Goal: Ask a question: Seek information or help from site administrators or community

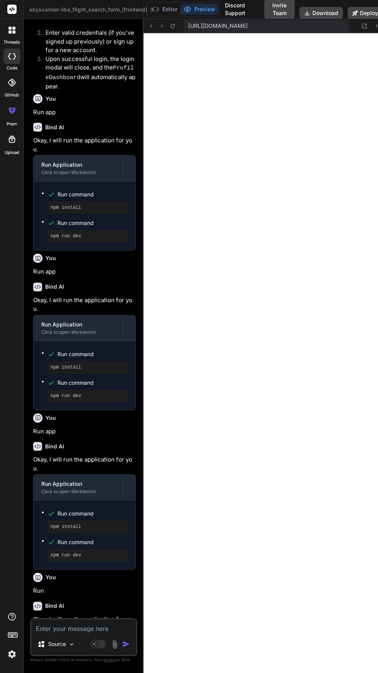
scroll to position [385, 0]
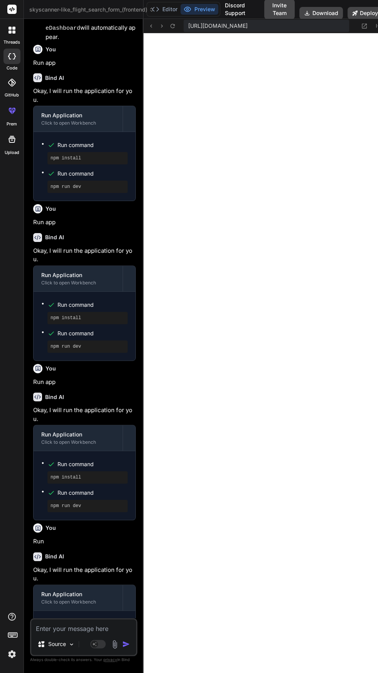
click at [88, 633] on textarea at bounding box center [83, 626] width 105 height 14
type textarea "x"
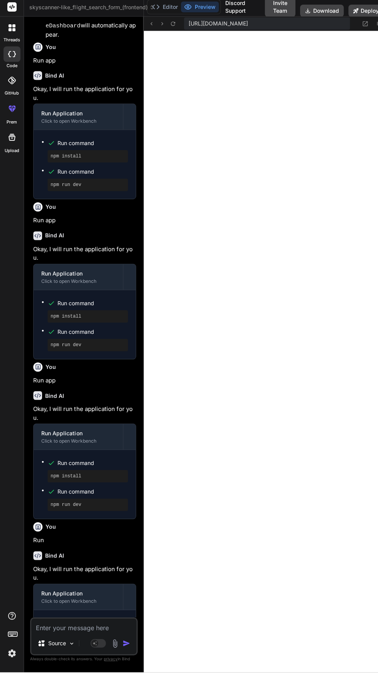
scroll to position [51, 0]
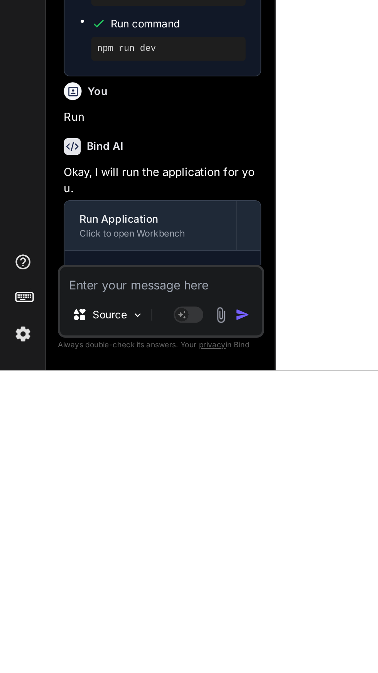
type textarea "I"
type textarea "x"
type textarea "If"
type textarea "x"
type textarea "If"
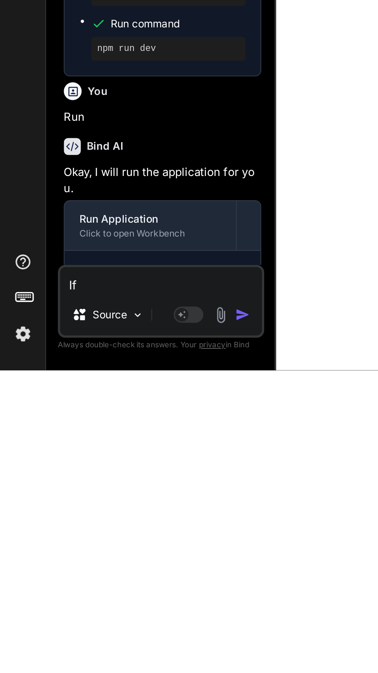
type textarea "x"
type textarea "If i"
type textarea "x"
type textarea "If I"
type textarea "x"
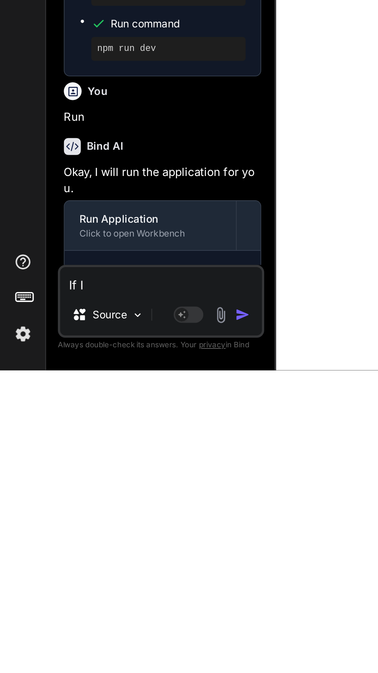
type textarea "If I e"
type textarea "x"
type textarea "If I en"
type textarea "x"
type textarea "If I ent"
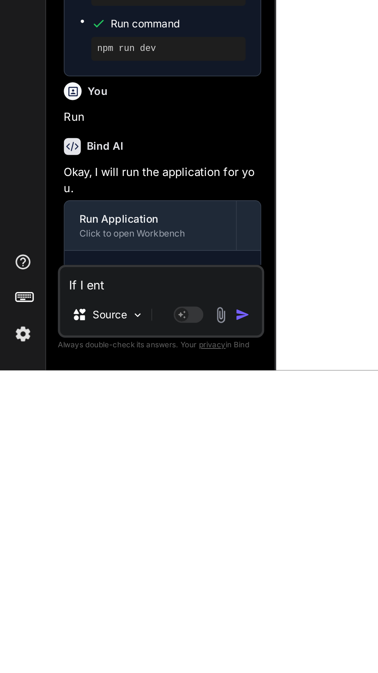
type textarea "x"
type textarea "If I ente"
type textarea "x"
type textarea "If I enter"
type textarea "x"
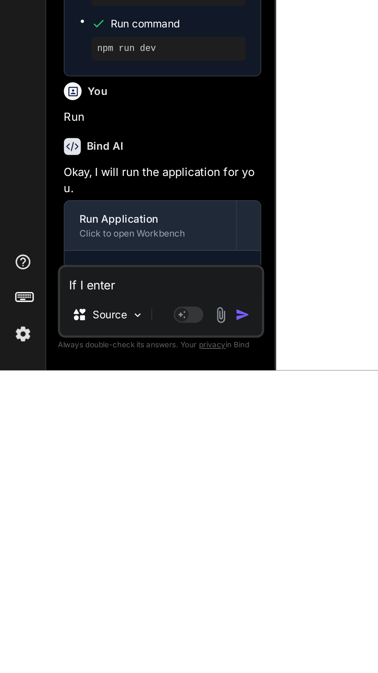
type textarea "If I entert"
type textarea "x"
type textarea "If I entertainment"
type textarea "x"
type textarea "If I entertainment"
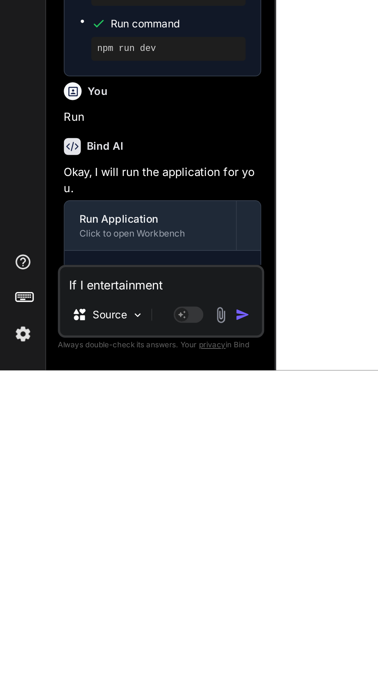
type textarea "x"
type textarea "If I entertainmen"
type textarea "x"
type textarea "If I entertainme"
type textarea "x"
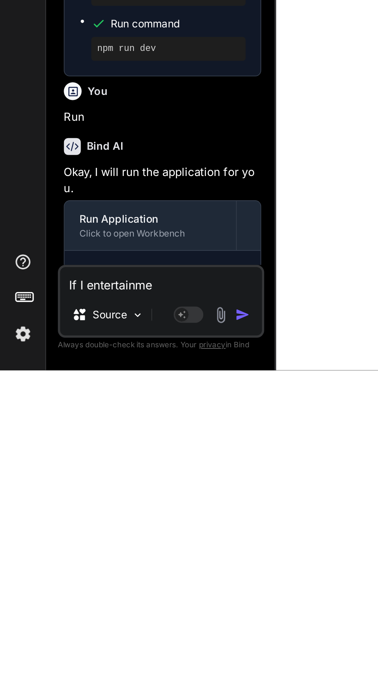
type textarea "If I entertainm"
type textarea "x"
type textarea "If I entertain"
type textarea "x"
type textarea "If I entertai"
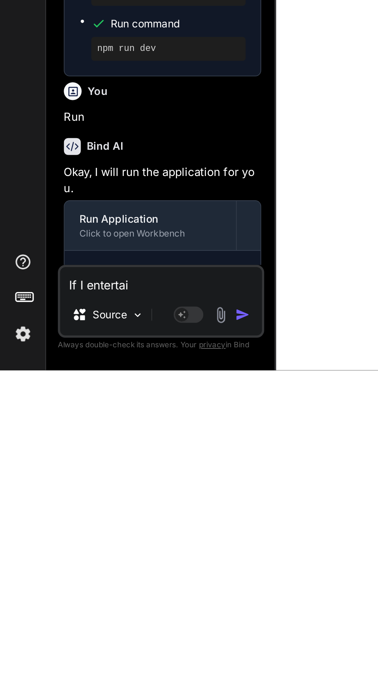
type textarea "x"
type textarea "If I enterta"
type textarea "x"
type textarea "If I entert"
type textarea "x"
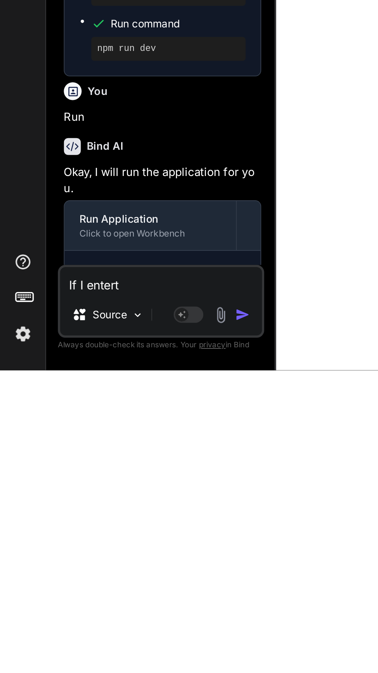
type textarea "If I enter"
type textarea "x"
type textarea "If I enter"
type textarea "x"
type textarea "If I enter t"
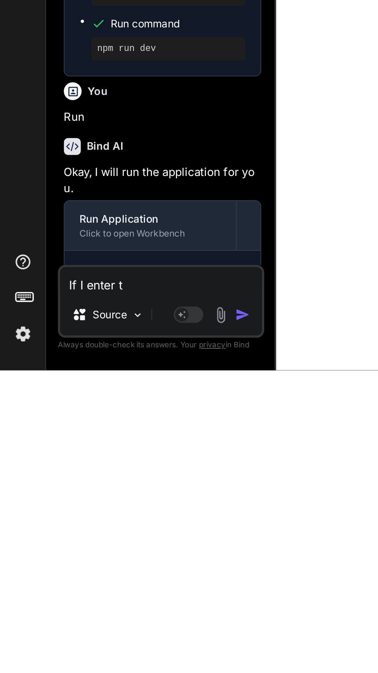
type textarea "x"
type textarea "If I enter th"
type textarea "x"
type textarea "If I enter the"
type textarea "x"
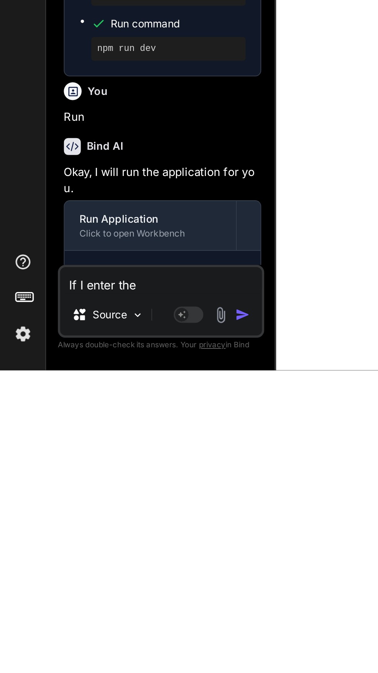
type textarea "If I enter the"
type textarea "x"
type textarea "If I enter the w"
type textarea "x"
type textarea "If I enter the wr"
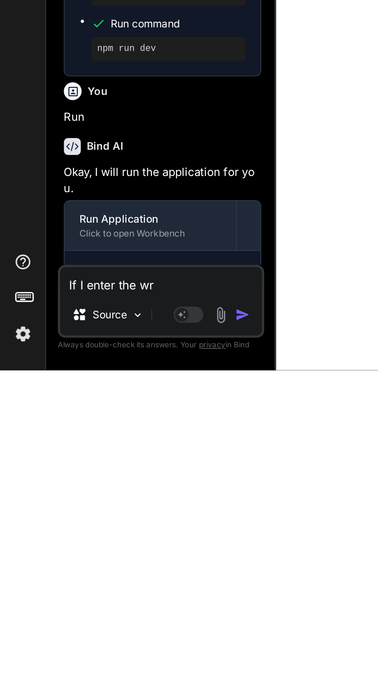
type textarea "x"
type textarea "If I enter the wro"
type textarea "x"
type textarea "If I enter the wron"
type textarea "x"
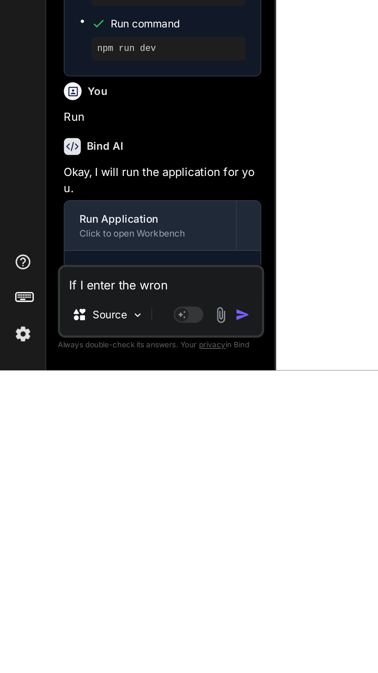
type textarea "If I enter the wrong"
type textarea "x"
type textarea "If I enter the wrong"
type textarea "x"
type textarea "If I enter the wrong j"
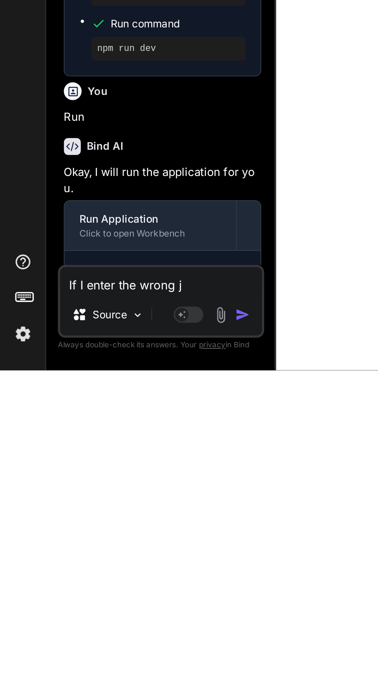
type textarea "x"
type textarea "If I enter the wrong jn"
type textarea "x"
type textarea "If I enter the wrong jnf"
type textarea "x"
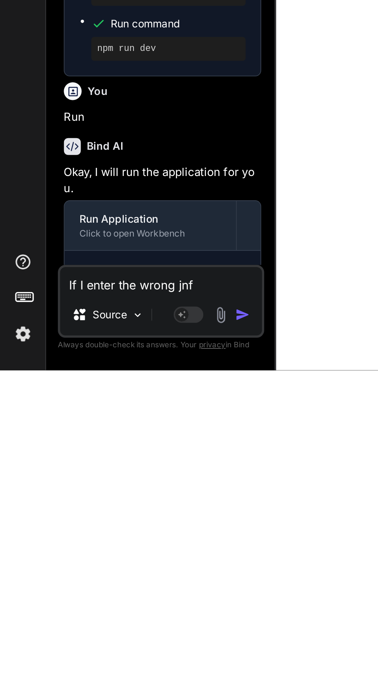
type textarea "If I enter the wrong jnfo"
type textarea "x"
type textarea "If I enter the wrong info"
type textarea "x"
type textarea "If I enter the wrong info t"
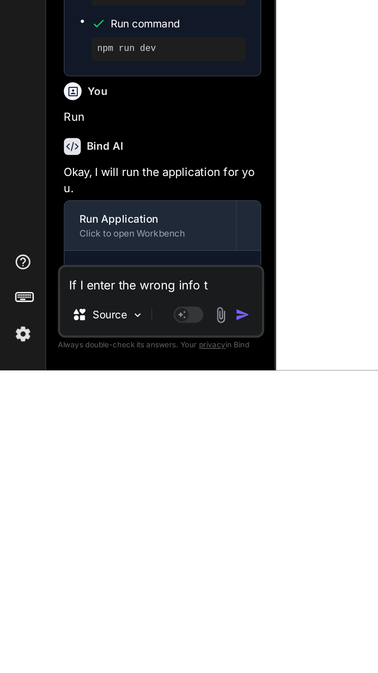
type textarea "x"
type textarea "If I enter the wrong info to"
type textarea "x"
type textarea "If I enter the wrong info to"
type textarea "x"
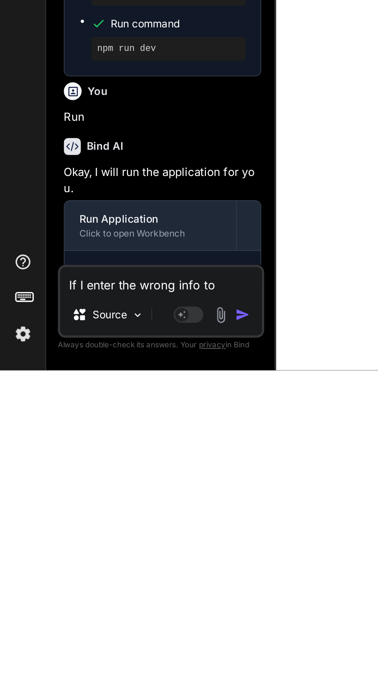
type textarea "If I enter the wrong info to l"
type textarea "x"
type textarea "If I enter the wrong info to lo"
type textarea "x"
type textarea "If I enter the wrong info to log"
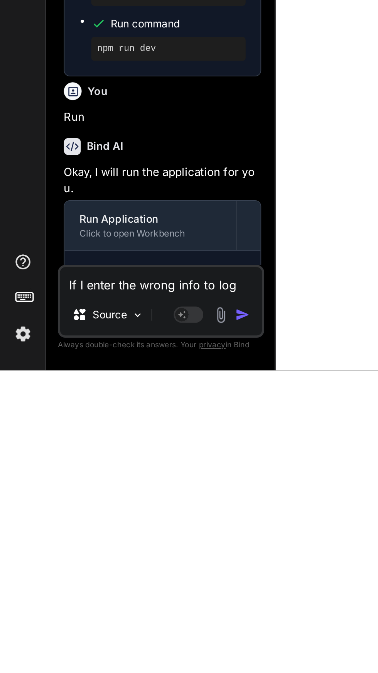
type textarea "x"
type textarea "If I enter the wrong info to logi"
type textarea "x"
type textarea "If I enter the wrong info to login"
type textarea "x"
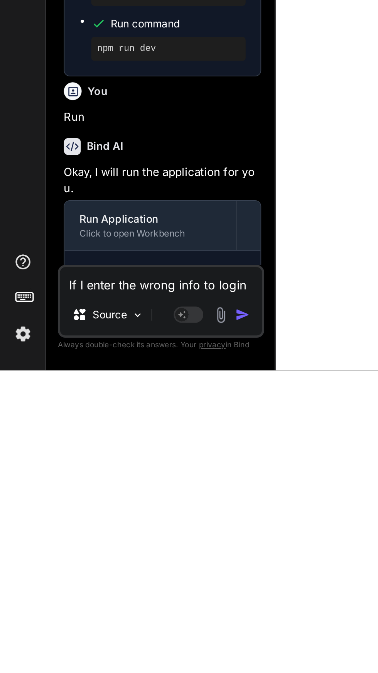
type textarea "If I enter the wrong info to login"
type textarea "x"
type textarea "If I enter the wrong info to login p"
type textarea "x"
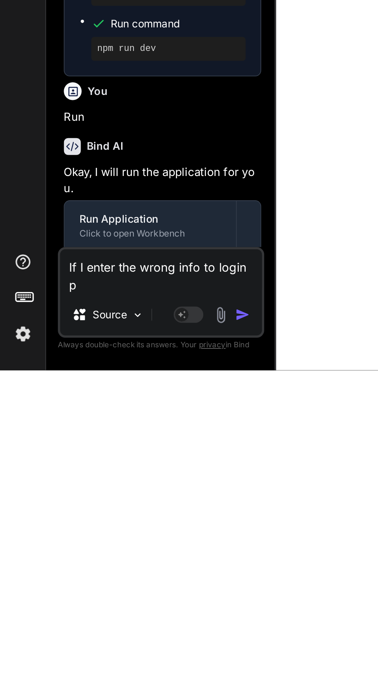
type textarea "If I enter the wrong info to login pl"
type textarea "x"
type textarea "If I enter the wrong info to login ple"
type textarea "x"
type textarea "If I enter the wrong info to login ples"
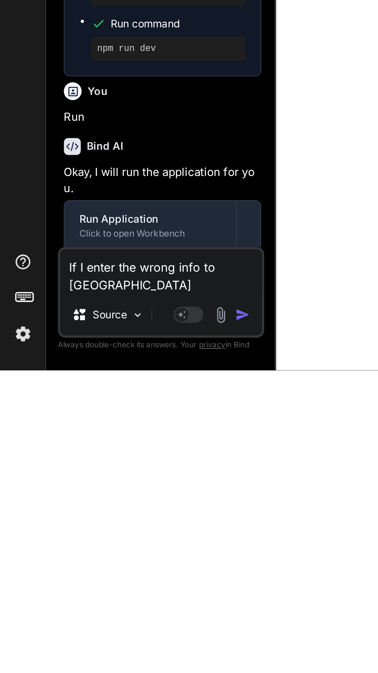
type textarea "x"
type textarea "If I enter the wrong info to login pless"
type textarea "x"
type textarea "If I enter the wrong info to login plesse"
type textarea "x"
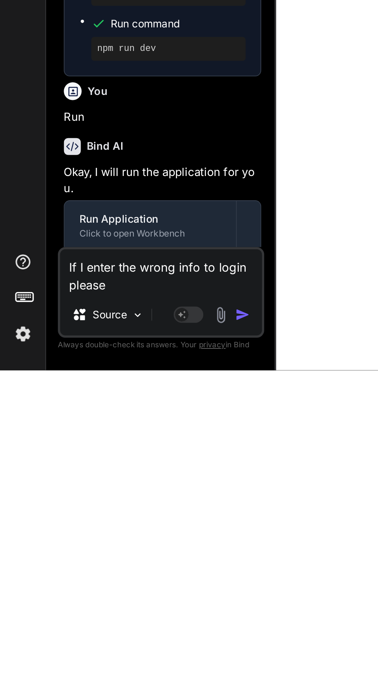
type textarea "If I enter the wrong info to login please"
type textarea "x"
type textarea "If I enter the wrong info to login please d"
type textarea "x"
type textarea "If I enter the wrong info to login please di"
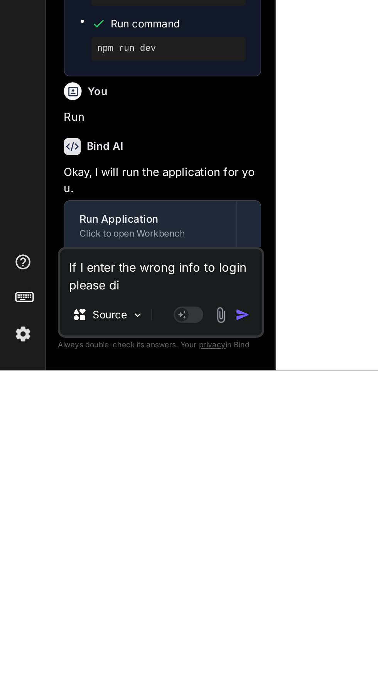
type textarea "x"
type textarea "If I enter the wrong info to login please dis"
type textarea "x"
type textarea "If I enter the wrong info to login please disp"
type textarea "x"
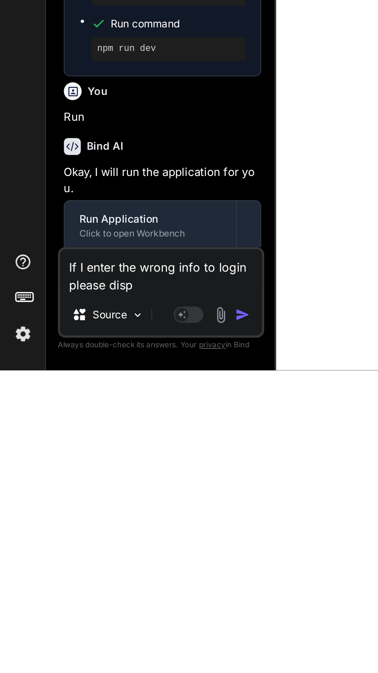
type textarea "If I enter the wrong info to login please displ"
type textarea "x"
type textarea "If I enter the wrong info to login please displa"
type textarea "x"
type textarea "If I enter the wrong info to login please display"
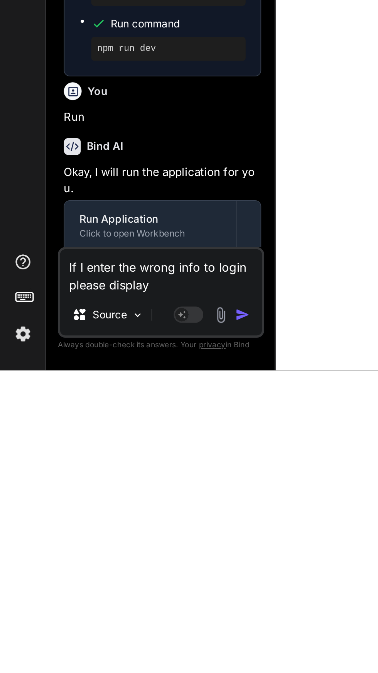
type textarea "x"
type textarea "If I enter the wrong info to login please display"
type textarea "x"
type textarea "If I enter the wrong info to login please display a"
type textarea "x"
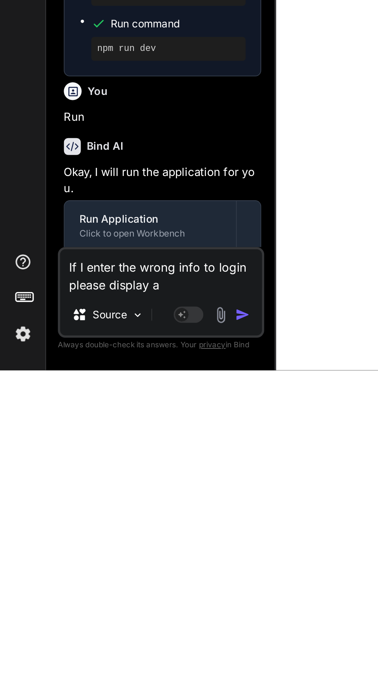
type textarea "If I enter the wrong info to login please display a"
type textarea "x"
type textarea "If I enter the wrong info to login please display a m"
type textarea "x"
type textarea "If I enter the wrong info to login please display a me"
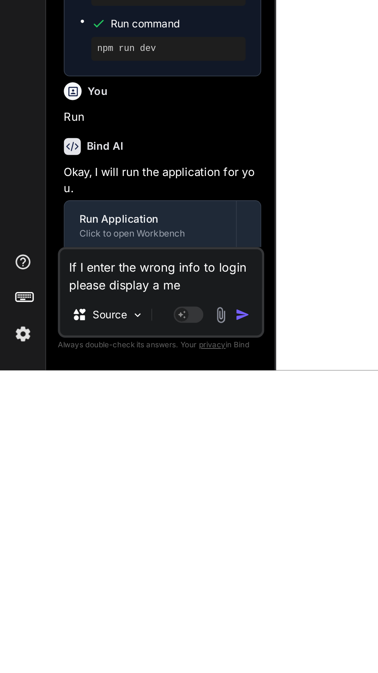
type textarea "x"
type textarea "If I enter the wrong info to login please display a mes"
type textarea "x"
type textarea "If I enter the wrong info to login please display a mess"
type textarea "x"
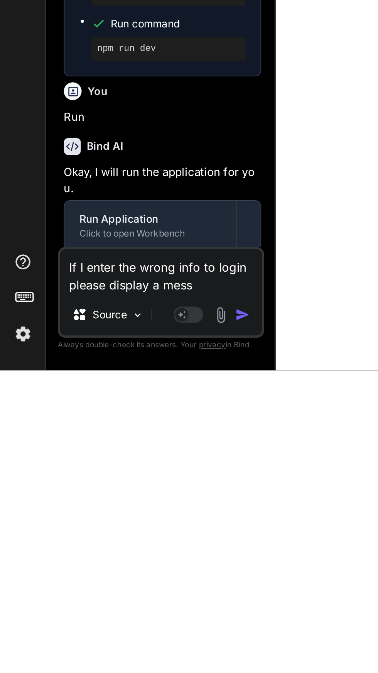
type textarea "If I enter the wrong info to login please display a messa"
type textarea "x"
type textarea "If I enter the wrong info to login please display a messag"
type textarea "x"
type textarea "If I enter the wrong info to login please display a message"
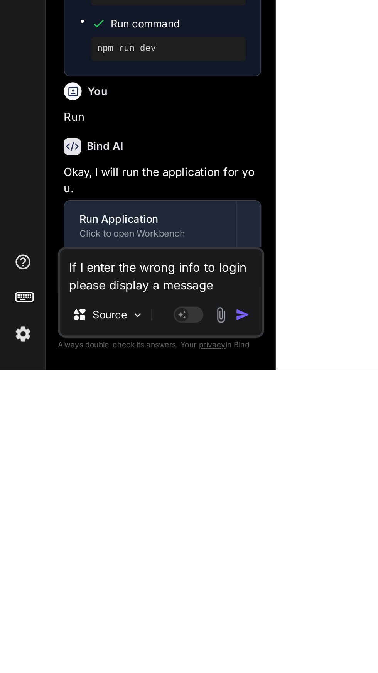
type textarea "x"
type textarea "If I enter the wrong info to login please display a message"
type textarea "x"
type textarea "If I enter the wrong info to login please display a message t"
type textarea "x"
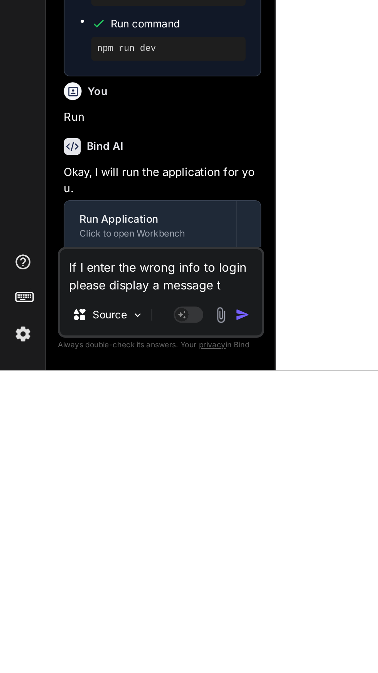
type textarea "If I enter the wrong info to login please display a message to"
type textarea "x"
type textarea "If I enter the wrong info to login please display a message to"
type textarea "x"
type textarea "If I enter the wrong info to login please display a message to s"
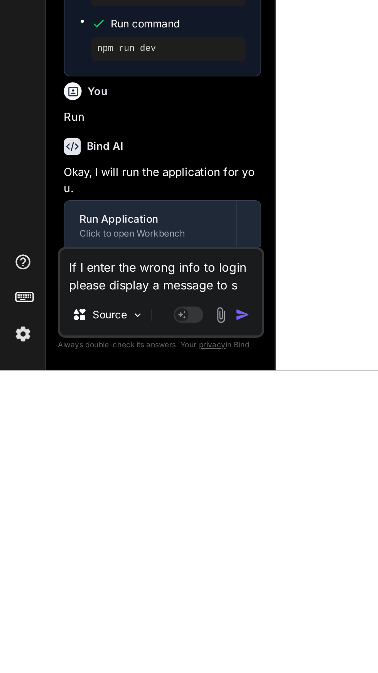
type textarea "x"
type textarea "If I enter the wrong info to login please display a message to sa"
type textarea "x"
type textarea "If I enter the wrong info to login please display a message to say"
type textarea "x"
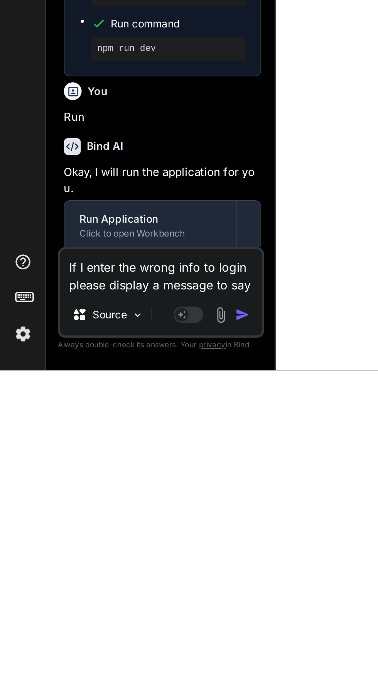
type textarea "If I enter the wrong info to login please display a message to say"
type textarea "x"
type textarea "If I enter the wrong info to login please display a message to say s"
type textarea "x"
type textarea "If I enter the wrong info to login please display a message to say so"
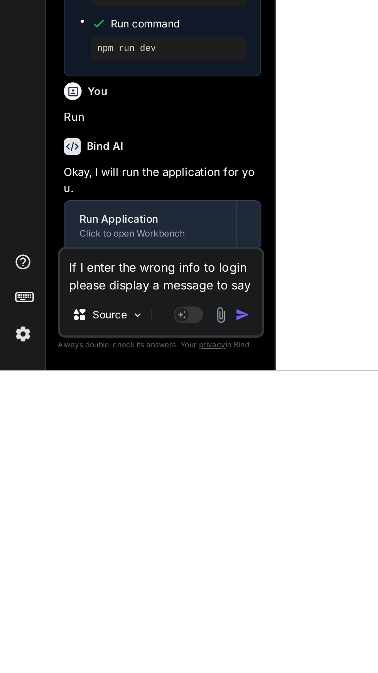
type textarea "x"
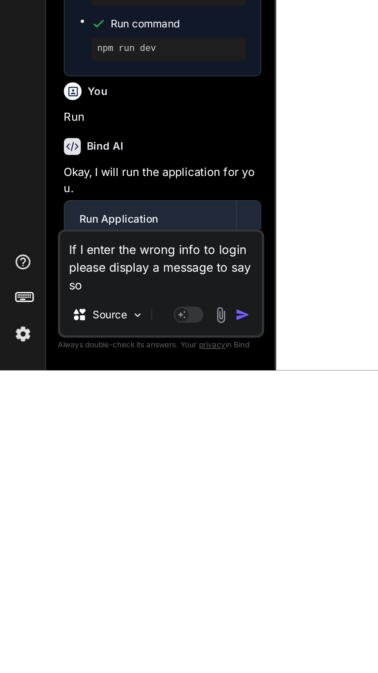
type textarea "If I enter the wrong info to login please display a message to say so"
type textarea "x"
type textarea "If I enter the wrong info to login please display a message to say so"
click at [127, 645] on img "button" at bounding box center [126, 644] width 8 height 8
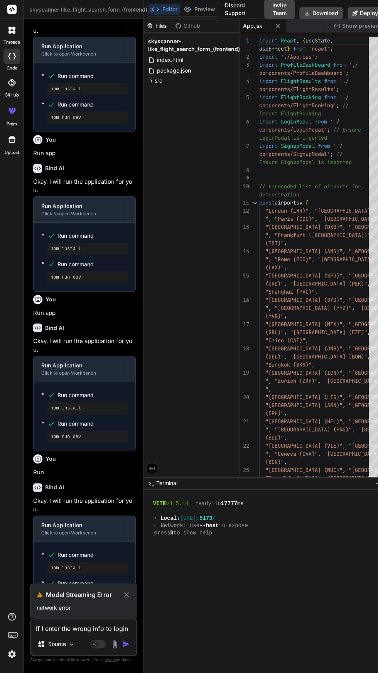
scroll to position [454, 0]
click at [123, 592] on icon at bounding box center [126, 594] width 8 height 9
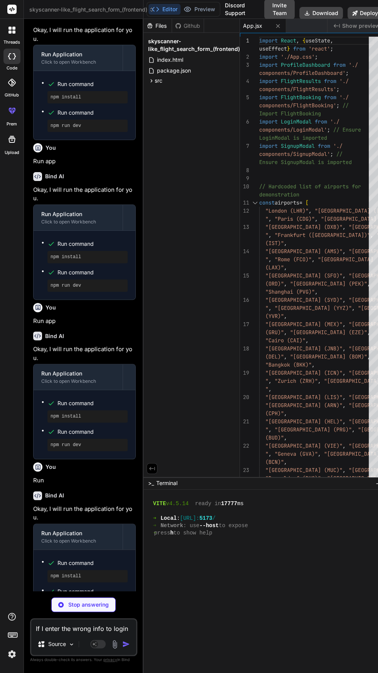
scroll to position [0, 0]
click at [100, 633] on textarea "If I enter the wrong info to login please display a message to say so" at bounding box center [83, 626] width 105 height 14
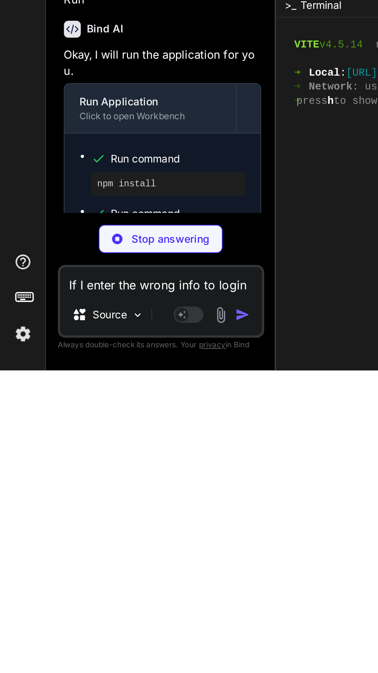
scroll to position [26, 0]
click at [93, 608] on p "Stop answering" at bounding box center [88, 605] width 41 height 8
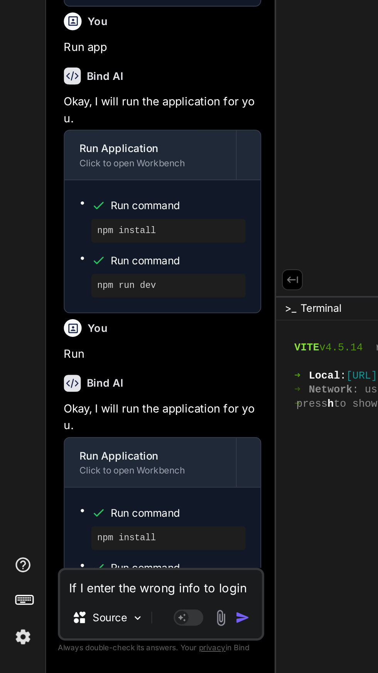
scroll to position [0, 0]
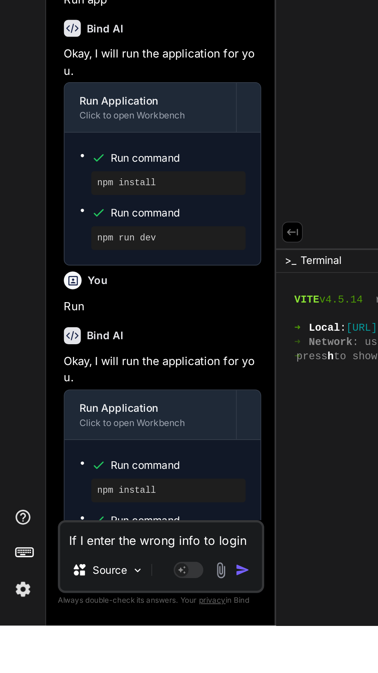
click at [96, 633] on textarea "If I enter the wrong info to login please display a message to say so" at bounding box center [83, 626] width 105 height 14
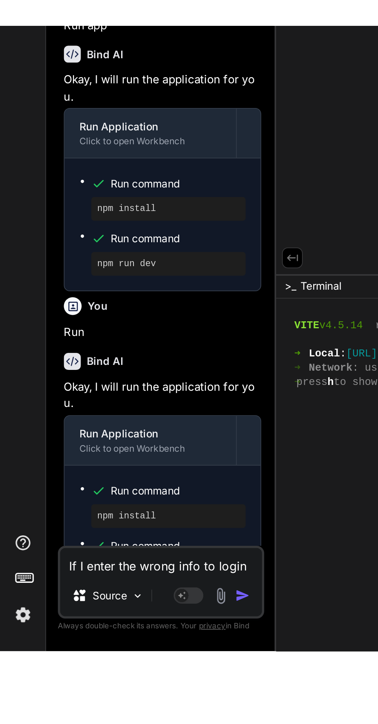
scroll to position [27, 0]
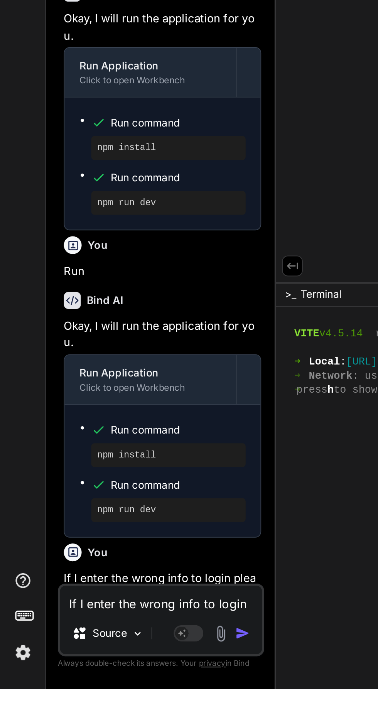
type textarea "x"
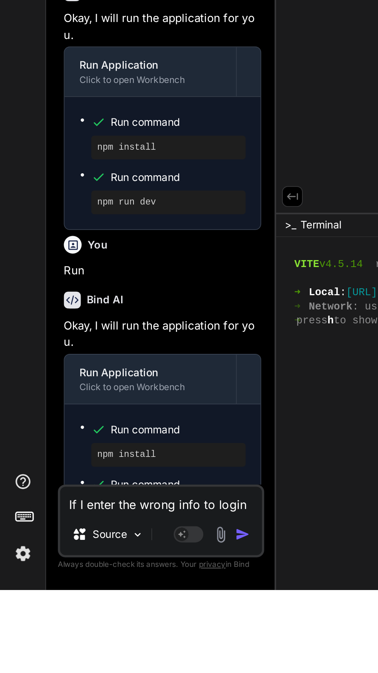
scroll to position [51, 0]
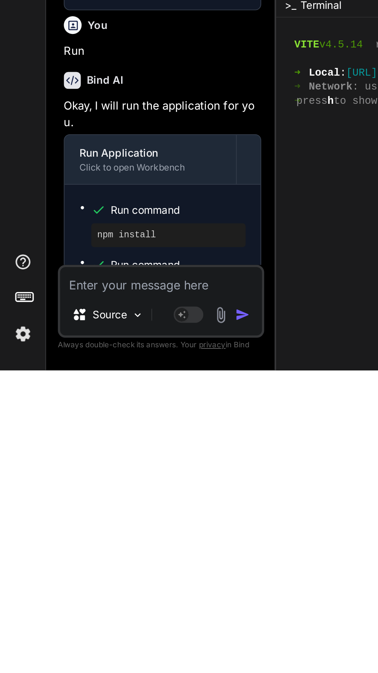
type textarea "C"
type textarea "x"
type textarea "C"
type textarea "x"
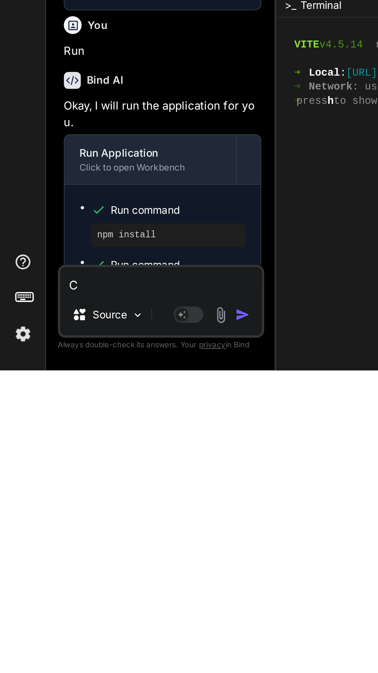
type textarea "Ca"
type textarea "x"
type textarea "Can"
type textarea "x"
type textarea "Can"
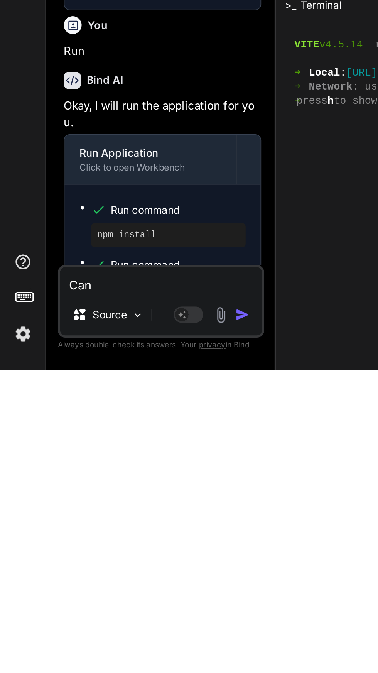
type textarea "x"
type textarea "Can y"
type textarea "x"
type textarea "Can yo"
type textarea "x"
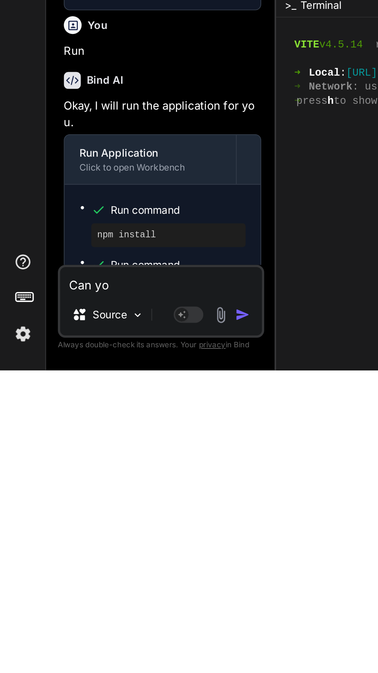
type textarea "Can you"
type textarea "x"
type textarea "Can you"
type textarea "x"
type textarea "Can you d"
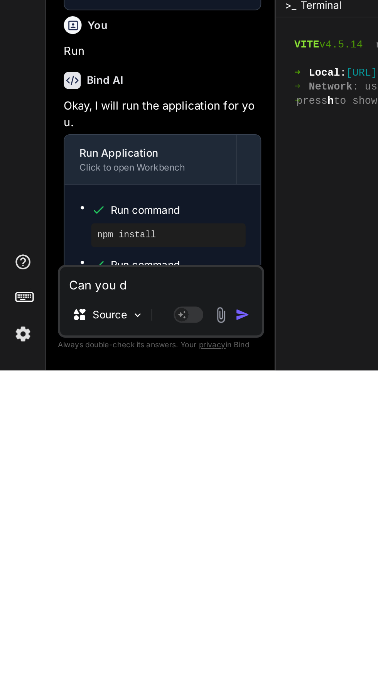
type textarea "x"
type textarea "Can you do"
type textarea "x"
type textarea "Can you do"
type textarea "x"
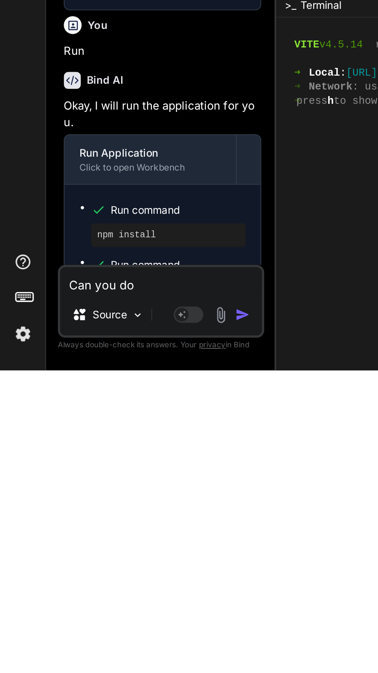
type textarea "Can you do i"
type textarea "x"
type textarea "Can you do it"
type textarea "x"
type textarea "Can you do it"
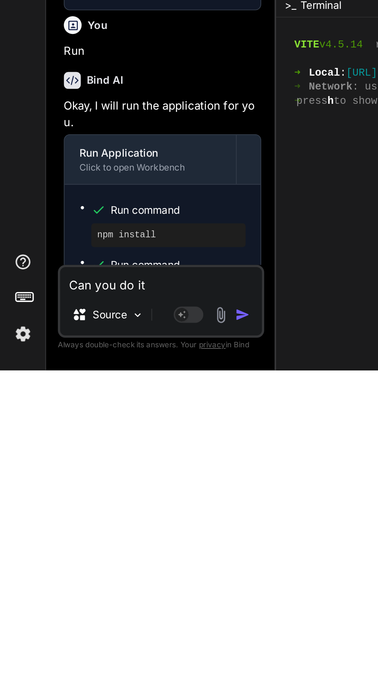
type textarea "x"
type textarea "Can you do it"
click at [128, 642] on img "button" at bounding box center [126, 644] width 8 height 8
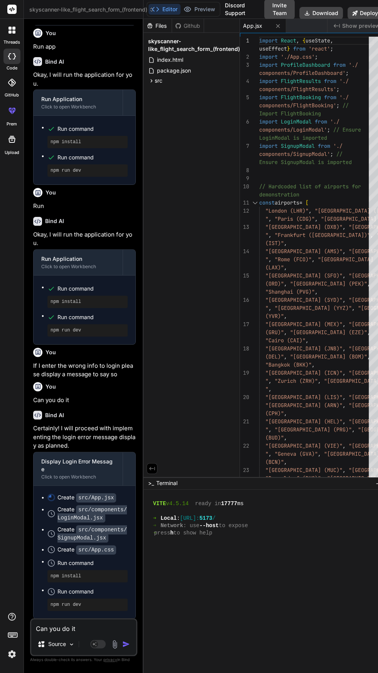
scroll to position [770, 0]
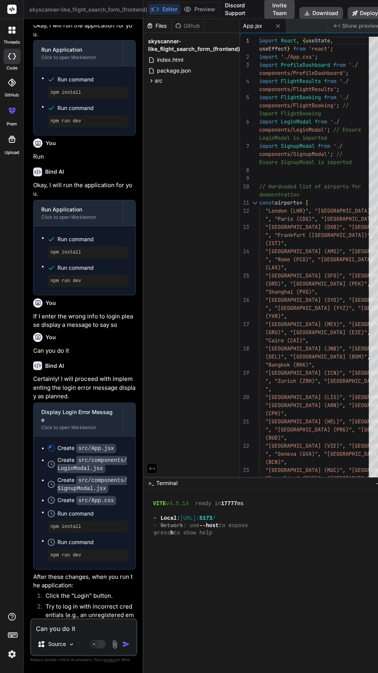
click at [93, 630] on textarea "Can you do it" at bounding box center [83, 626] width 105 height 14
type textarea "x"
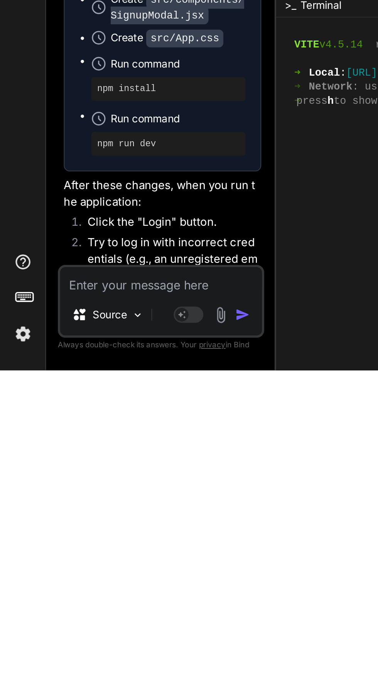
type textarea "R"
click at [131, 647] on button "button" at bounding box center [127, 644] width 11 height 8
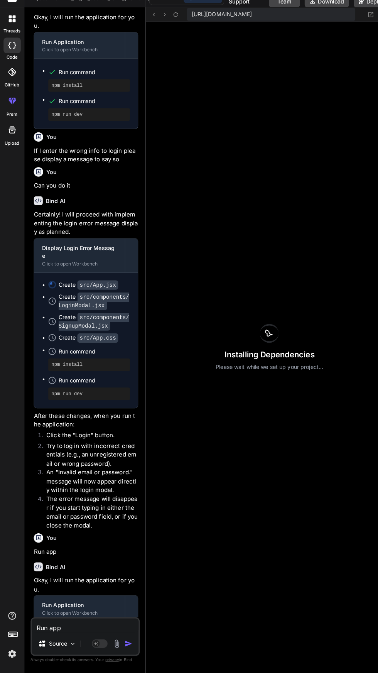
scroll to position [929, 0]
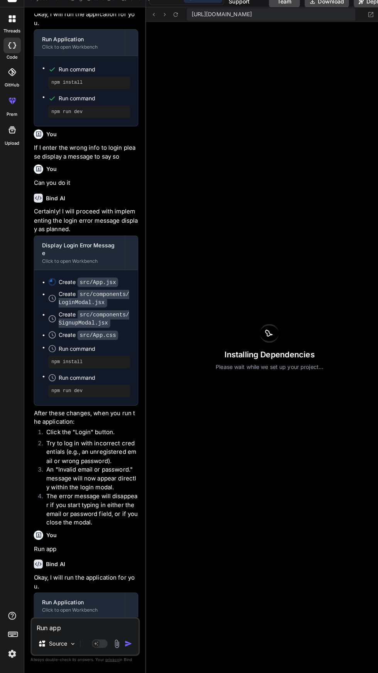
click at [124, 350] on span "Run command" at bounding box center [92, 354] width 70 height 8
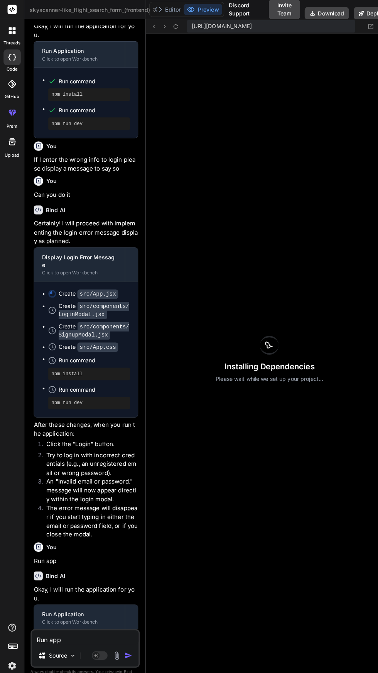
click at [191, 438] on div "Installing Dependencies Please wait while we set up your project..." at bounding box center [265, 353] width 243 height 640
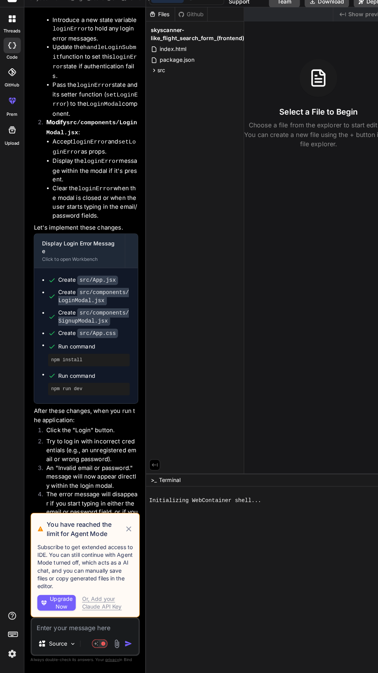
scroll to position [422, 0]
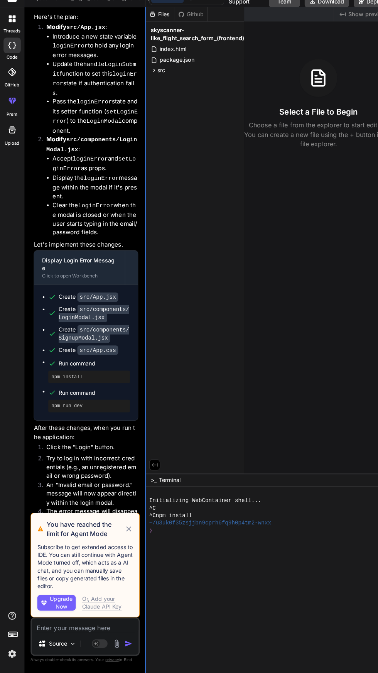
click at [144, 527] on div at bounding box center [143, 346] width 1 height 654
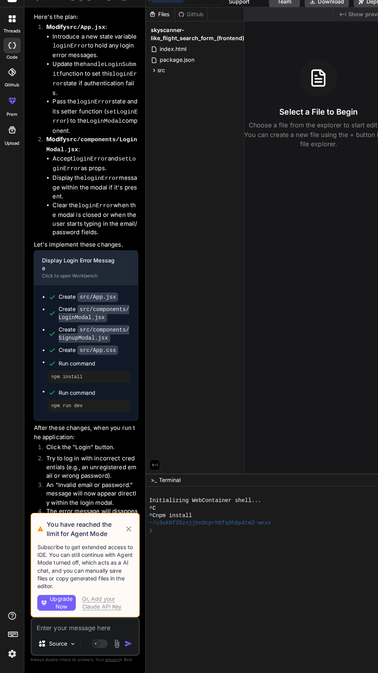
click at [127, 531] on icon at bounding box center [126, 531] width 5 height 5
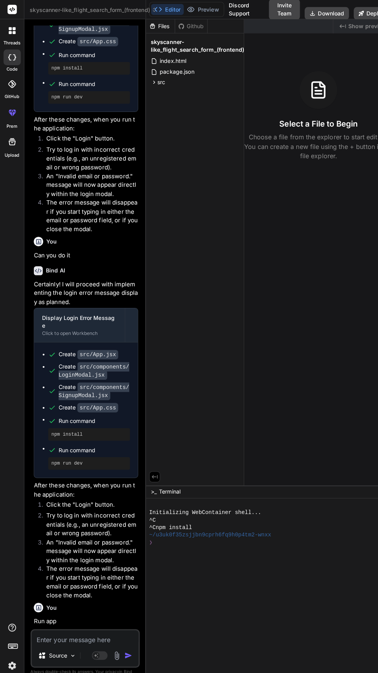
scroll to position [784, 0]
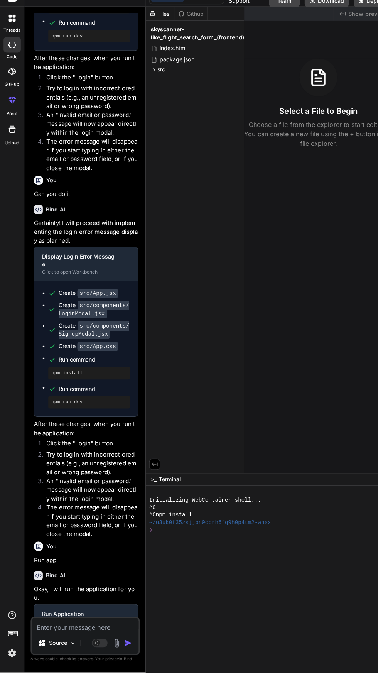
click at [89, 633] on textarea at bounding box center [83, 626] width 105 height 14
type textarea "x"
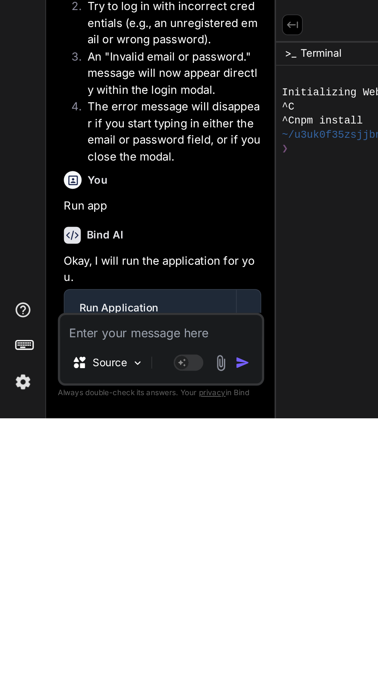
type textarea "R"
type textarea "x"
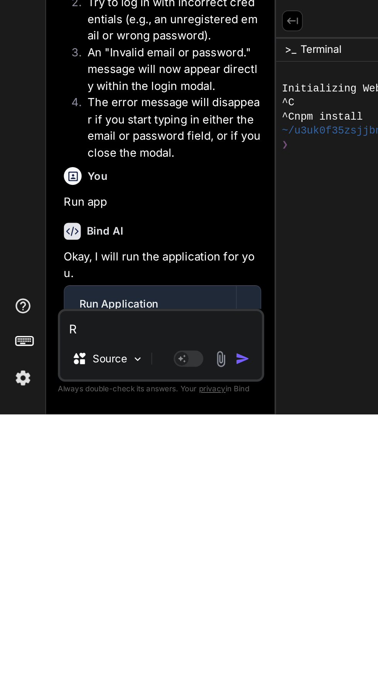
type textarea "Ru"
type textarea "x"
type textarea "Run"
type textarea "x"
type textarea "Run"
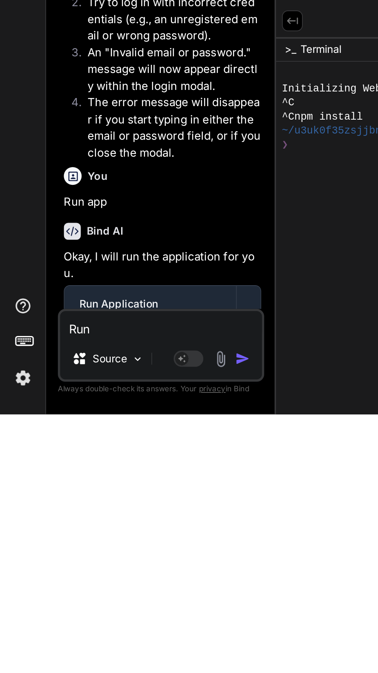
type textarea "x"
type textarea "Run a"
type textarea "x"
type textarea "Run ap"
type textarea "x"
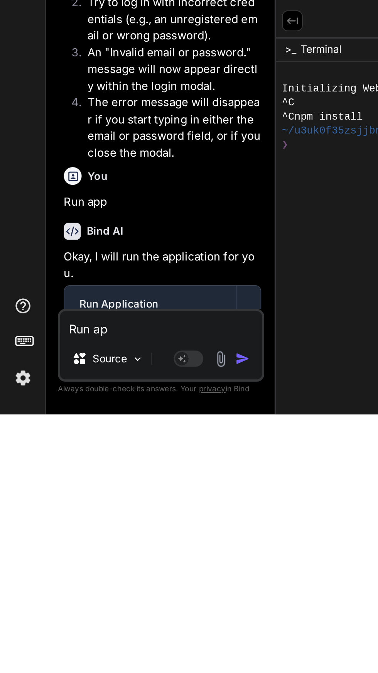
type textarea "Run app"
type textarea "x"
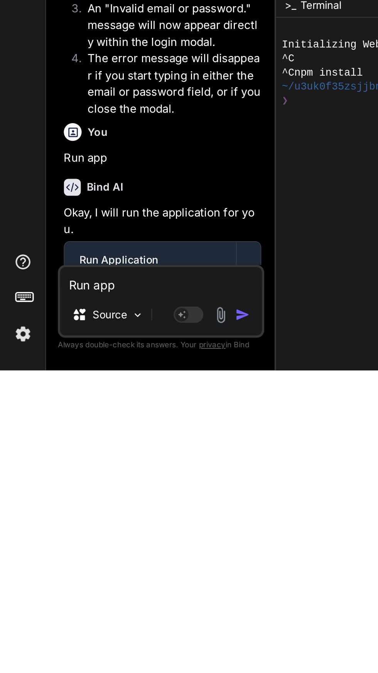
scroll to position [51, 0]
type textarea "Run app"
click at [127, 645] on img "button" at bounding box center [126, 644] width 8 height 8
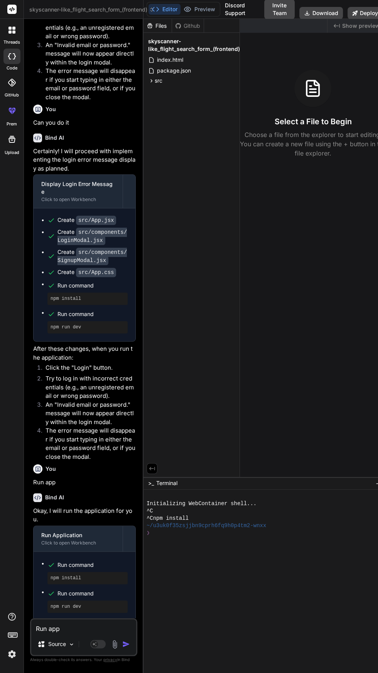
scroll to position [0, 0]
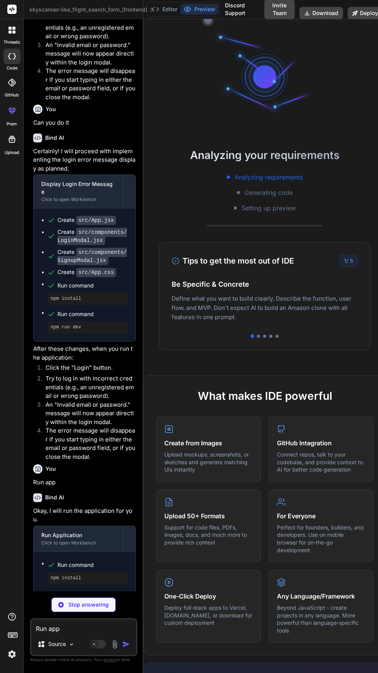
type textarea "x"
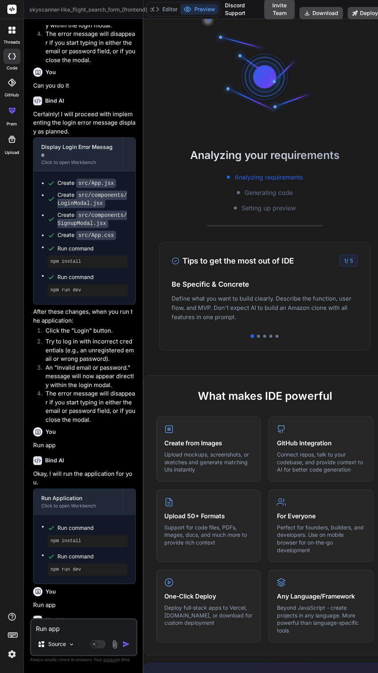
click at [268, 363] on div "Analyzing your requirements Analyzing requirements Generating code Setting up p…" at bounding box center [265, 346] width 243 height 654
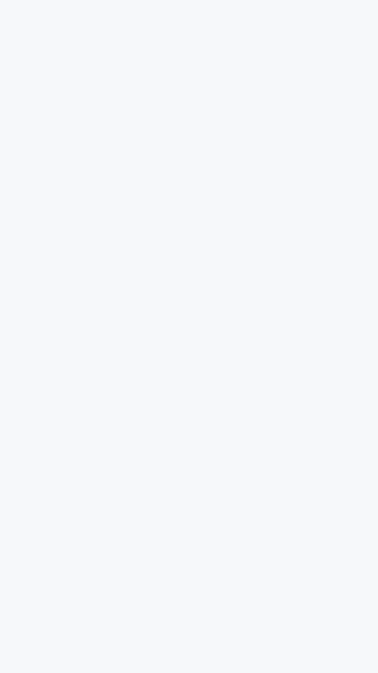
scroll to position [2, 0]
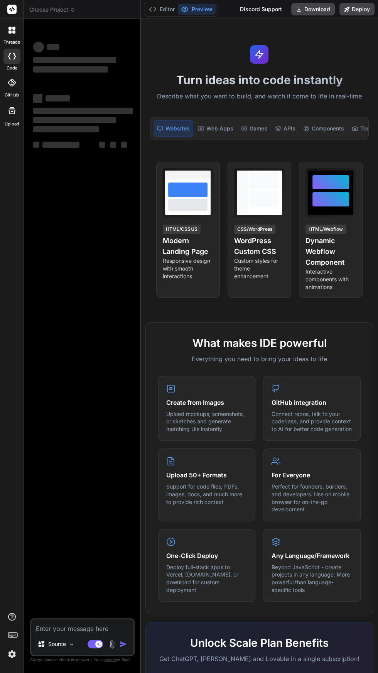
click at [69, 12] on span "Choose Project" at bounding box center [52, 10] width 46 height 8
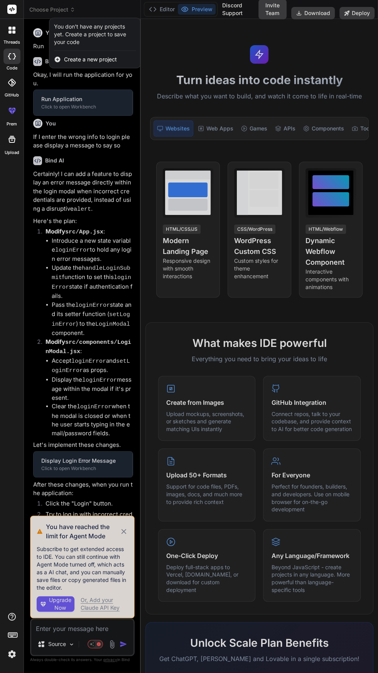
click at [72, 18] on div "You don't have any projects yet. Create a project to save your code Create a ne…" at bounding box center [95, 43] width 92 height 51
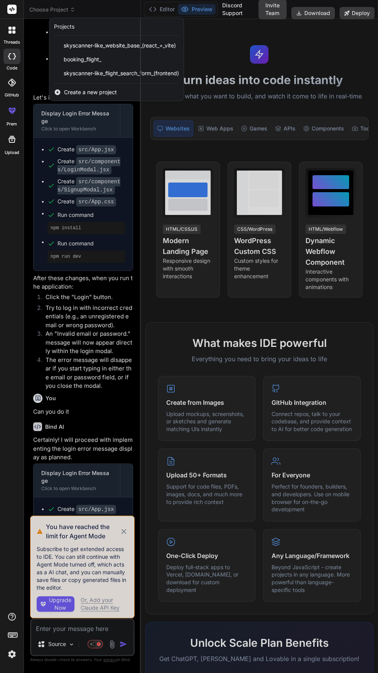
scroll to position [0, 0]
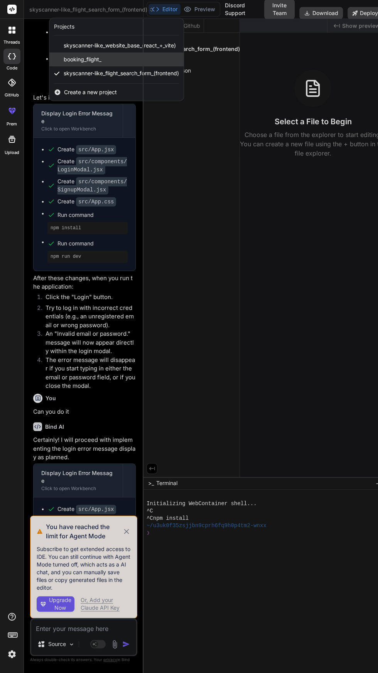
click at [102, 58] on div "booking_flight_" at bounding box center [116, 59] width 134 height 14
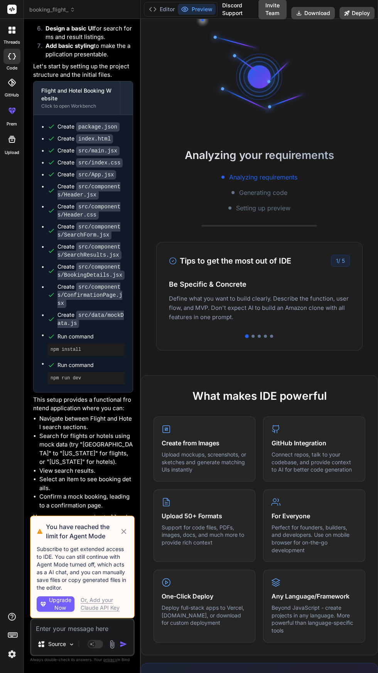
scroll to position [335, 0]
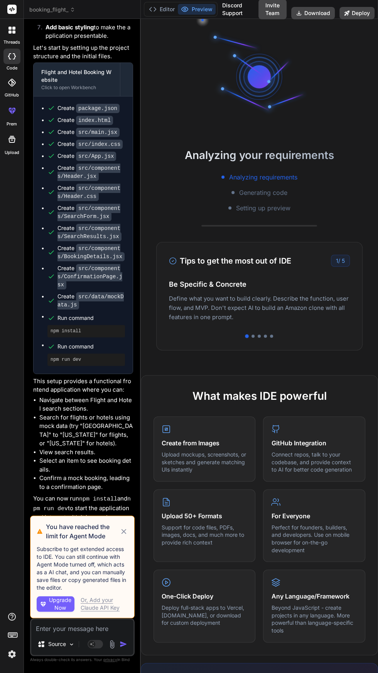
click at [124, 531] on icon at bounding box center [124, 531] width 5 height 5
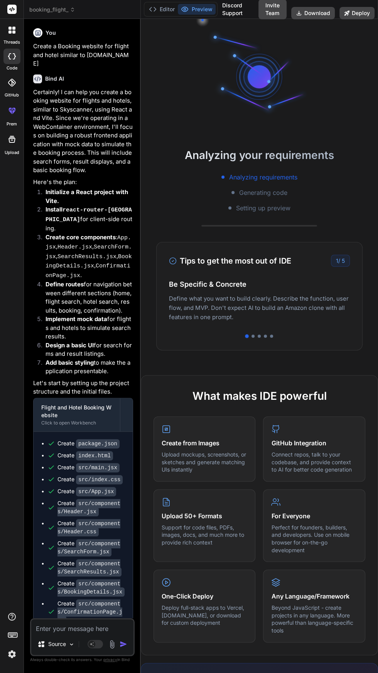
scroll to position [0, 0]
click at [73, 9] on icon at bounding box center [72, 9] width 5 height 5
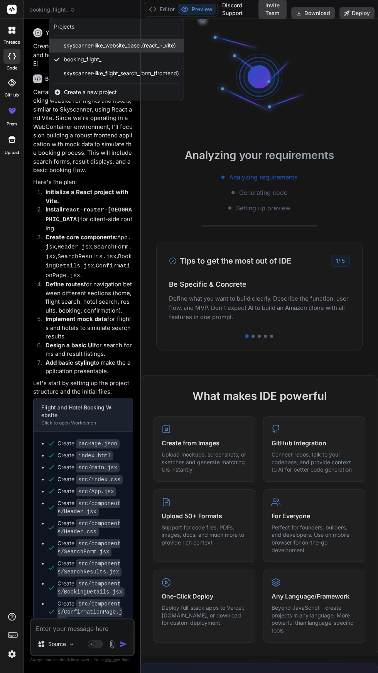
click at [108, 44] on span "skyscanner-like_website_base_(react_+_vite)" at bounding box center [120, 46] width 112 height 8
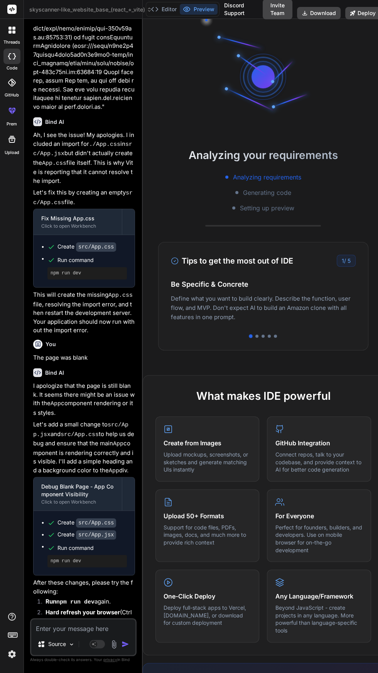
click at [110, 9] on span "skyscanner-like_website_base_(react_+_vite)" at bounding box center [90, 10] width 123 height 8
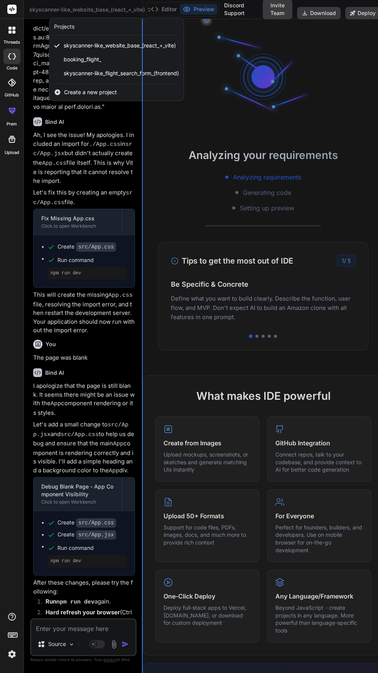
click at [142, 67] on div at bounding box center [142, 346] width 1 height 654
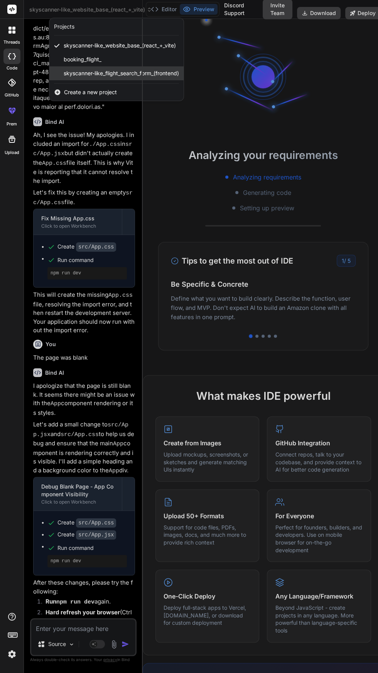
click at [114, 72] on span "skyscanner-like_flight_search_form_(frontend)" at bounding box center [121, 73] width 115 height 8
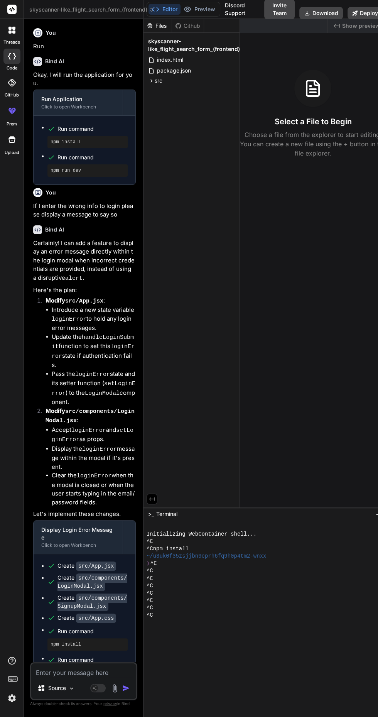
type textarea "x"
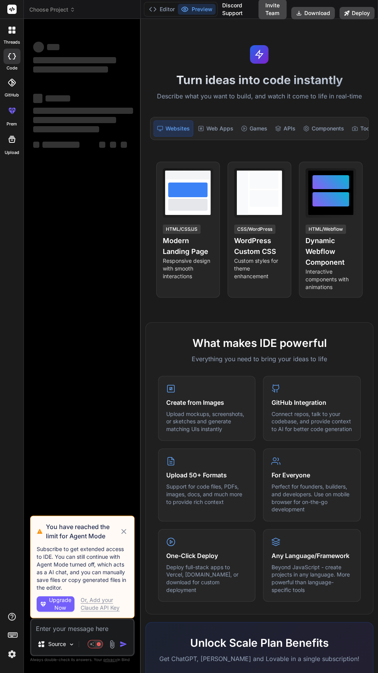
click at [73, 9] on icon at bounding box center [72, 9] width 5 height 5
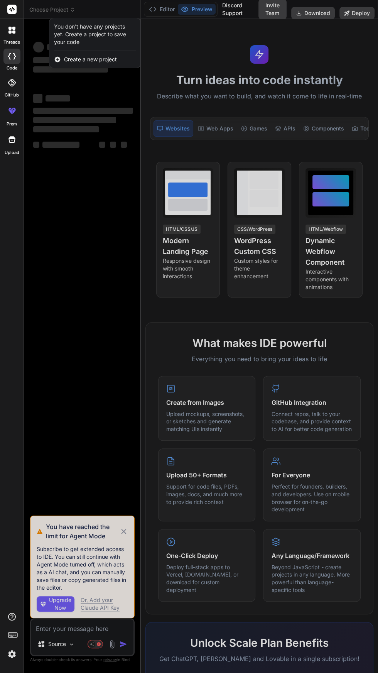
click at [113, 259] on div at bounding box center [189, 336] width 378 height 673
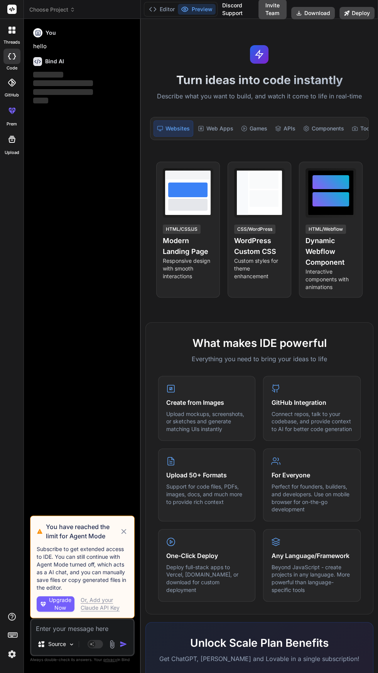
click at [14, 28] on icon at bounding box center [13, 28] width 3 height 3
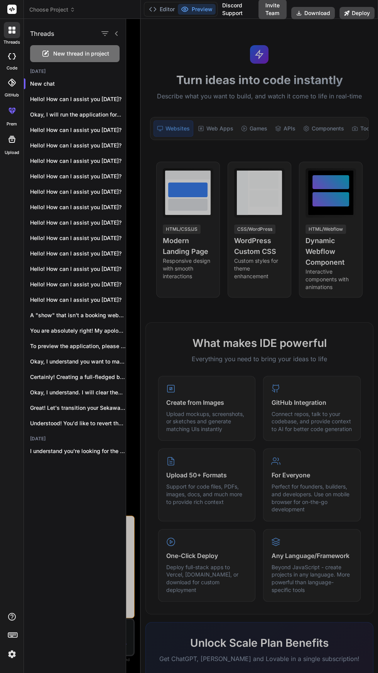
click at [221, 59] on div at bounding box center [252, 346] width 252 height 654
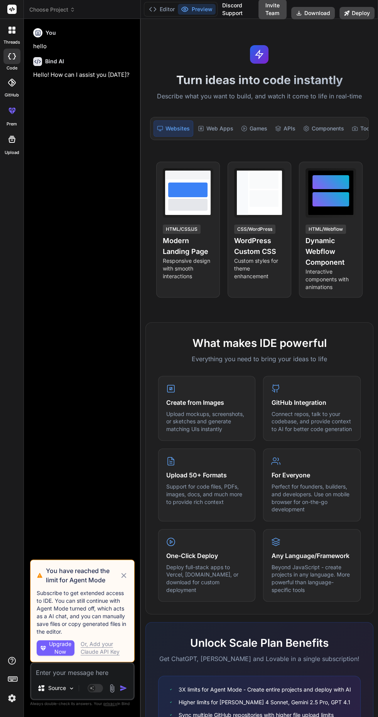
type textarea "x"
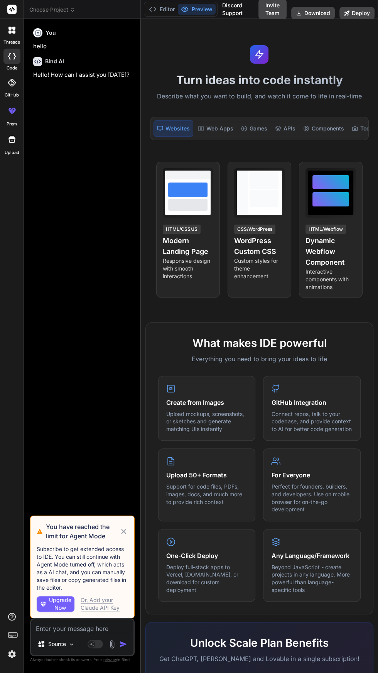
click at [71, 23] on div "Bind AI Web Search Created with Pixso. Code Generator You hello Bind AI Hello! …" at bounding box center [82, 345] width 117 height 653
click at [62, 6] on span "Choose Project" at bounding box center [52, 10] width 46 height 8
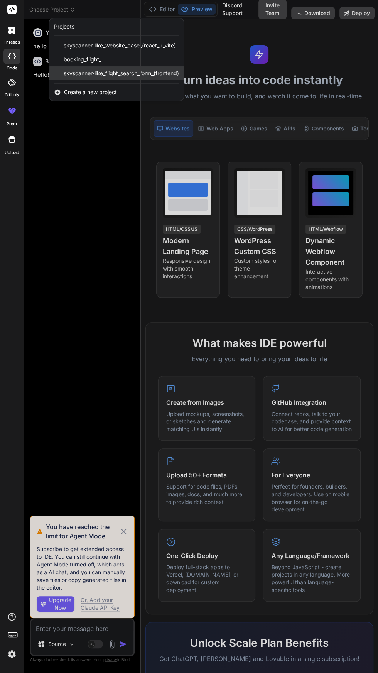
click at [117, 71] on span "skyscanner-like_flight_search_form_(frontend)" at bounding box center [121, 73] width 115 height 8
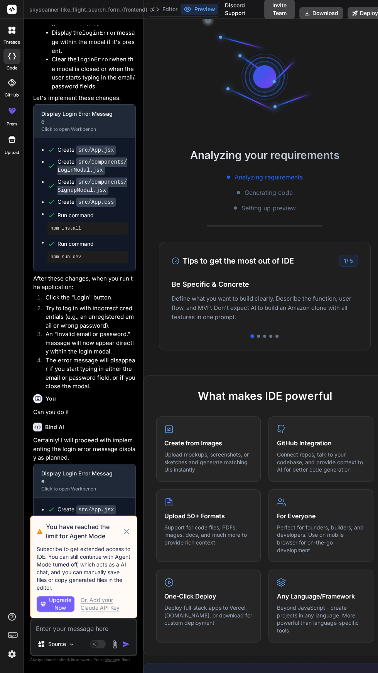
scroll to position [416, 0]
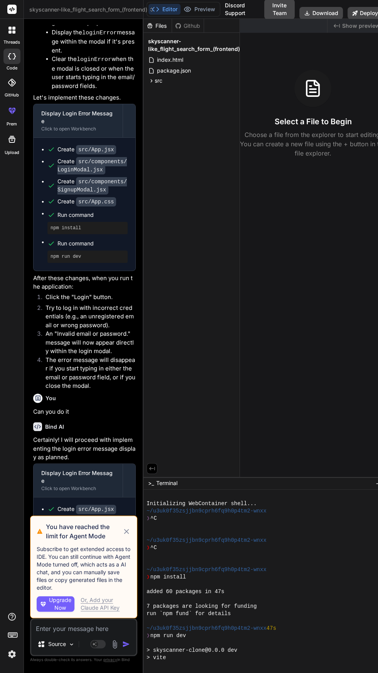
click at [125, 532] on icon at bounding box center [126, 531] width 8 height 9
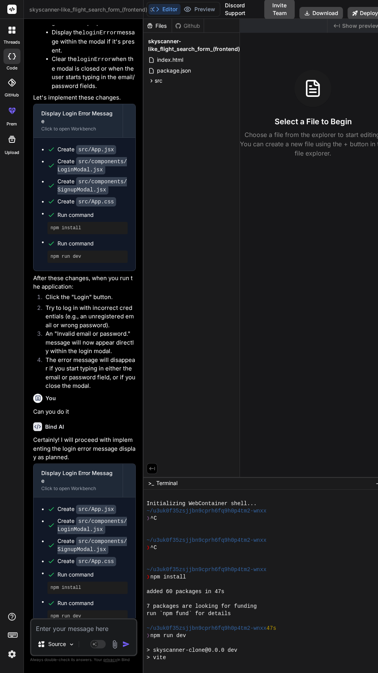
click at [97, 628] on textarea at bounding box center [83, 626] width 105 height 14
type textarea "x"
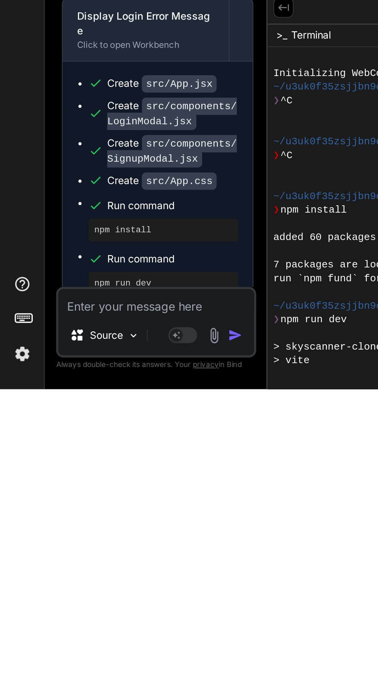
scroll to position [51, 0]
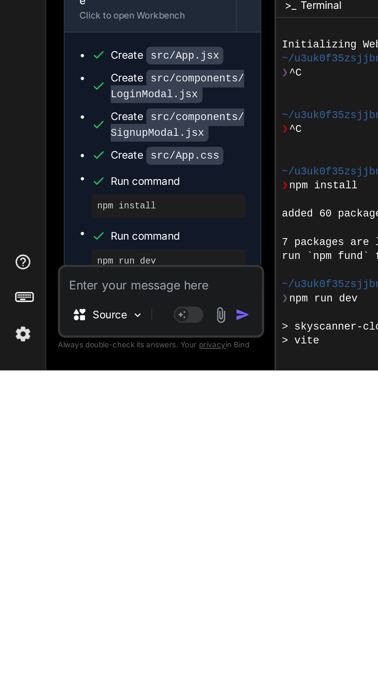
type textarea "R"
type textarea "x"
type textarea "Ru"
type textarea "x"
type textarea "Run"
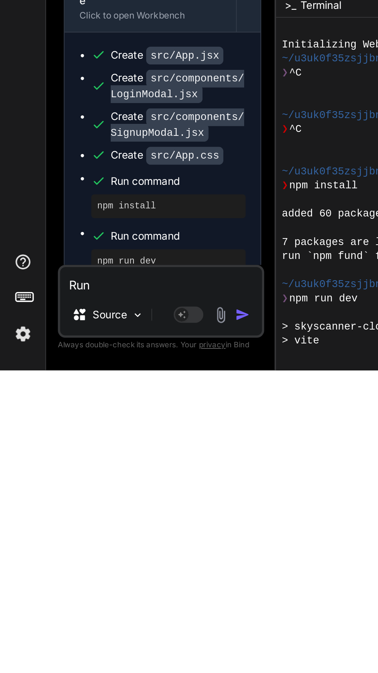
type textarea "x"
type textarea "Run"
type textarea "x"
type textarea "Run a"
type textarea "x"
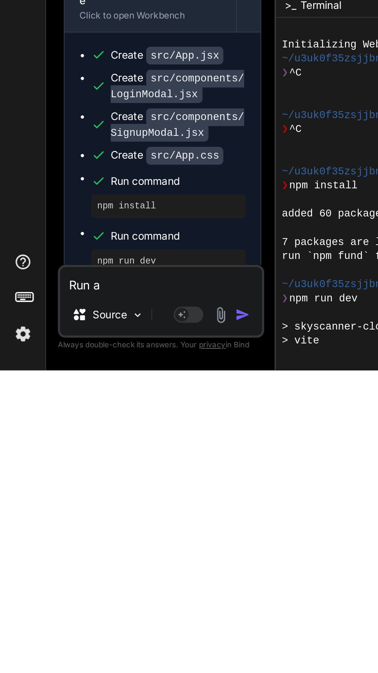
type textarea "Run ap"
type textarea "x"
type textarea "Run app"
type textarea "x"
type textarea "Run app"
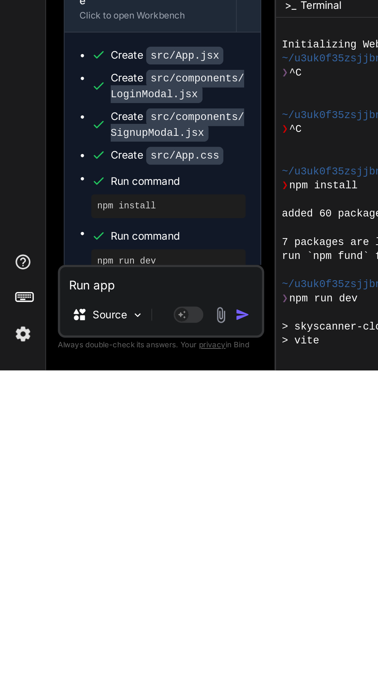
click at [131, 643] on button "button" at bounding box center [127, 644] width 11 height 8
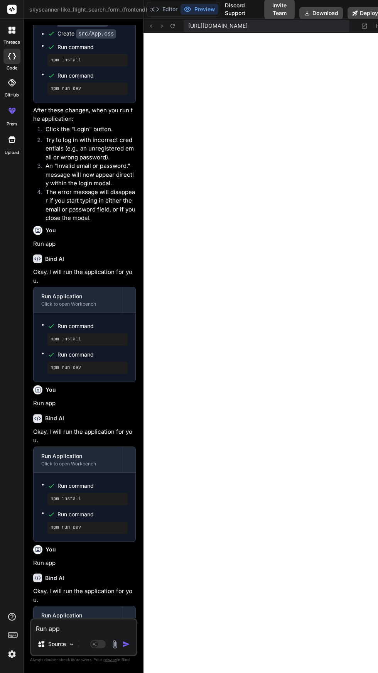
scroll to position [0, 0]
click at [84, 633] on textarea "Run app" at bounding box center [83, 626] width 105 height 14
type textarea "x"
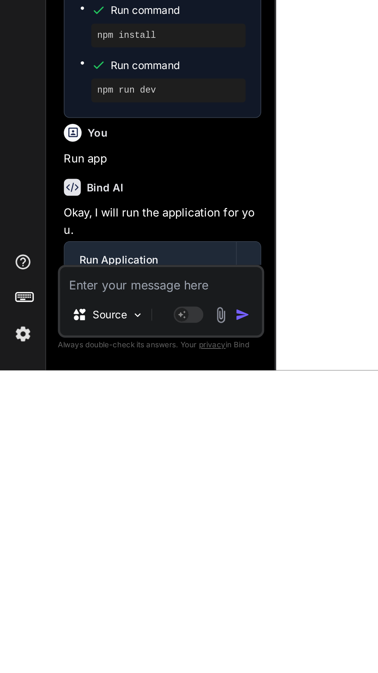
type textarea "G"
type textarea "x"
type textarea "Ge"
type textarea "x"
type textarea "Get"
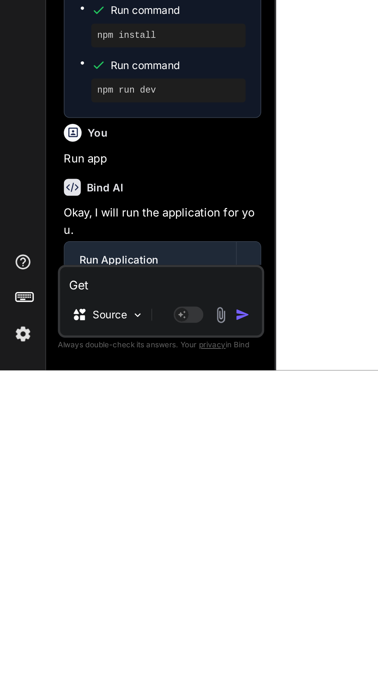
type textarea "x"
type textarea "Get"
type textarea "x"
type textarea "Get a"
type textarea "x"
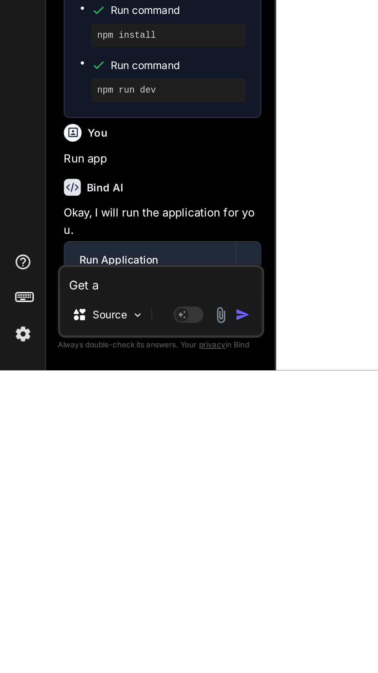
type textarea "Get a"
type textarea "x"
type textarea "Get a e"
type textarea "x"
type textarea "Get a er"
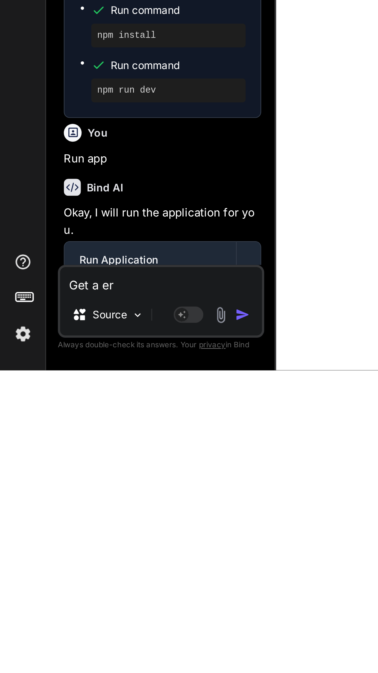
type textarea "x"
type textarea "Get a err"
type textarea "x"
type textarea "Get a erro"
type textarea "x"
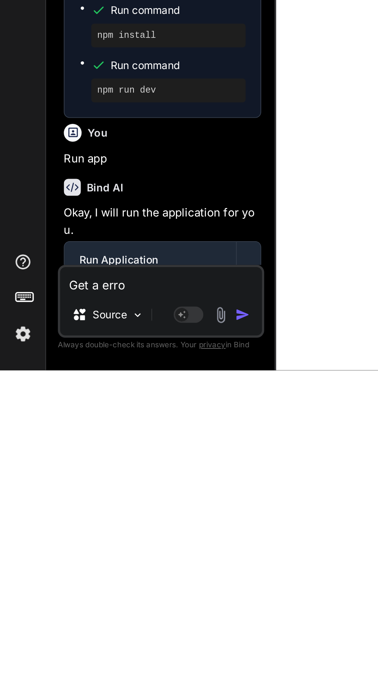
type textarea "Get a error"
type textarea "x"
type textarea "Get a error"
type textarea "x"
type textarea "Get a error m"
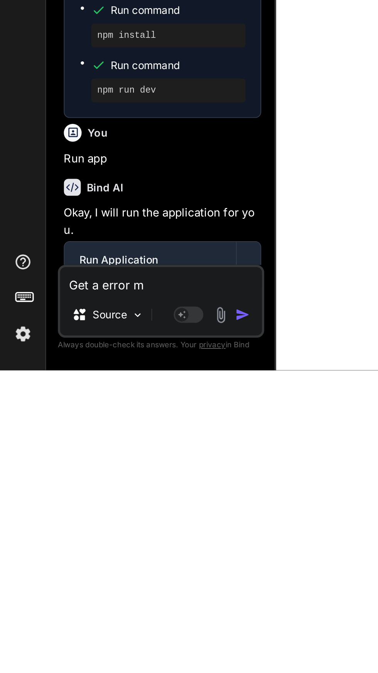
type textarea "x"
type textarea "Get a error me"
type textarea "x"
type textarea "Get a error mes"
type textarea "x"
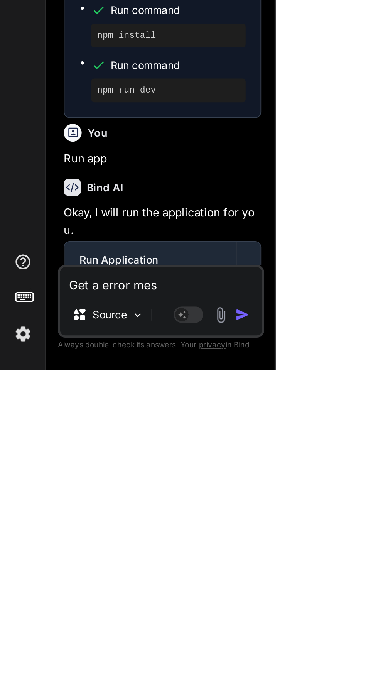
type textarea "Get a error mess"
type textarea "x"
type textarea "Get a error messa"
type textarea "x"
type textarea "Get a error messag"
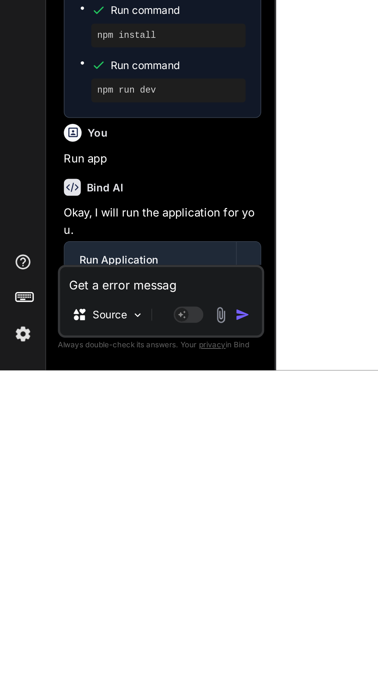
type textarea "x"
type textarea "Get a error message"
type textarea "x"
type textarea "Get a error message"
type textarea "x"
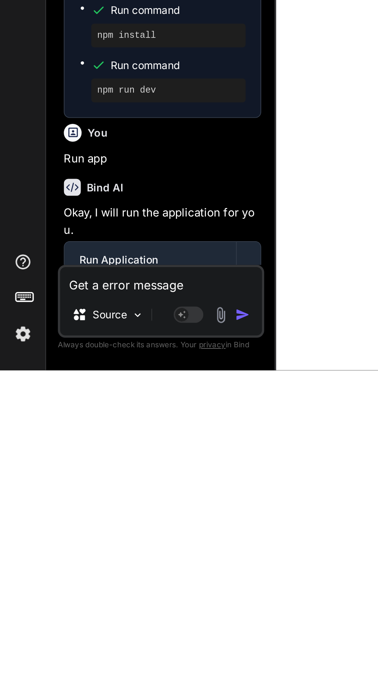
type textarea "Get a error message ""
type textarea "x"
type textarea "Get a error message ""
type textarea "x"
paste textarea "[plugin:vite:import-analysis] Failed to resolve import "./components/LoginModal…"
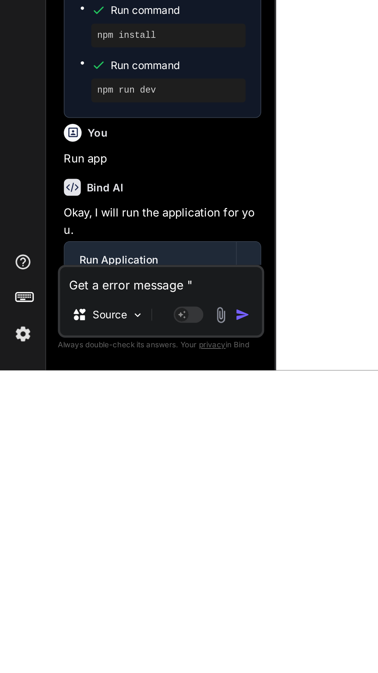
type textarea "Get a error message " [plugin:vite:import-analysis] Failed to resolve import ".…"
type textarea "x"
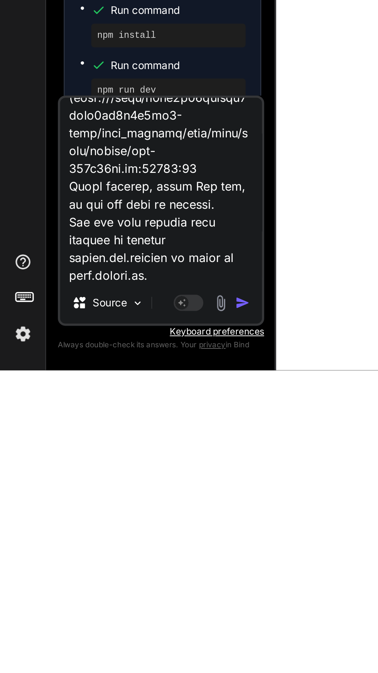
type textarea "Get a error message " [plugin:vite:import-analysis] Failed to resolve import ".…"
type textarea "x"
type textarea "Get a error message " [plugin:vite:import-analysis] Failed to resolve import ".…"
click at [129, 642] on img "button" at bounding box center [126, 638] width 8 height 8
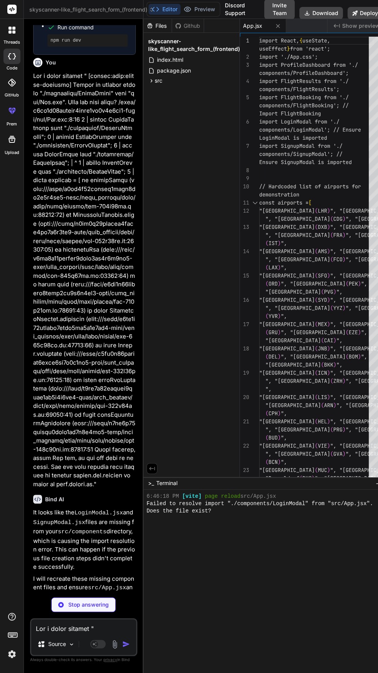
scroll to position [669, 0]
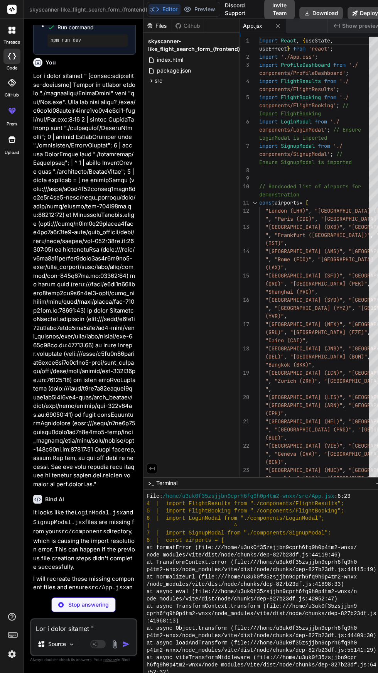
type textarea "x"
type textarea "</div> </div> ); } export default LoginModal;"
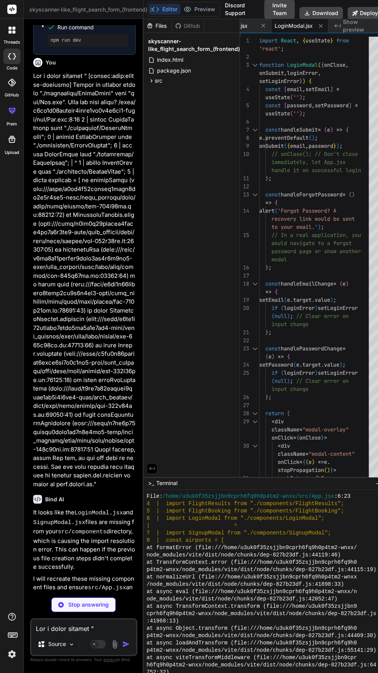
scroll to position [1629, 0]
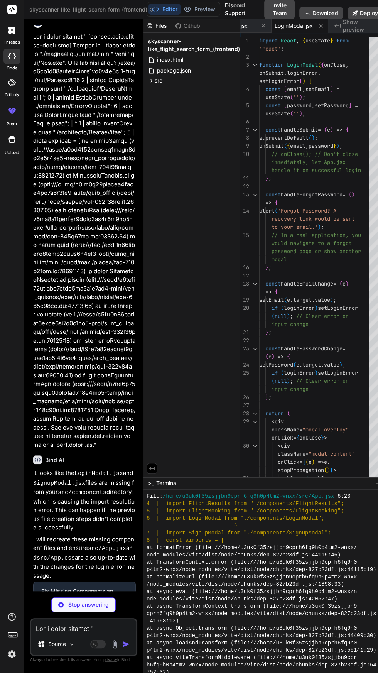
type textarea "x"
type textarea "); } export default SignupModal;"
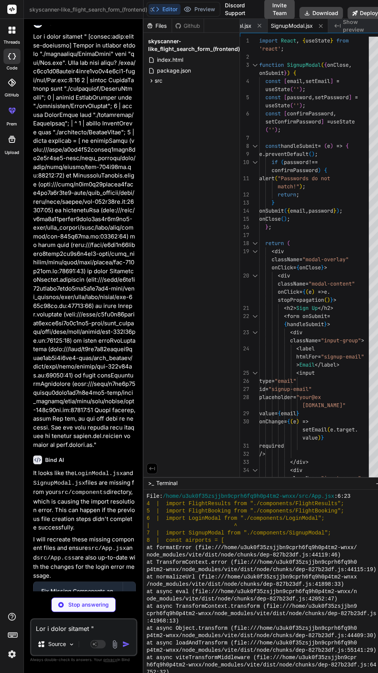
scroll to position [1641, 0]
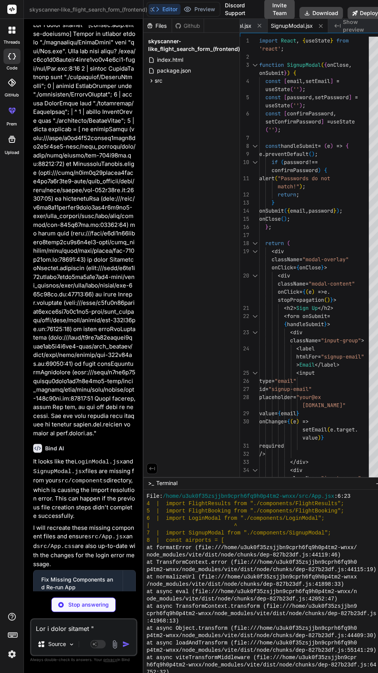
type textarea "x"
type textarea ".flight-segment .time { font-size: 1.2em; } .flight-price-section .flight-price…"
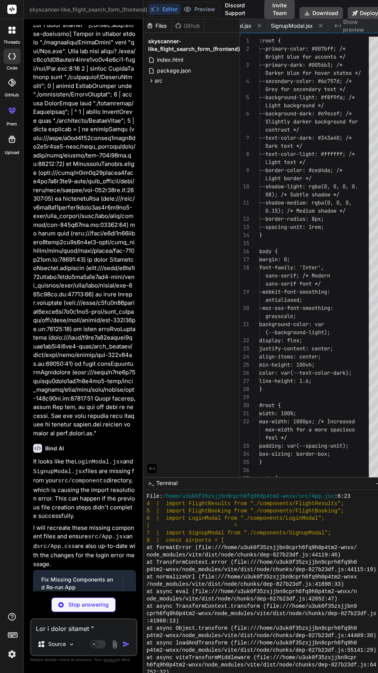
scroll to position [0, 122]
type textarea "x"
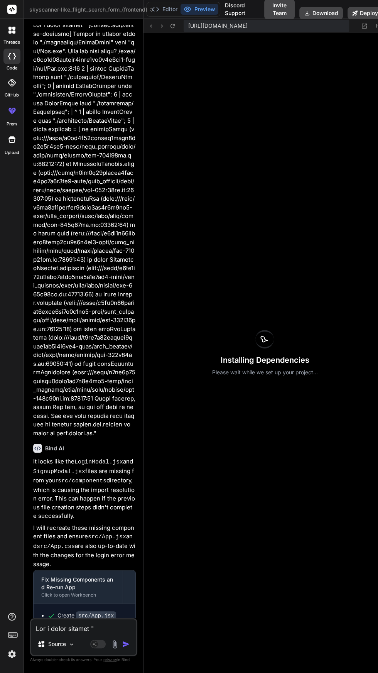
scroll to position [859, 0]
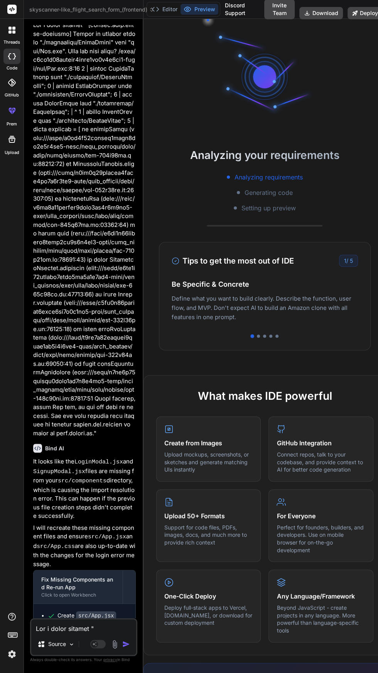
type textarea "} .flight-segment .time { font-size: 1.2em; } .flight-price-section .flight-pri…"
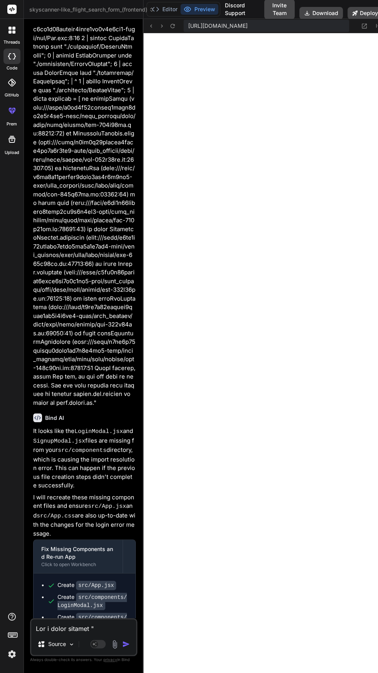
scroll to position [0, 0]
click at [87, 633] on textarea at bounding box center [83, 626] width 105 height 14
type textarea "x"
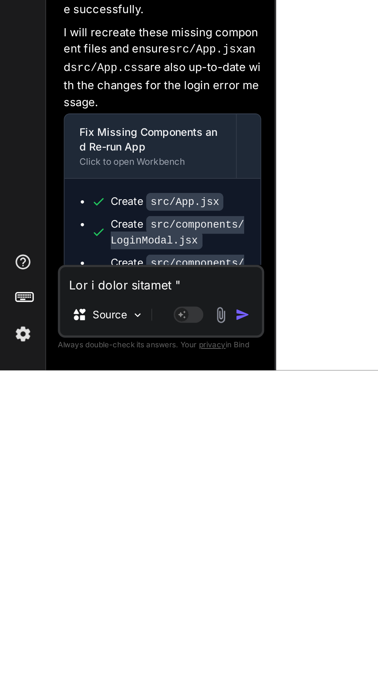
scroll to position [1014, 0]
type textarea "C"
type textarea "x"
type textarea "Cr"
type textarea "x"
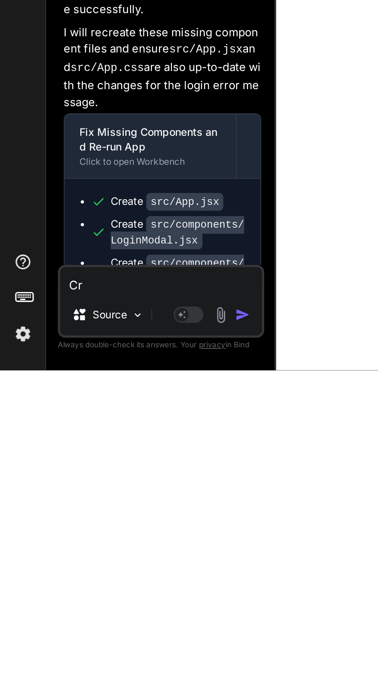
type textarea "Cre"
type textarea "x"
type textarea "Crea"
type textarea "x"
type textarea "Creat"
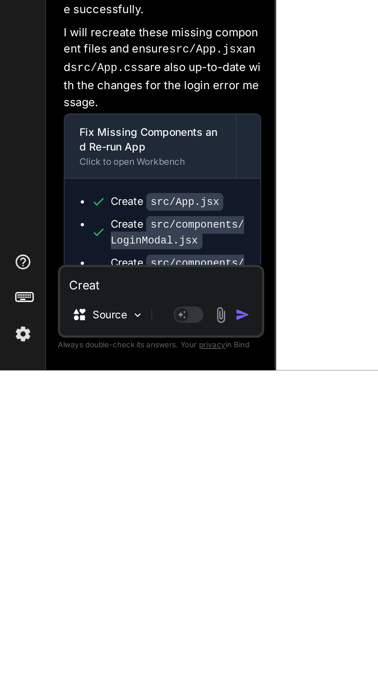
type textarea "x"
type textarea "Create"
type textarea "x"
type textarea "Create"
type textarea "x"
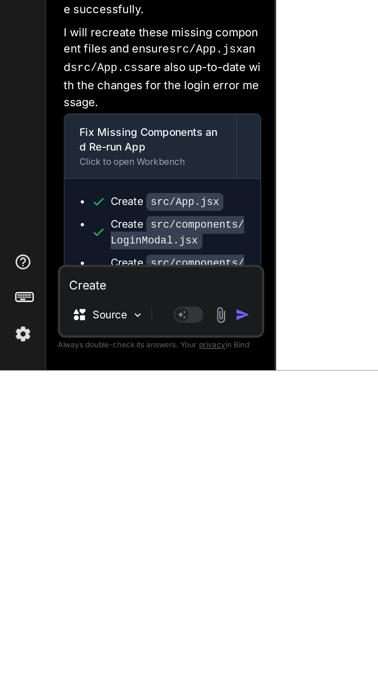
type textarea "Create a"
type textarea "x"
type textarea "Create a"
type textarea "x"
type textarea "Create a"
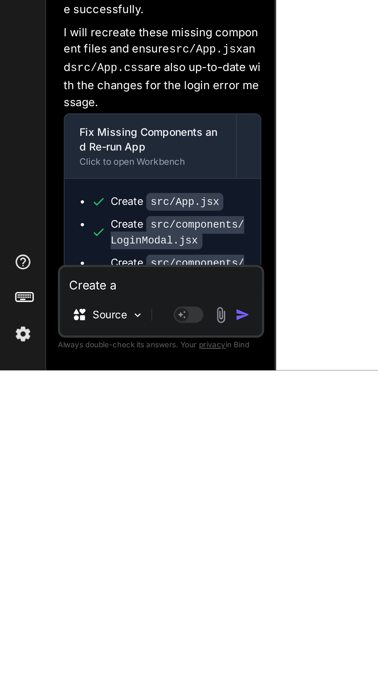
type textarea "x"
type textarea "Create ao"
type textarea "x"
type textarea "Create a"
type textarea "x"
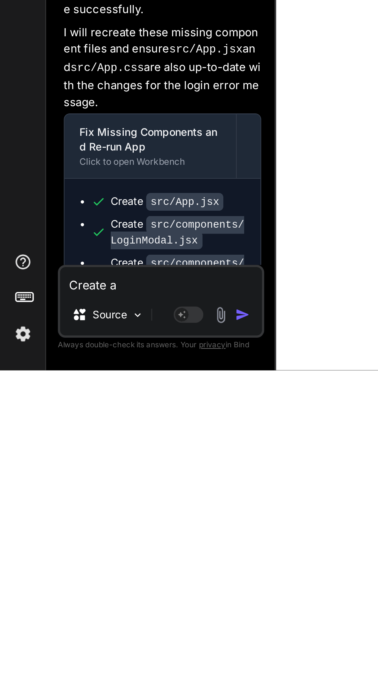
type textarea "Create"
type textarea "x"
type textarea "Create d"
type textarea "x"
type textarea "Create dd"
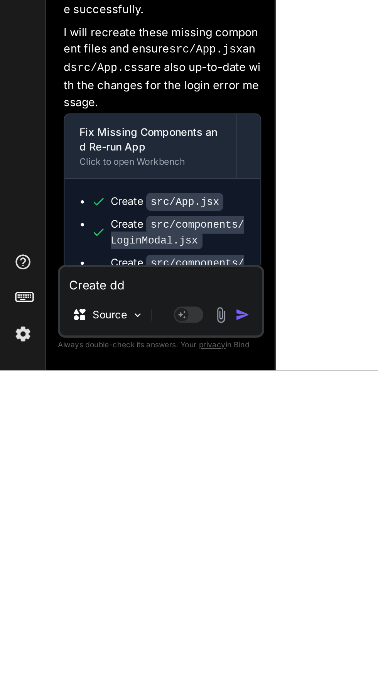
type textarea "x"
type textarea "Create ddl"
type textarea "x"
type textarea "Create ddlp"
type textarea "x"
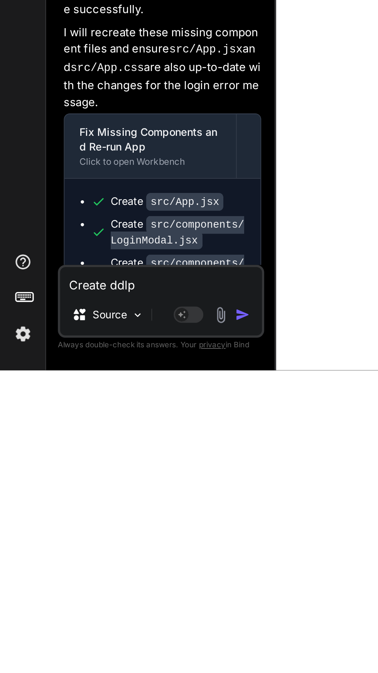
type textarea "Create ddlp"
type textarea "x"
type textarea "Create ddlp"
type textarea "x"
type textarea "Create ddl"
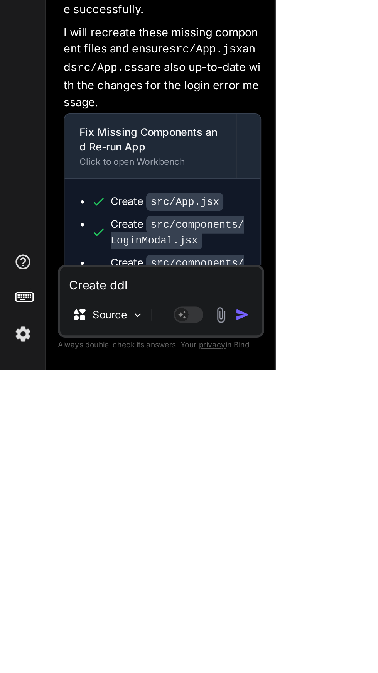
type textarea "x"
type textarea "Create dd"
type textarea "x"
type textarea "Create d"
type textarea "x"
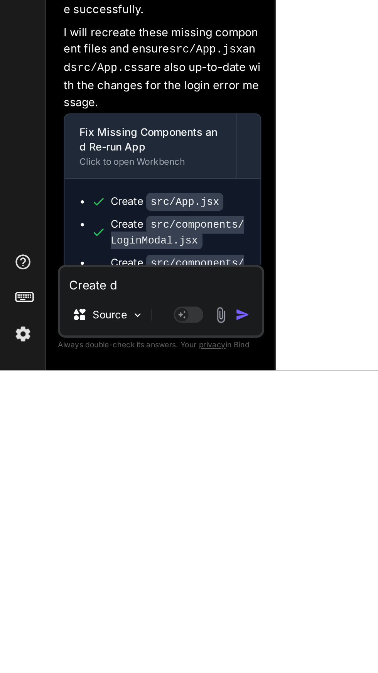
type textarea "Create dr"
type textarea "x"
type textarea "Create dro"
type textarea "x"
type textarea "Create drop"
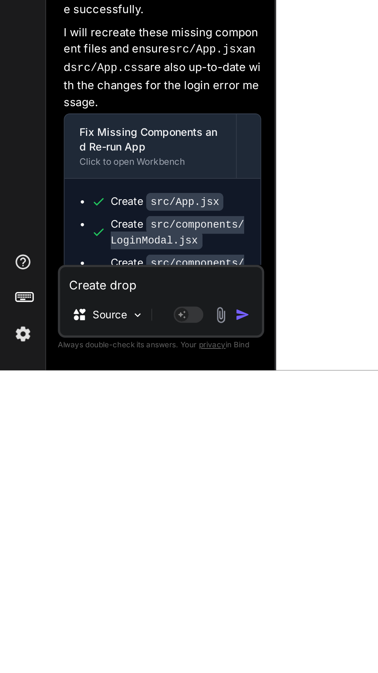
type textarea "x"
type textarea "Create drop"
type textarea "x"
type textarea "Create drop d"
type textarea "x"
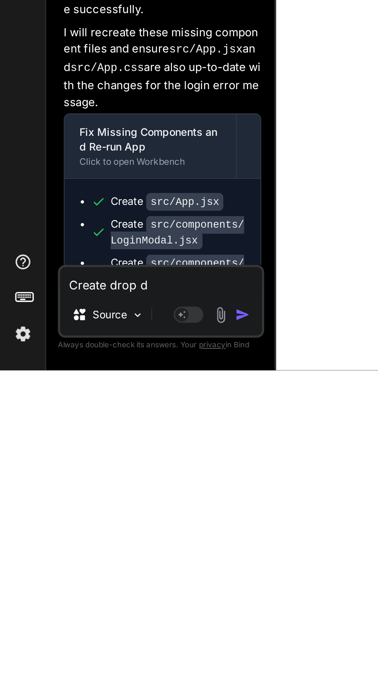
type textarea "Create drop do"
type textarea "x"
type textarea "Create drop d"
type textarea "x"
type textarea "Create drop"
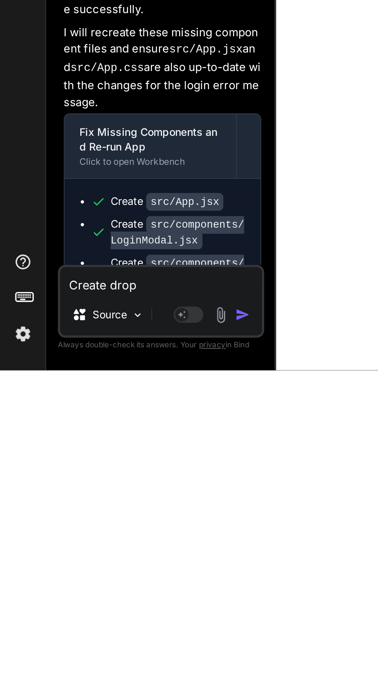
type textarea "x"
type textarea "Create drop t"
type textarea "x"
type textarea "Create drop th"
type textarea "x"
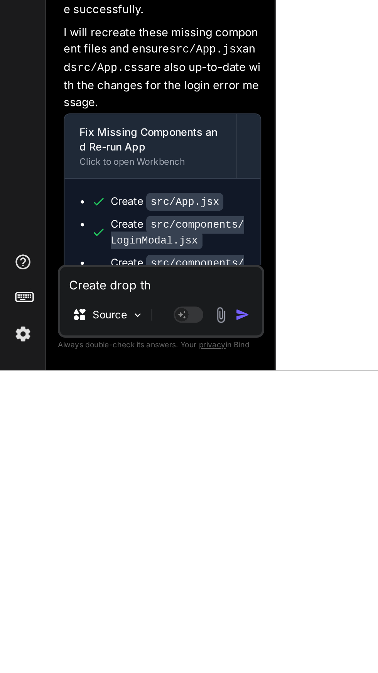
type textarea "Create drop thi"
type textarea "x"
type textarea "Create drop thin"
type textarea "x"
type textarea "Create drop thing"
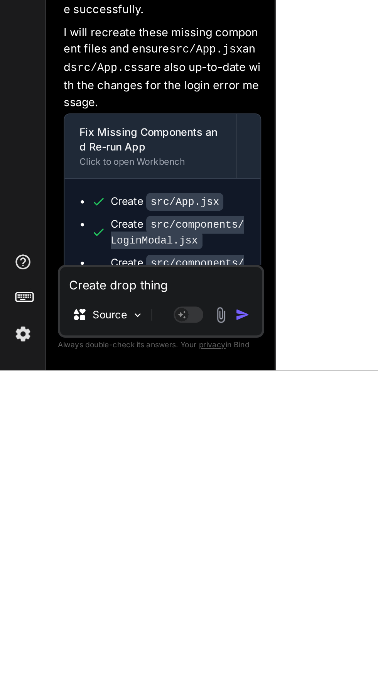
type textarea "x"
type textarea "Create drop thing"
type textarea "x"
type textarea "Create drop thing i"
type textarea "x"
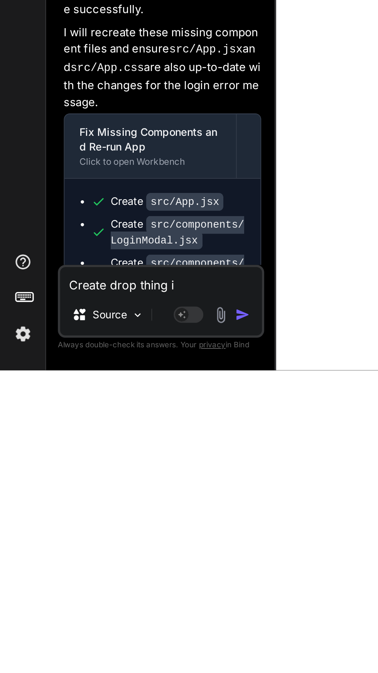
type textarea "Create drop thing in"
type textarea "x"
type textarea "Create drop thing in"
type textarea "x"
type textarea "Create drop thing in f"
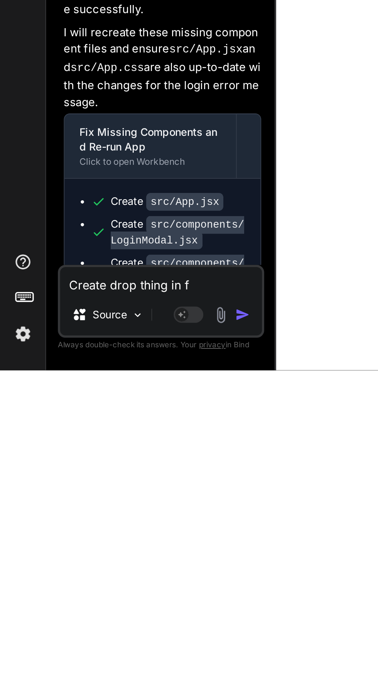
type textarea "x"
type textarea "Create drop thing in fh"
type textarea "x"
type textarea "Create drop thing in fhe"
type textarea "x"
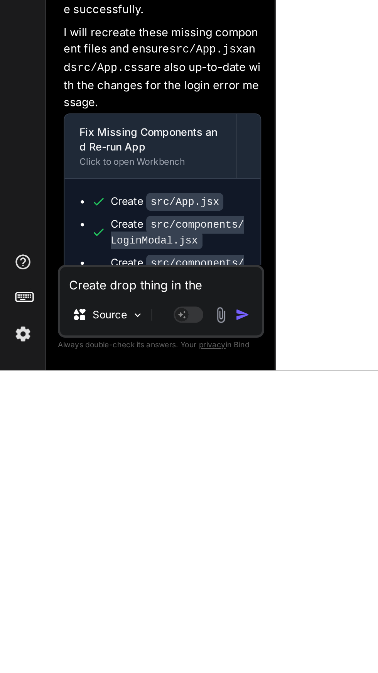
type textarea "Create drop thing in the"
type textarea "x"
type textarea "Create drop thing in the e"
type textarea "x"
type textarea "Create drop thing in the ei"
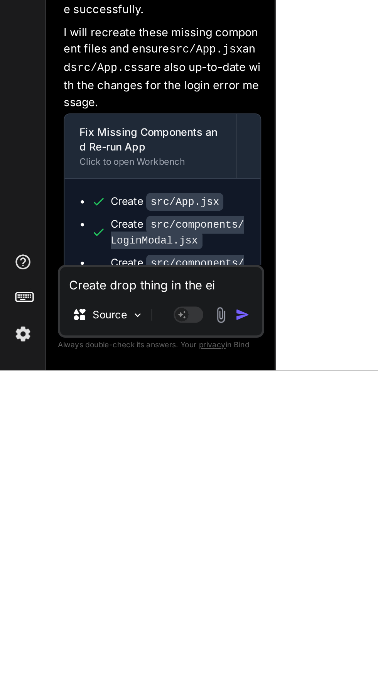
type textarea "x"
type textarea "Create drop thing in the eig"
type textarea "x"
type textarea "Create drop thing in the eigh"
type textarea "x"
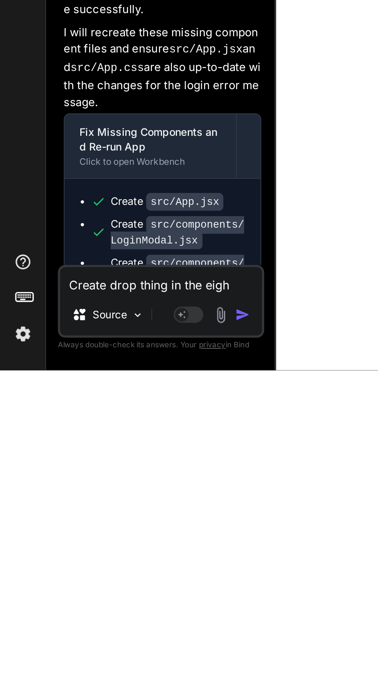
type textarea "Create drop thing in the eighf"
type textarea "x"
type textarea "Create drop thing in the eighf"
type textarea "x"
type textarea "Create drop thing in the eighf c"
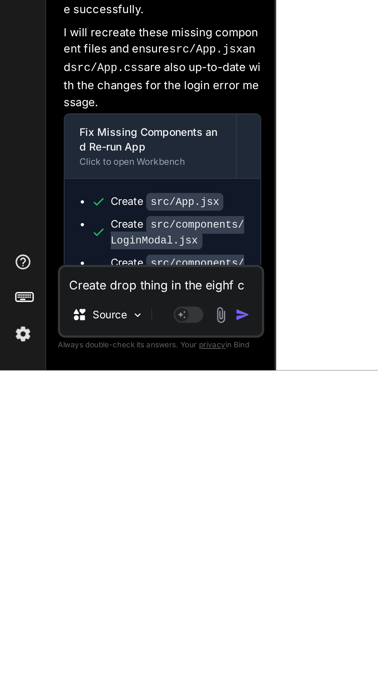
type textarea "x"
type textarea "Create drop thing in the eighf co"
type textarea "x"
type textarea "Create drop thing in the eighf con"
type textarea "x"
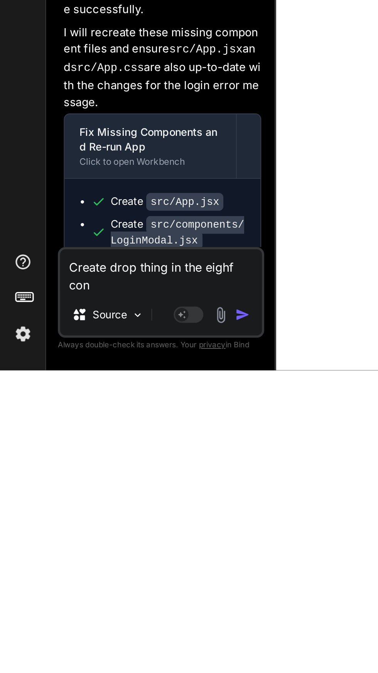
type textarea "Create drop thing in the eighf cone"
type textarea "x"
type textarea "Create drop thing in the eighf coner"
type textarea "x"
type textarea "Create drop thing in the eighf corner"
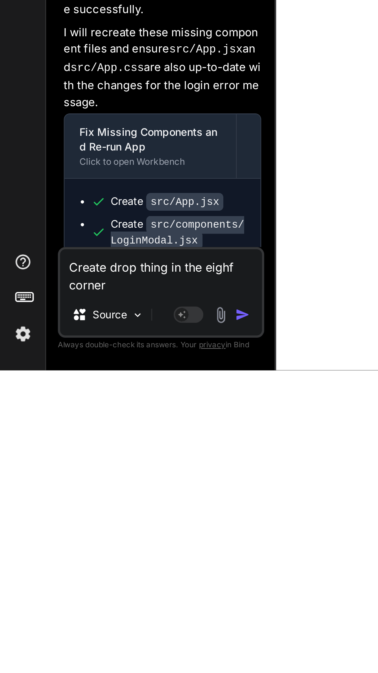
type textarea "x"
type textarea "Create drop thing in the eighf corner y"
type textarea "x"
type textarea "Create drop thing in the eighf corner yo"
type textarea "x"
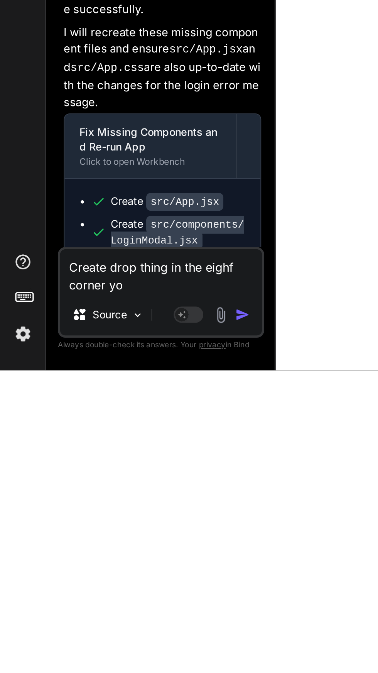
type textarea "Create drop thing in the eighf corner you"
type textarea "x"
type textarea "Create drop thing in the eighf corner you"
type textarea "x"
type textarea "Create drop thing in the eighf corner you k"
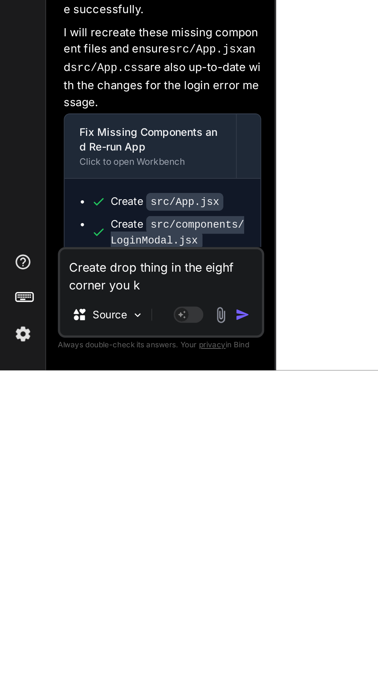
type textarea "x"
type textarea "Create drop thing in the eighf corner you kn"
type textarea "x"
type textarea "Create drop thing in the eighf corner you kno"
type textarea "x"
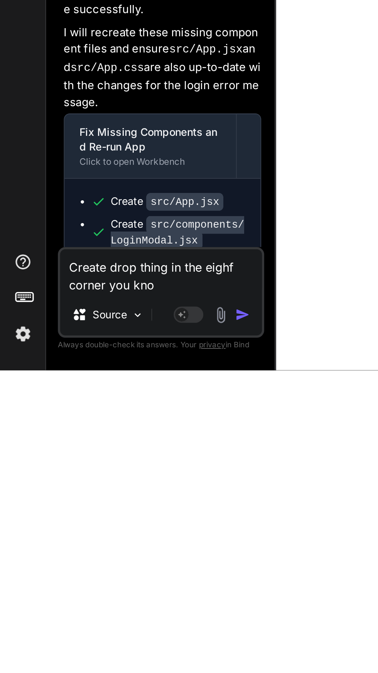
type textarea "Create drop thing in the eighf corner you know"
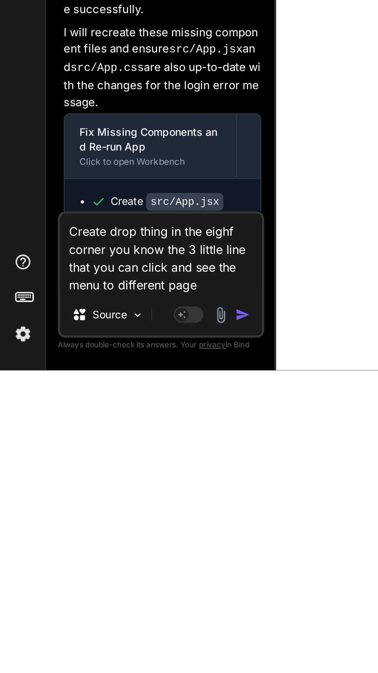
click at [123, 625] on textarea "Create drop thing in the eighf corner you know the 3 little line that you can c…" at bounding box center [83, 612] width 105 height 42
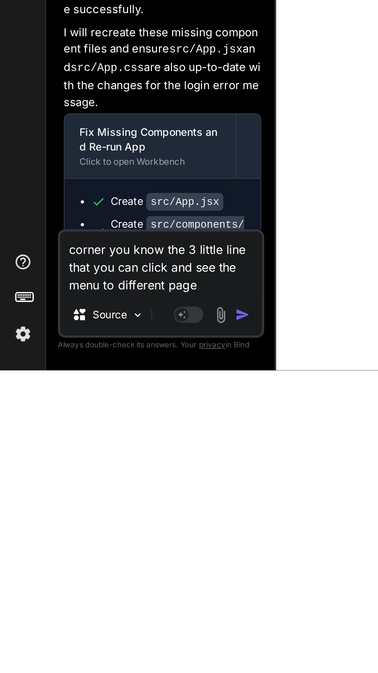
click at [58, 633] on textarea "corner you know the 3 little line that you can click and see the menu to differ…" at bounding box center [83, 617] width 105 height 32
click at [127, 648] on img "button" at bounding box center [126, 644] width 8 height 8
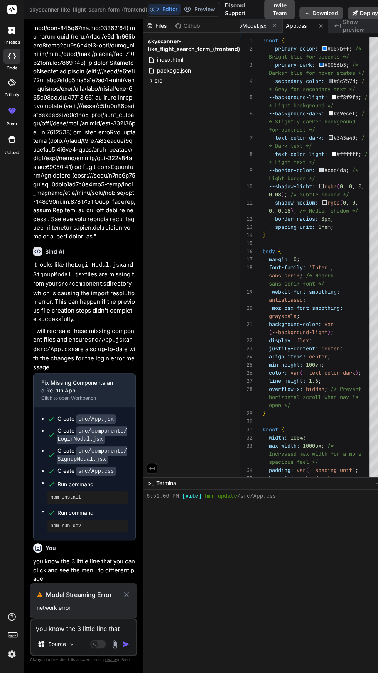
scroll to position [1749, 0]
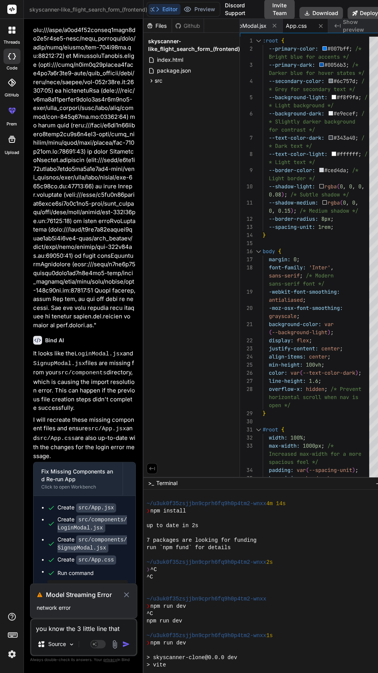
click at [127, 596] on icon at bounding box center [126, 594] width 5 height 5
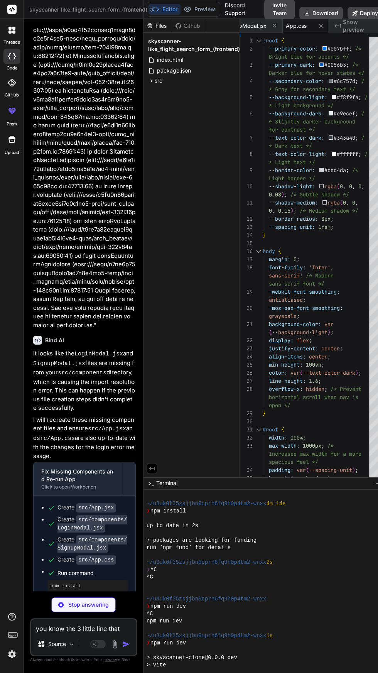
scroll to position [1741, 0]
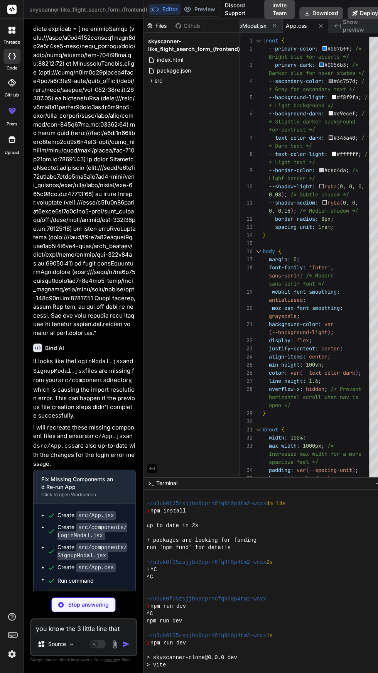
click at [95, 630] on textarea "you know the 3 little line that you can click and see the menu to different page" at bounding box center [83, 626] width 105 height 14
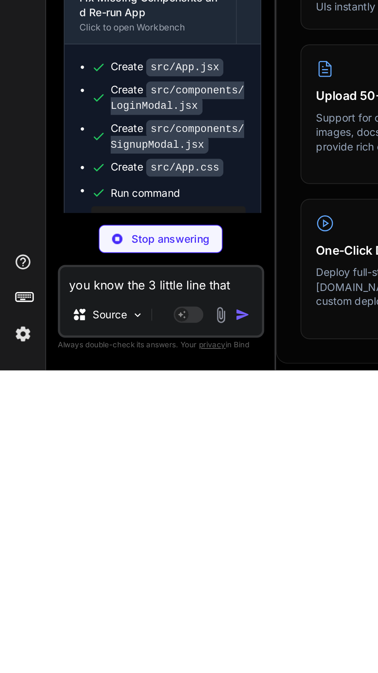
scroll to position [51, 0]
click at [106, 600] on div "Stop answering" at bounding box center [83, 604] width 64 height 15
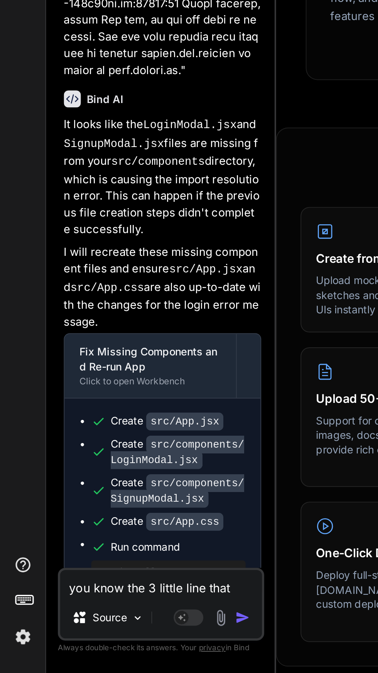
click at [82, 626] on textarea "you know the 3 little line that you can click and see the menu to different page" at bounding box center [83, 626] width 105 height 14
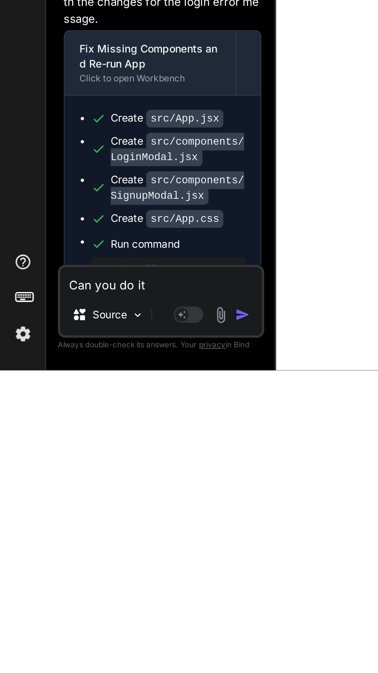
click at [132, 645] on button "button" at bounding box center [127, 644] width 11 height 8
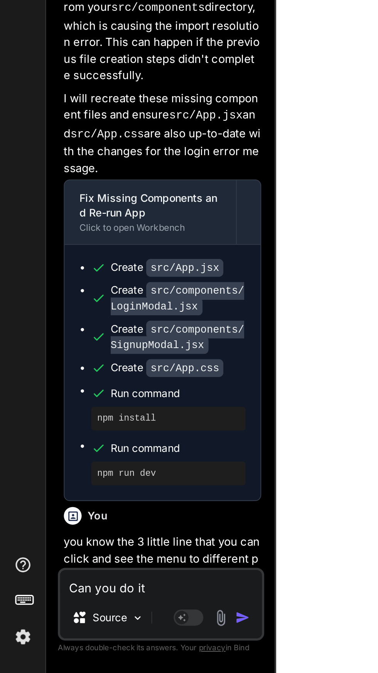
click at [127, 488] on div "Create src/App.jsx Create src/components/LoginModal.jsx Create src/components/S…" at bounding box center [85, 516] width 102 height 133
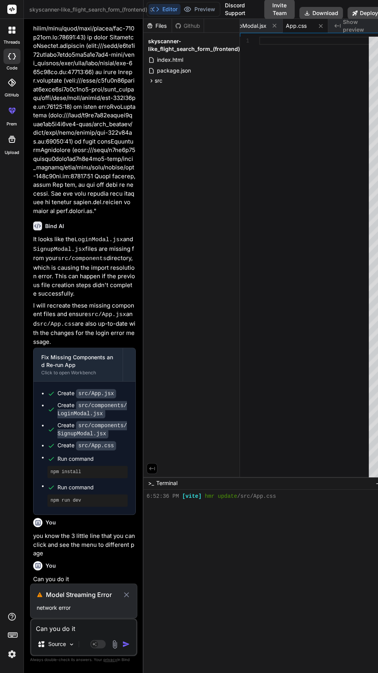
scroll to position [1775, 0]
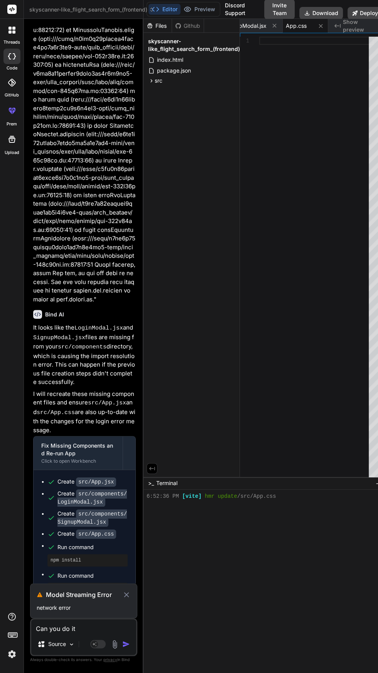
click at [127, 597] on icon at bounding box center [126, 594] width 8 height 9
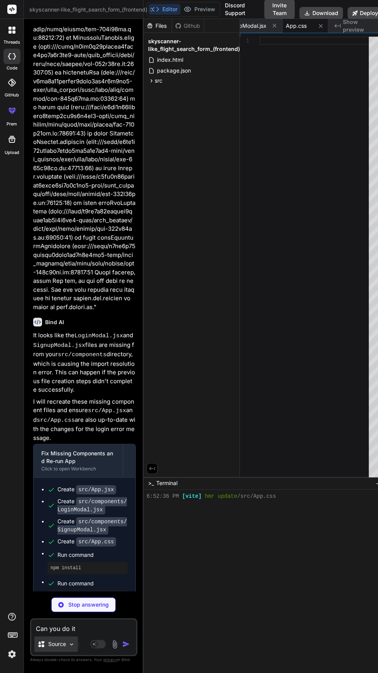
click at [71, 644] on img at bounding box center [71, 644] width 7 height 7
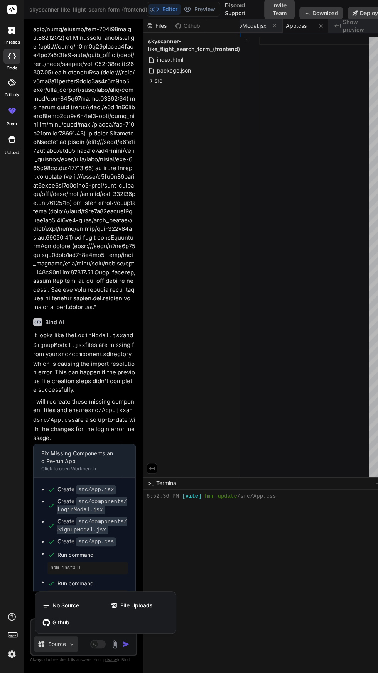
click at [156, 556] on div at bounding box center [189, 336] width 378 height 673
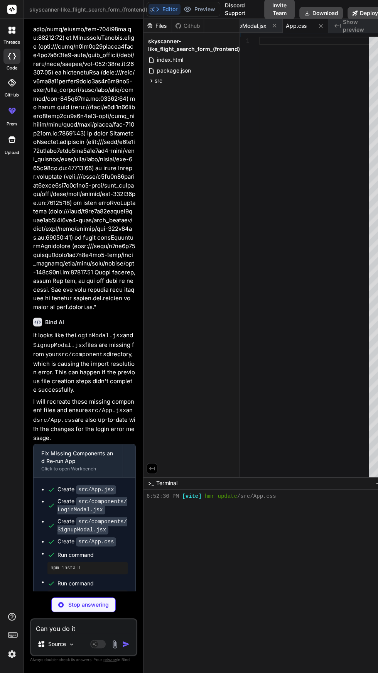
click at [101, 611] on div "You you know the 3 little line that you can click and see the menu to different…" at bounding box center [84, 632] width 103 height 43
click at [100, 603] on p "Stop answering" at bounding box center [88, 605] width 41 height 8
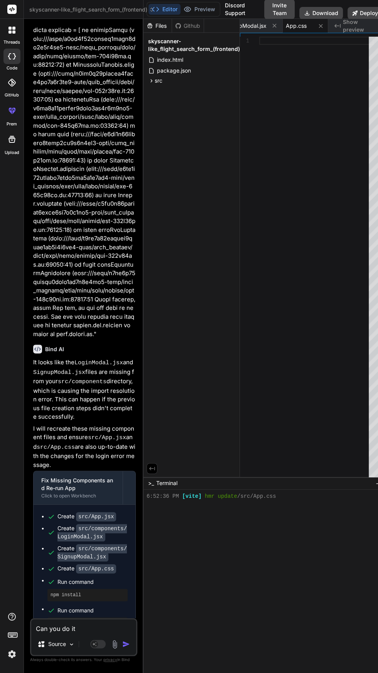
scroll to position [1740, 0]
click at [91, 632] on textarea "Can you do it" at bounding box center [83, 626] width 105 height 14
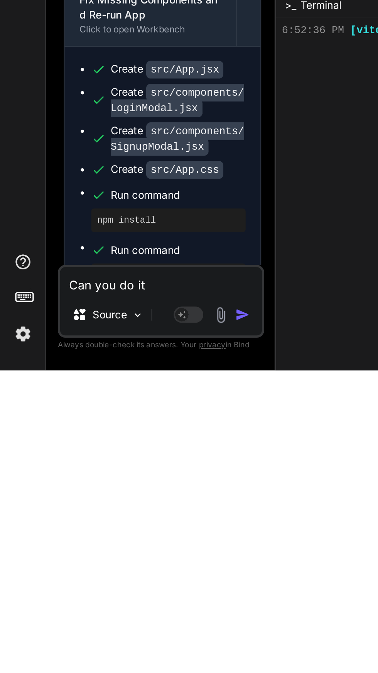
scroll to position [51, 0]
click at [128, 640] on img "button" at bounding box center [126, 644] width 8 height 8
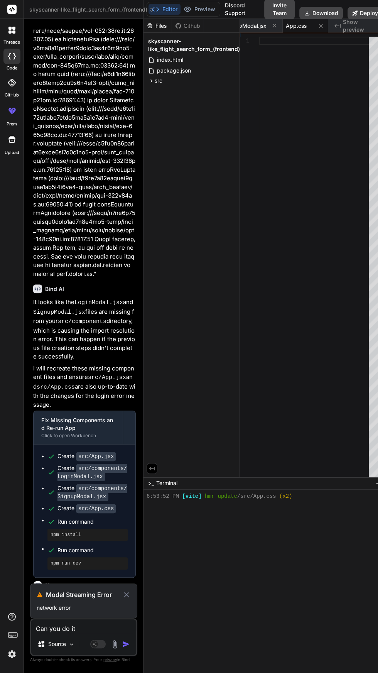
scroll to position [1403, 0]
click at [108, 631] on textarea "Can you do it" at bounding box center [83, 626] width 105 height 14
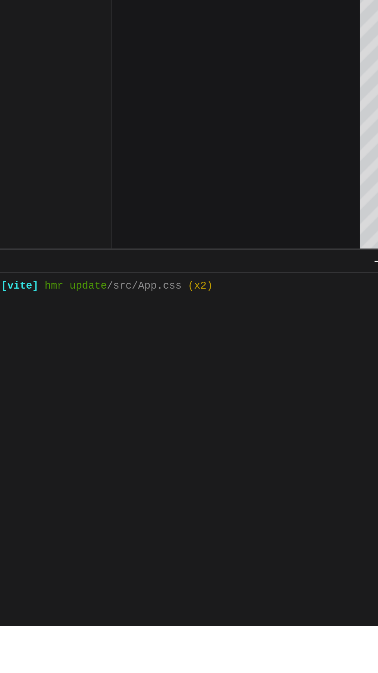
scroll to position [0, 0]
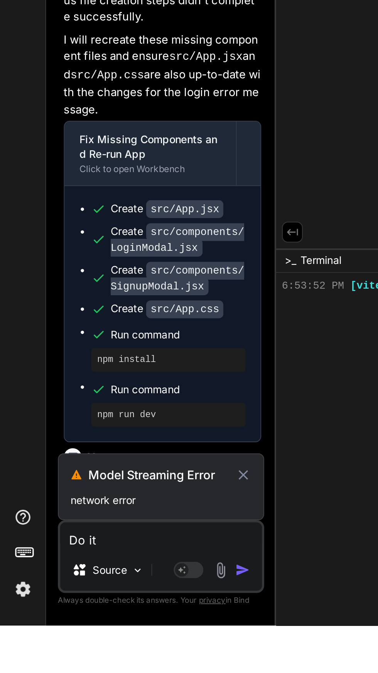
click at [127, 597] on icon at bounding box center [126, 594] width 5 height 5
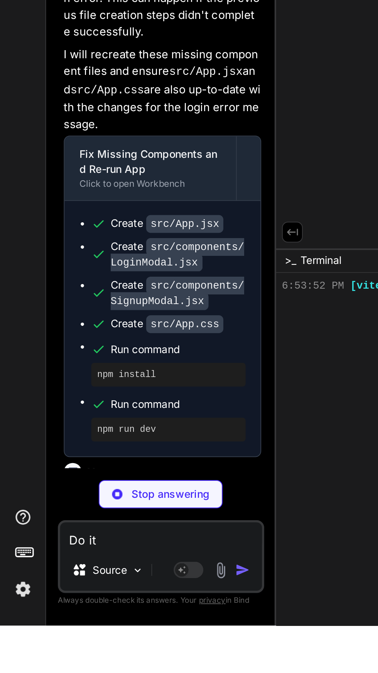
click at [106, 608] on p "Stop answering" at bounding box center [88, 605] width 41 height 8
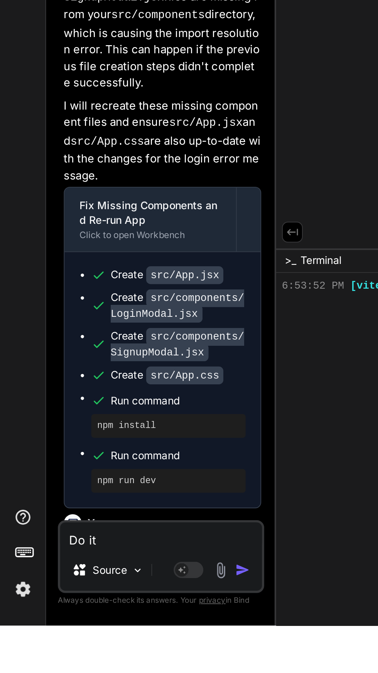
click at [125, 648] on img "button" at bounding box center [126, 644] width 8 height 8
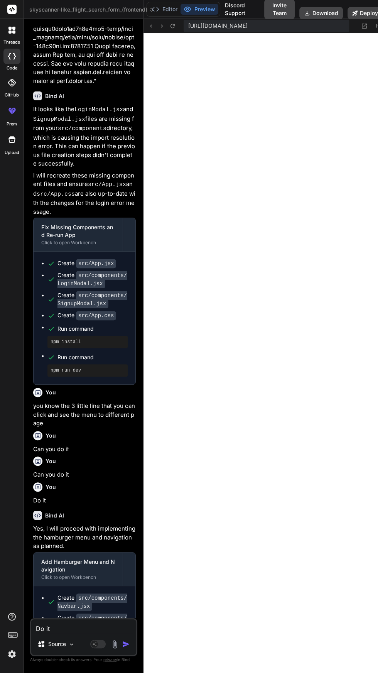
scroll to position [2023, 0]
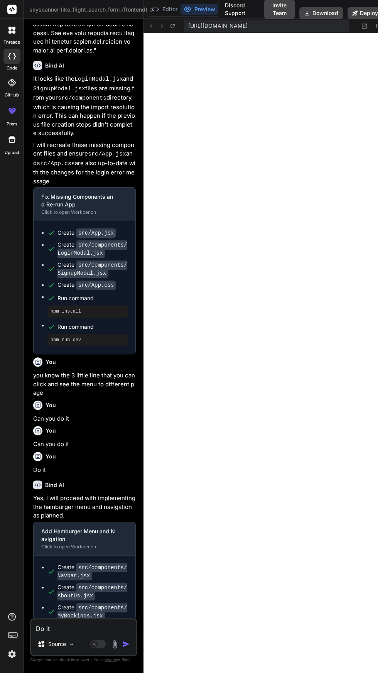
click at [97, 633] on textarea "Do it" at bounding box center [83, 626] width 105 height 14
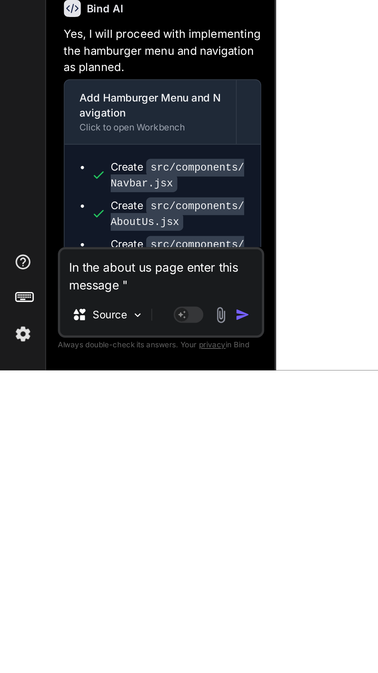
click at [86, 633] on textarea "In the about us page enter this message "" at bounding box center [83, 621] width 105 height 23
paste textarea "Sekaway commission-reinvestment loyalty model, emphasizes competitive pricing: …"
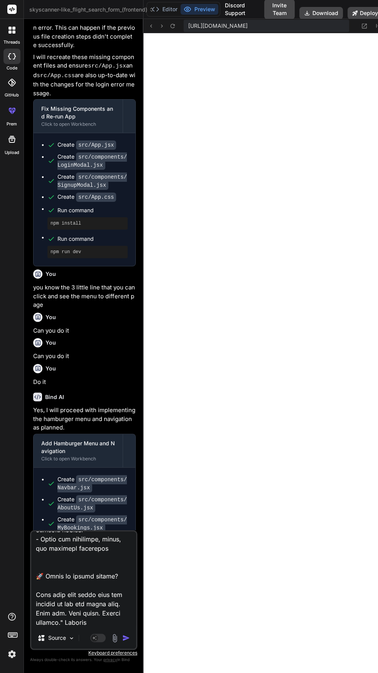
scroll to position [0, 0]
click at [128, 642] on img "button" at bounding box center [126, 638] width 8 height 8
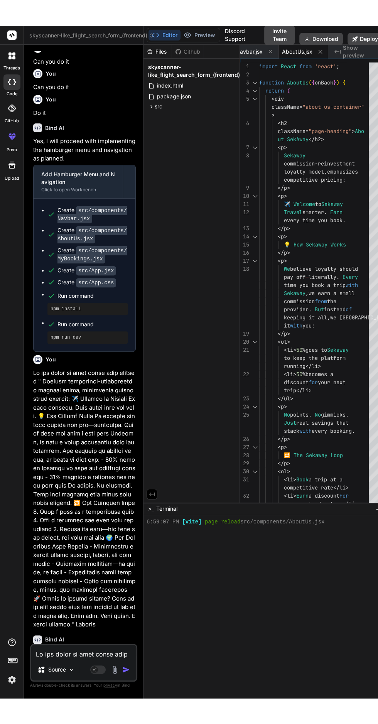
scroll to position [2442, 0]
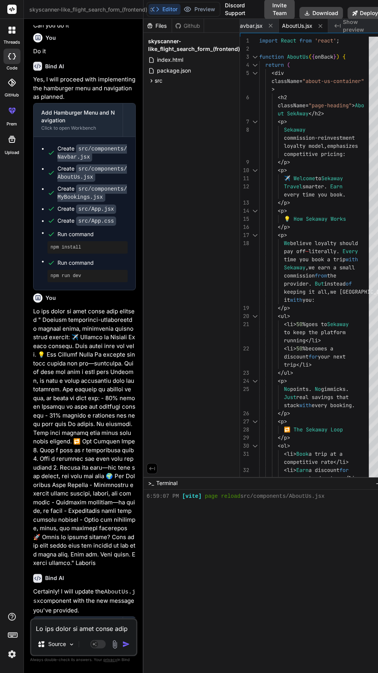
click at [94, 633] on textarea at bounding box center [83, 626] width 105 height 14
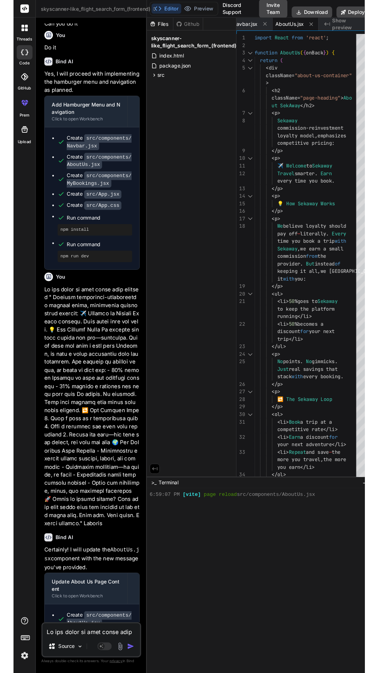
scroll to position [26, 0]
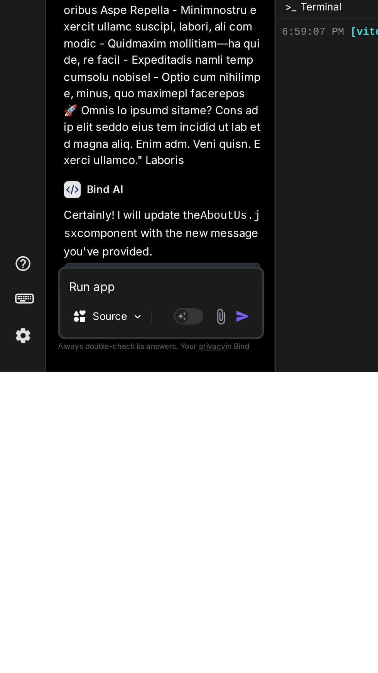
click at [128, 645] on img "button" at bounding box center [126, 644] width 8 height 8
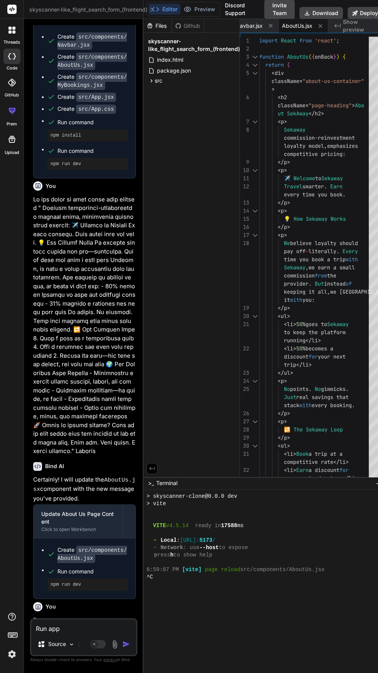
scroll to position [0, 0]
click at [127, 651] on div at bounding box center [129, 657] width 12 height 12
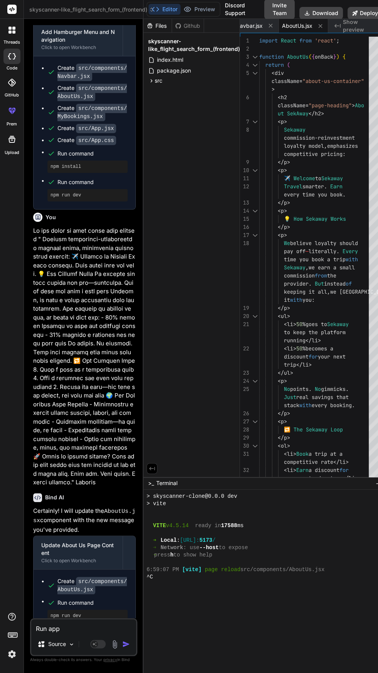
scroll to position [2513, 0]
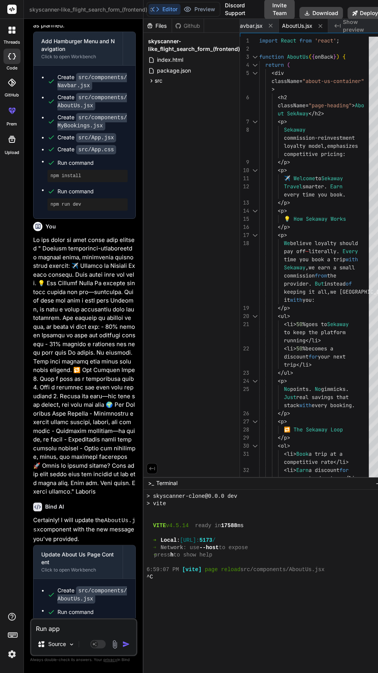
click at [120, 6] on span "skyscanner-like_flight_search_form_(frontend)" at bounding box center [91, 10] width 125 height 8
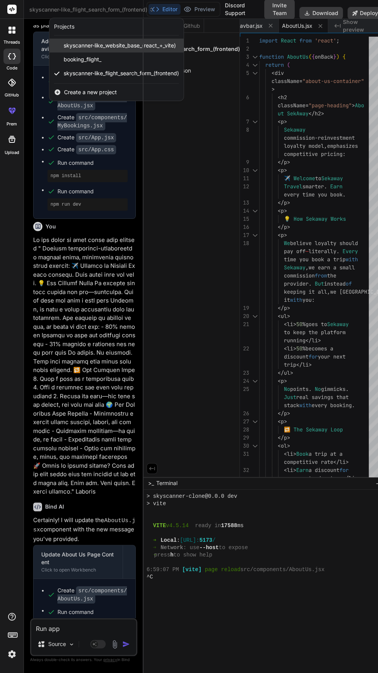
click at [138, 47] on span "skyscanner-like_website_base_(react_+_vite)" at bounding box center [120, 46] width 112 height 8
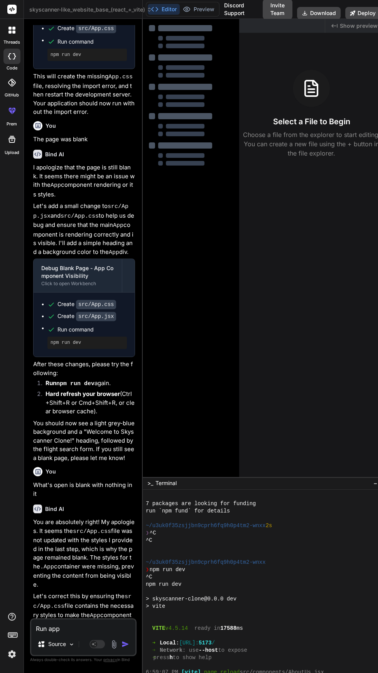
scroll to position [1236, 0]
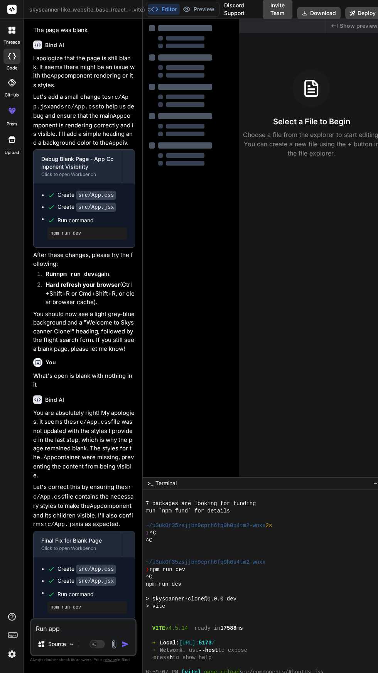
click at [98, 633] on textarea "Run app" at bounding box center [83, 626] width 104 height 14
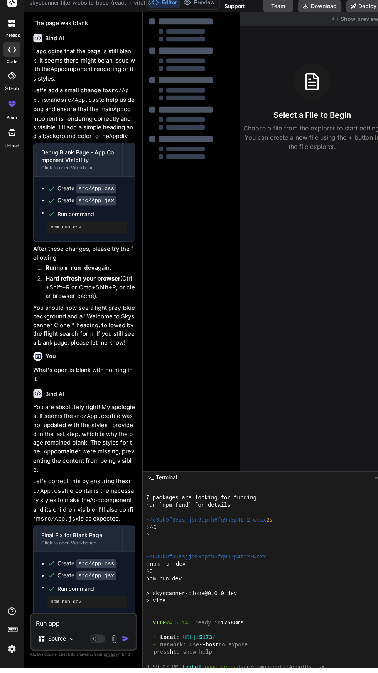
scroll to position [51, 0]
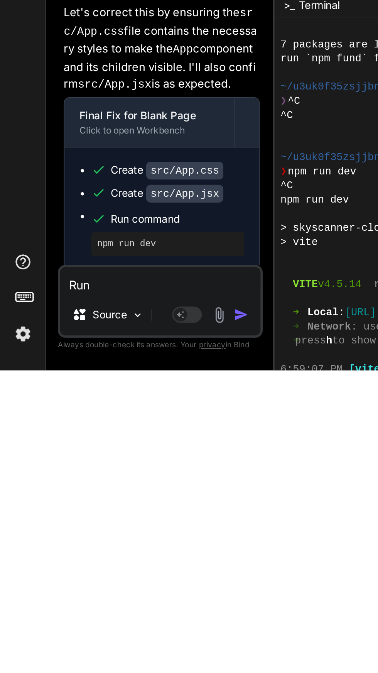
click at [127, 648] on img "button" at bounding box center [126, 644] width 8 height 8
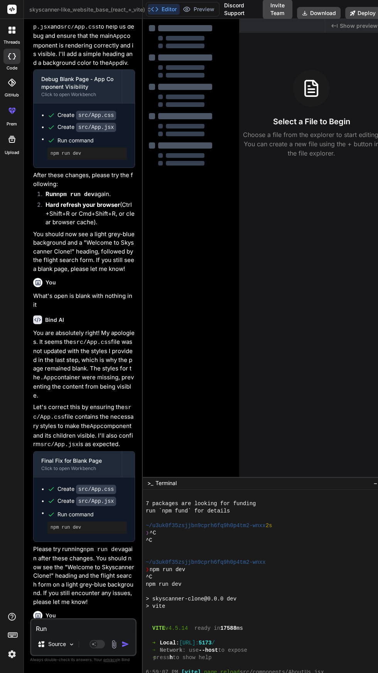
scroll to position [1415, 0]
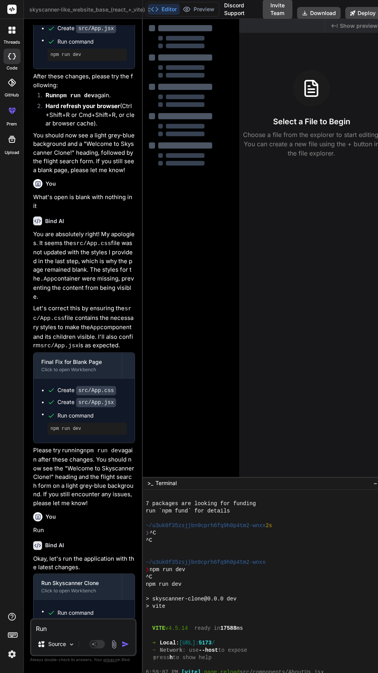
click at [121, 9] on span "skyscanner-like_website_base_(react_+_vite)" at bounding box center [90, 10] width 123 height 8
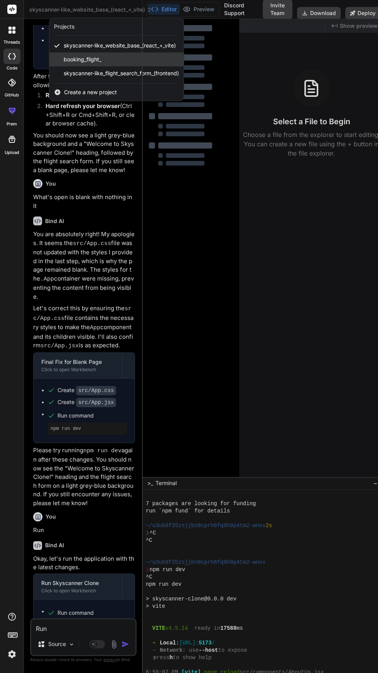
click at [111, 58] on div "booking_flight_" at bounding box center [116, 59] width 134 height 14
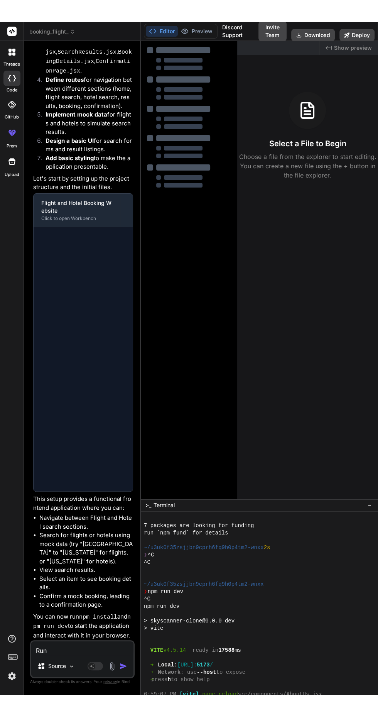
scroll to position [233, 0]
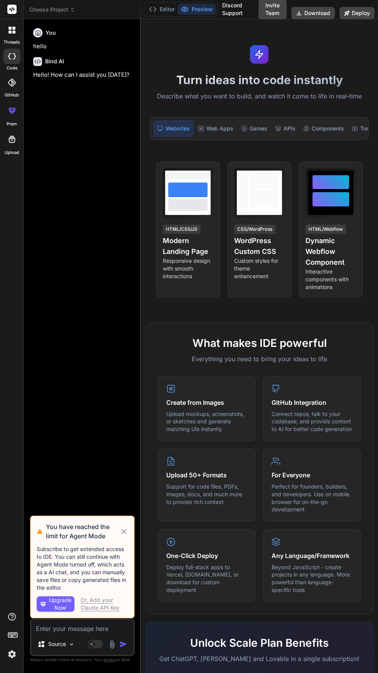
click at [73, 9] on icon at bounding box center [72, 9] width 5 height 5
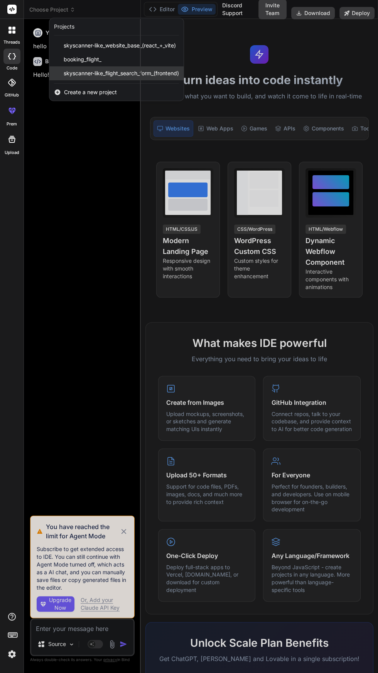
click at [134, 76] on span "skyscanner-like_flight_search_form_(frontend)" at bounding box center [121, 73] width 115 height 8
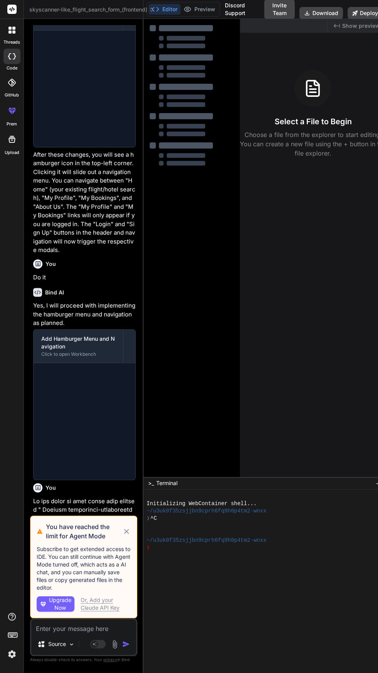
scroll to position [417, 0]
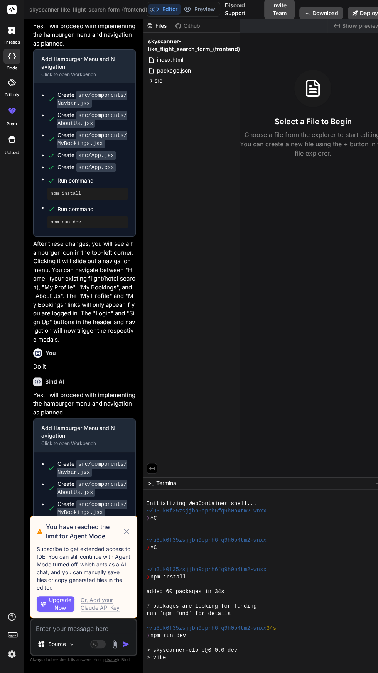
click at [123, 532] on icon at bounding box center [126, 531] width 8 height 9
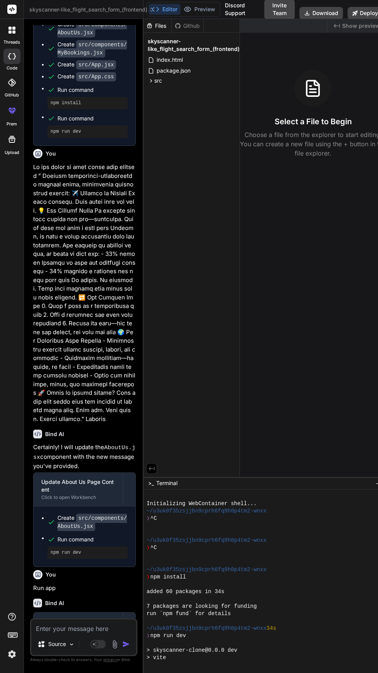
scroll to position [5, 0]
click at [120, 6] on span "skyscanner-like_flight_search_form_(frontend)" at bounding box center [91, 10] width 125 height 8
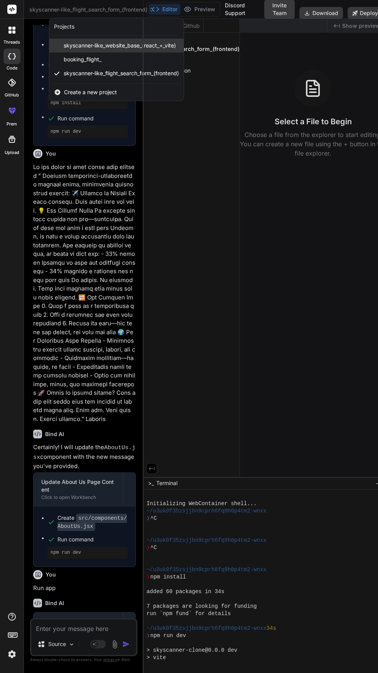
click at [134, 42] on span "skyscanner-like_website_base_(react_+_vite)" at bounding box center [120, 46] width 112 height 8
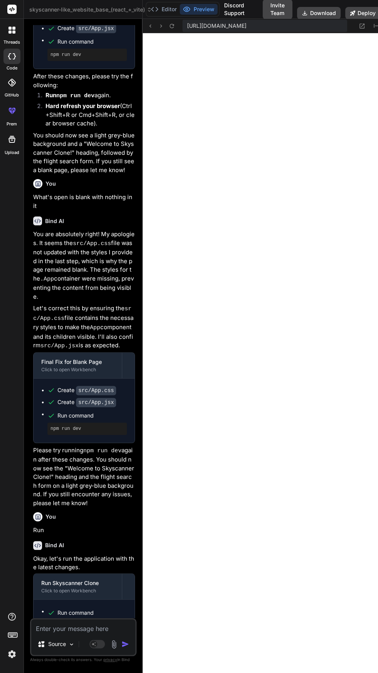
scroll to position [0, 0]
type textarea "x"
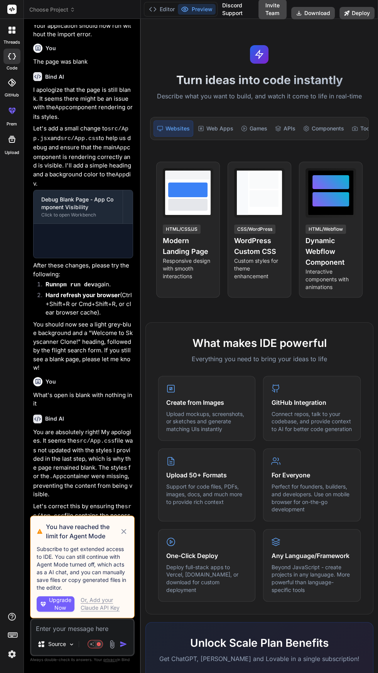
scroll to position [1129, 0]
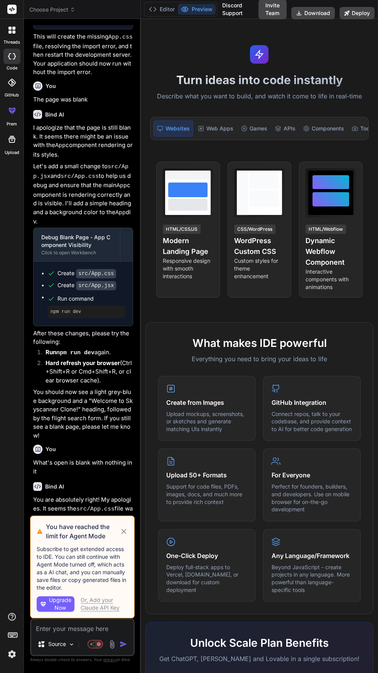
click at [126, 535] on icon at bounding box center [124, 531] width 8 height 9
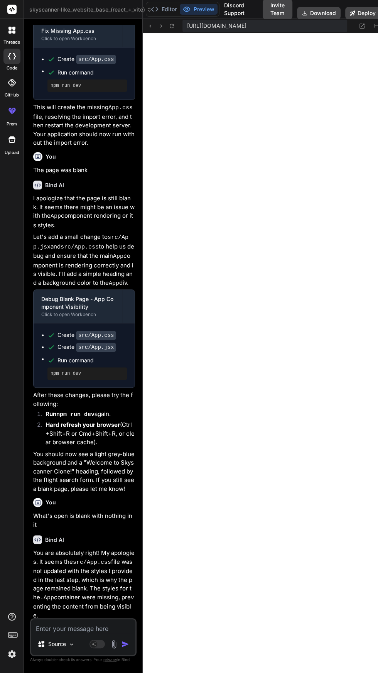
scroll to position [1359, 0]
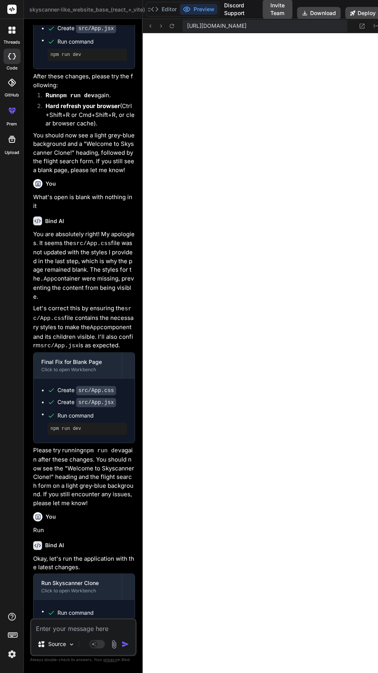
click at [68, 628] on textarea at bounding box center [83, 626] width 104 height 14
type textarea "x"
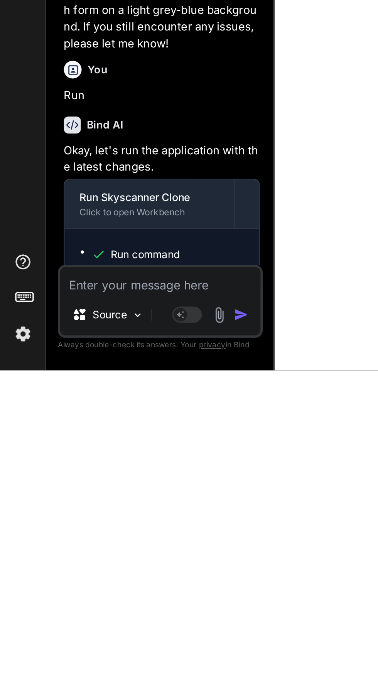
type textarea "U"
type textarea "x"
type textarea "Un"
type textarea "x"
type textarea "Und"
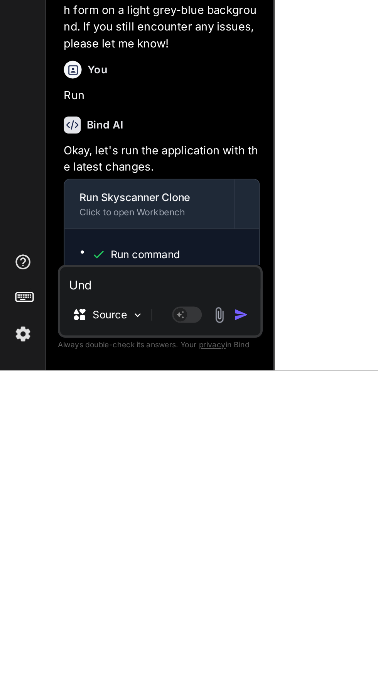
type textarea "x"
type textarea "Undo"
type textarea "x"
type textarea "Undo"
type textarea "x"
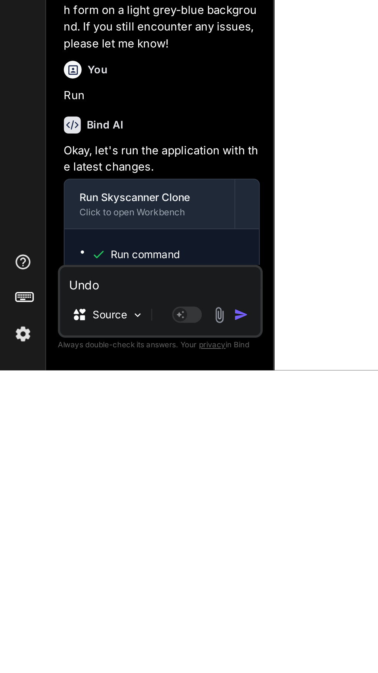
type textarea "Undo w"
type textarea "x"
type textarea "Undo wn"
type textarea "x"
type textarea "Undo wna"
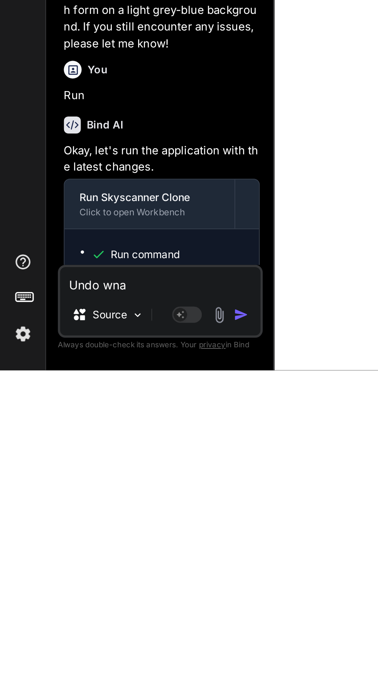
type textarea "x"
type textarea "Undo wnat"
type textarea "x"
type textarea "Undo what"
type textarea "x"
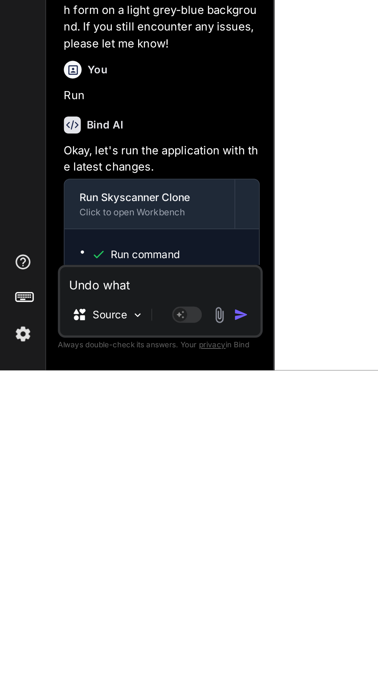
type textarea "Undo what y"
type textarea "x"
type textarea "Undo what yo"
type textarea "x"
type textarea "Undo what you"
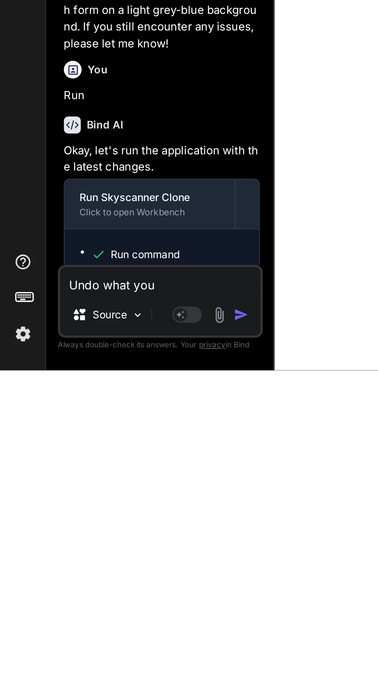
type textarea "x"
type textarea "Undo what you d"
type textarea "x"
type textarea "Undo what you di"
type textarea "x"
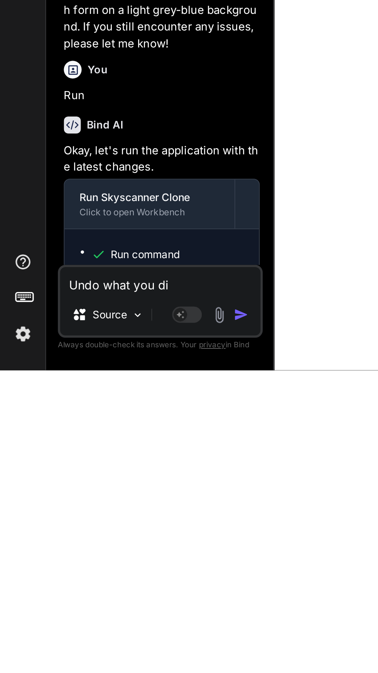
type textarea "Undo what you did"
type textarea "x"
type textarea "Undo what you did"
type textarea "x"
type textarea "Undo what you did"
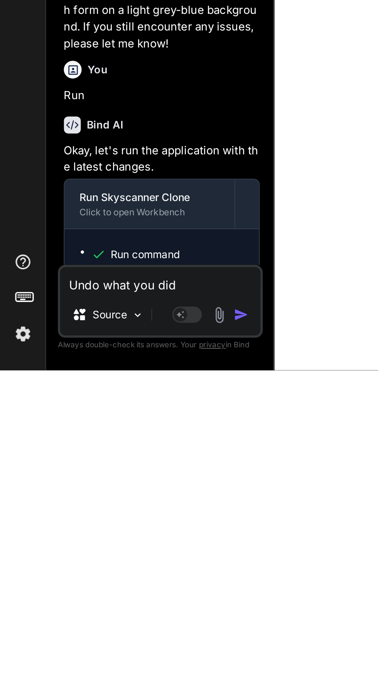
click at [128, 647] on img "button" at bounding box center [126, 644] width 8 height 8
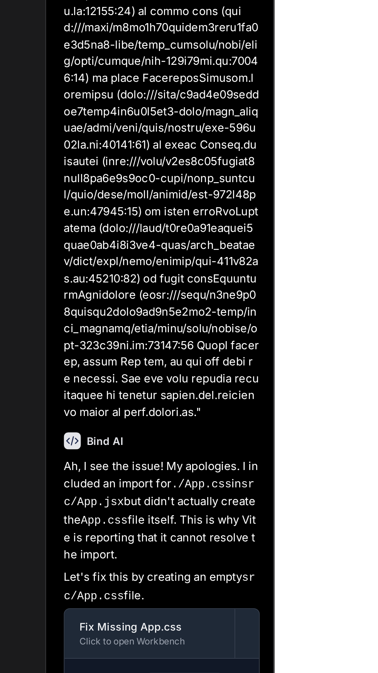
scroll to position [0, 0]
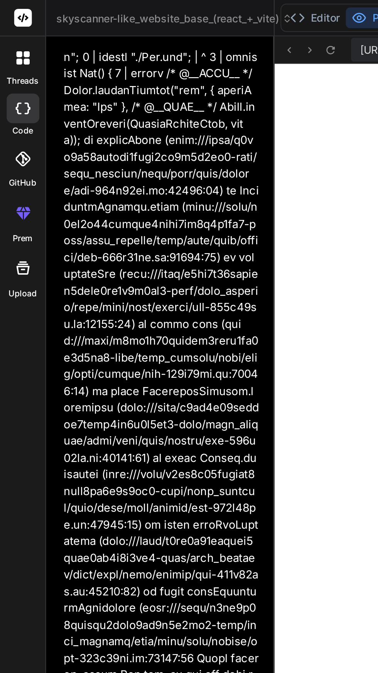
click at [105, 11] on span "skyscanner-like_website_base_(react_+_vite)" at bounding box center [90, 10] width 123 height 8
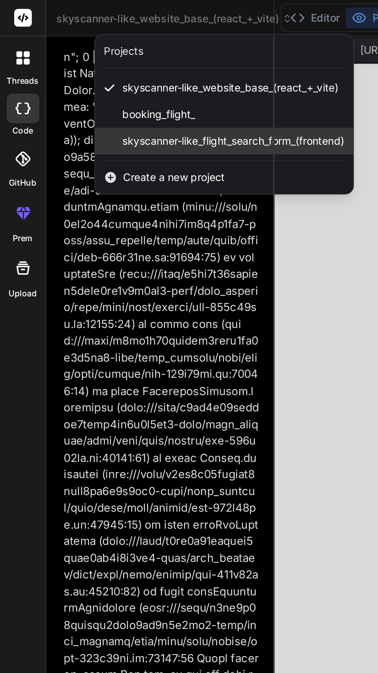
click at [138, 75] on span "skyscanner-like_flight_search_form_(frontend)" at bounding box center [121, 73] width 115 height 8
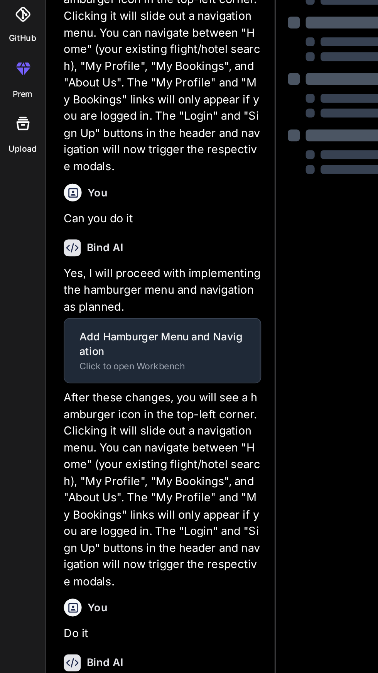
scroll to position [51, 0]
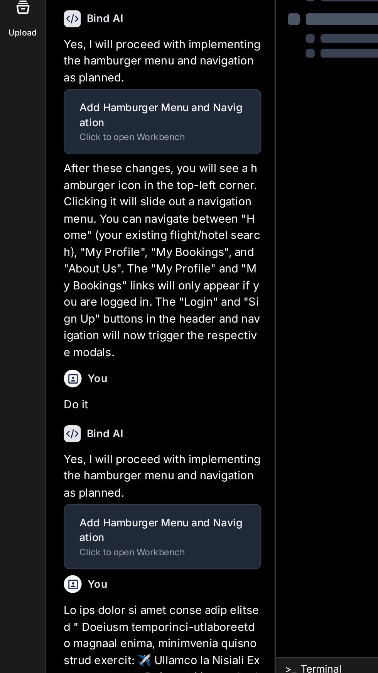
type textarea "x"
type textarea "</div> ); } export default App;"
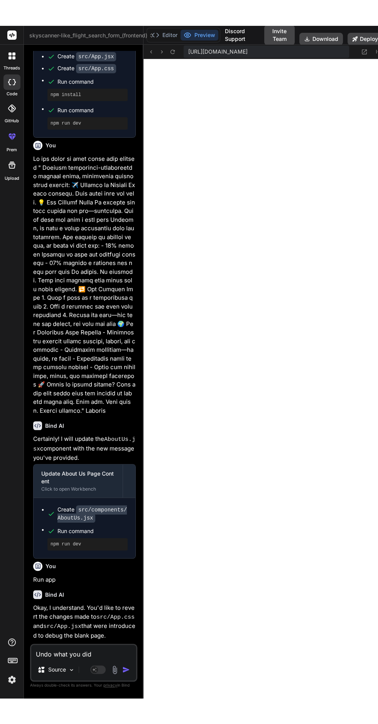
scroll to position [1022, 0]
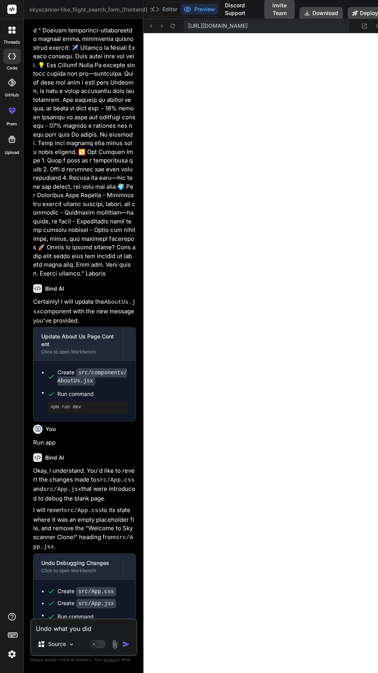
click at [78, 633] on textarea "Undo what you did" at bounding box center [83, 626] width 105 height 14
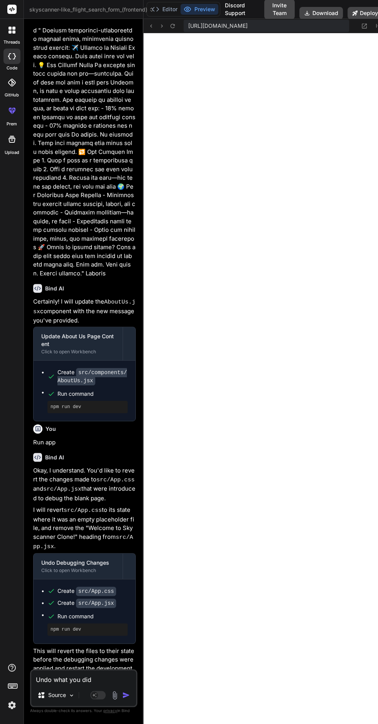
type textarea "x"
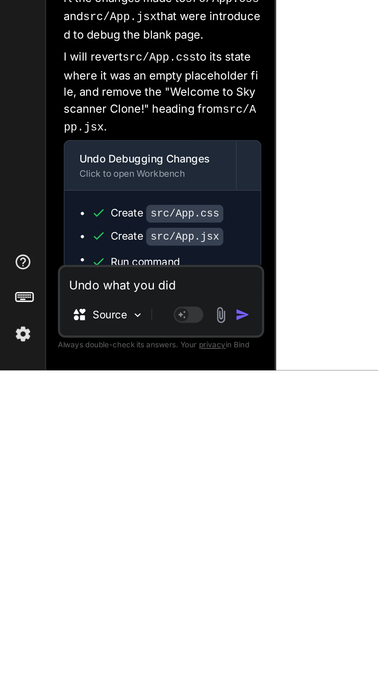
scroll to position [397, 0]
type textarea "R"
type textarea "x"
type textarea "Re"
type textarea "x"
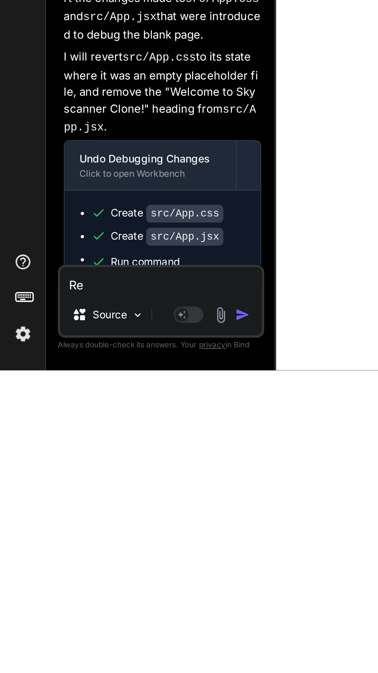
type textarea "Rem"
type textarea "x"
type textarea "Remo"
type textarea "x"
type textarea "Remov"
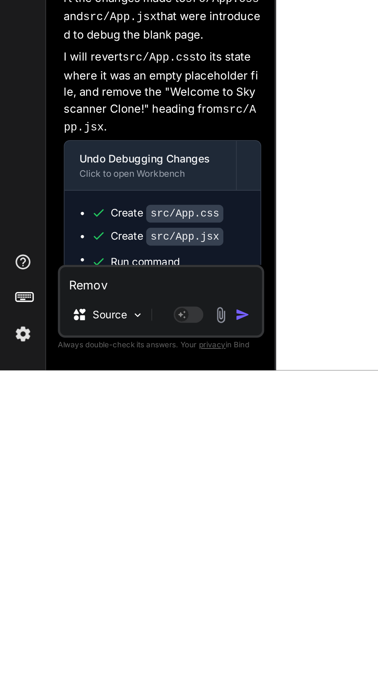
type textarea "x"
type textarea "Remove"
type textarea "x"
type textarea "Remove"
type textarea "x"
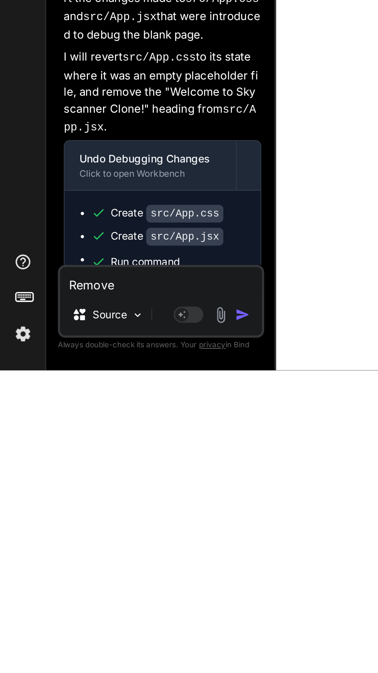
type textarea "Remove y"
type textarea "x"
type textarea "Remove"
type textarea "x"
type textarea "Remove t"
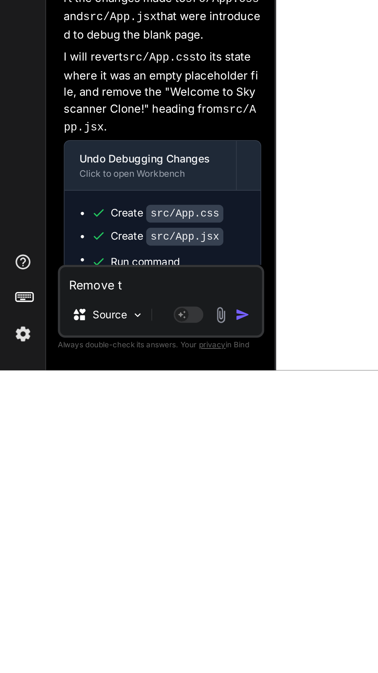
type textarea "x"
type textarea "Remove th"
type textarea "x"
type textarea "Remove thi"
type textarea "x"
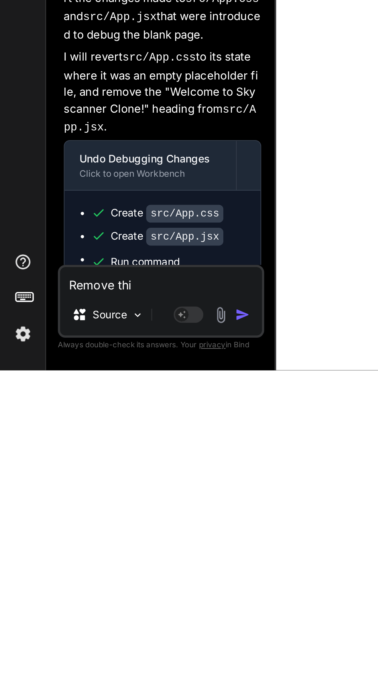
type textarea "Remove this"
type textarea "x"
type textarea "Remove this"
type textarea "x"
type textarea "Remove this :"
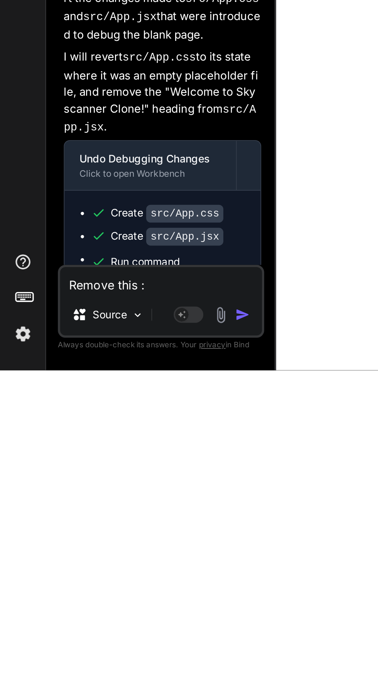
type textarea "x"
type textarea "Remove this :"
type textarea "x"
type textarea "Remove this :"
type textarea "x"
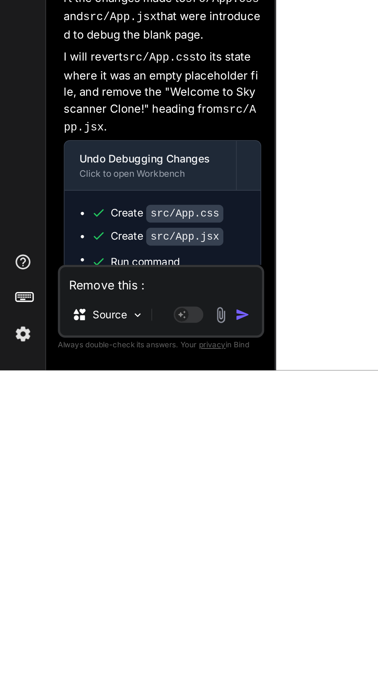
type textarea "Remove this"
type textarea "x"
type textarea "Remove this ""
type textarea "x"
type textarea "Remove this ""
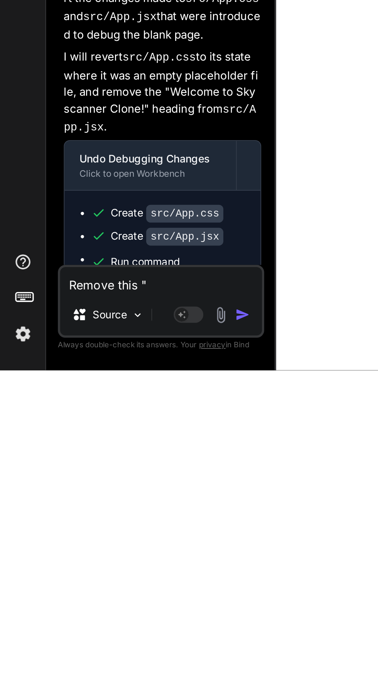
type textarea "x"
paste textarea "SekAway Sekaway commission-reinvestment loyalty model, emphasizes competitive p…"
type textarea "Remove this " SekAway Sekaway commission-reinvestment loyalty model, emphasizes…"
type textarea "x"
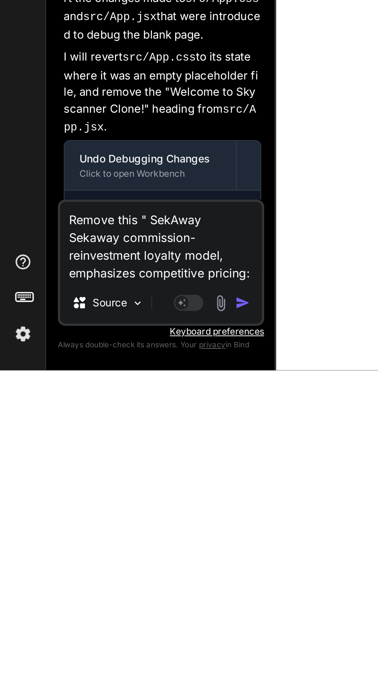
type textarea "Remove this " SekAway Sekaway commission-reinvestment loyalty model, emphasizes…"
type textarea "x"
type textarea "Remove this " SekAway Sekaway commission-reinvestment loyalty model, emphasizes…"
type textarea "x"
type textarea "Remove this " SekAway Sekaway commission-reinvestment loyalty model, emphasizes…"
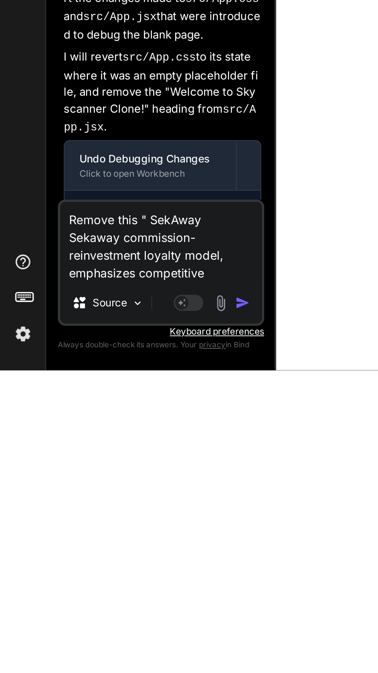
type textarea "x"
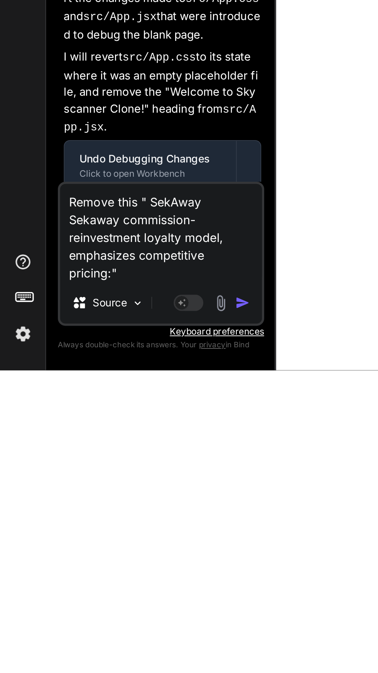
scroll to position [0, 0]
type textarea "Remove this " SekAway Sekaway commission-reinvestment loyalty model, emphasizes…"
type textarea "x"
type textarea "Remove this " SekAway Sekaway commission-reinvestment loyalty model, emphasizes…"
type textarea "x"
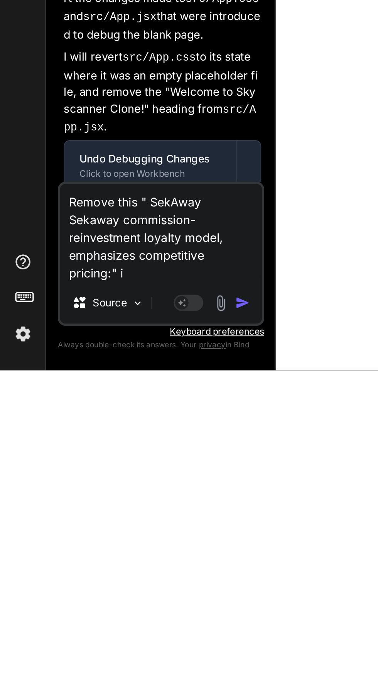
type textarea "Remove this " SekAway Sekaway commission-reinvestment loyalty model, emphasizes…"
type textarea "x"
type textarea "Remove this " SekAway Sekaway commission-reinvestment loyalty model, emphasizes…"
type textarea "x"
type textarea "Remove this " SekAway Sekaway commission-reinvestment loyalty model, emphasizes…"
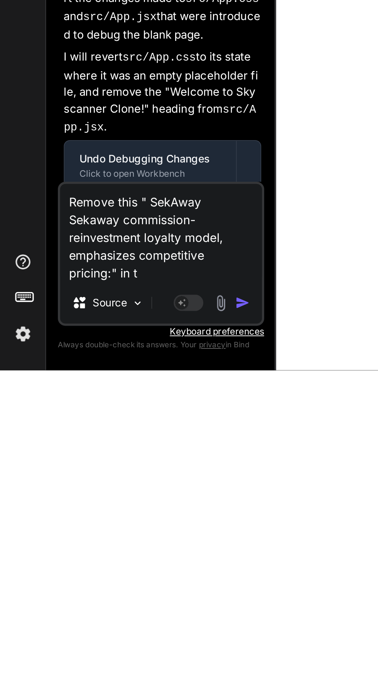
type textarea "x"
type textarea "Remove this " SekAway Sekaway commission-reinvestment loyalty model, emphasizes…"
type textarea "x"
type textarea "Remove this " SekAway Sekaway commission-reinvestment loyalty model, emphasizes…"
type textarea "x"
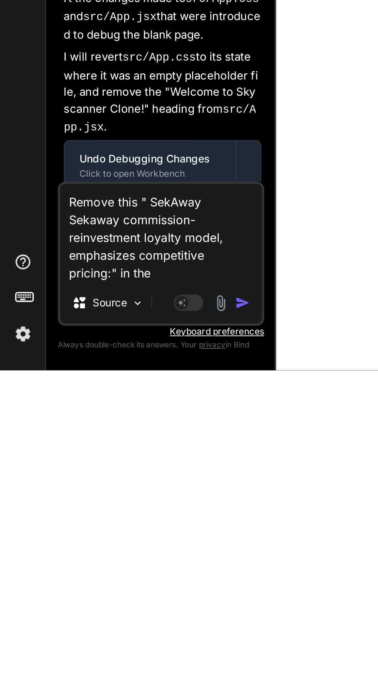
type textarea "Remove this " SekAway Sekaway commission-reinvestment loyalty model, emphasizes…"
type textarea "x"
type textarea "Remove this " SekAway Sekaway commission-reinvestment loyalty model, emphasizes…"
type textarea "x"
type textarea "Remove this " SekAway Sekaway commission-reinvestment loyalty model, emphasizes…"
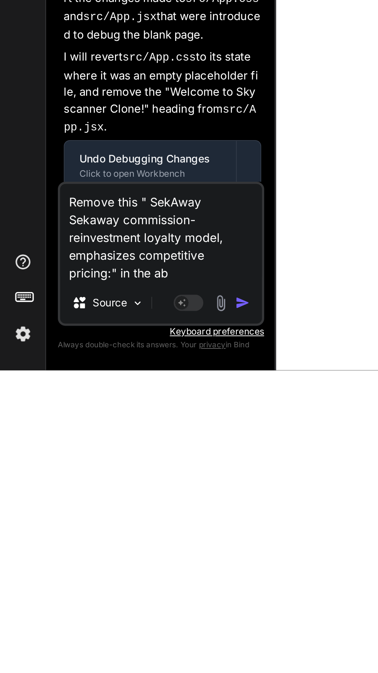
type textarea "x"
type textarea "Remove this " SekAway Sekaway commission-reinvestment loyalty model, emphasizes…"
type textarea "x"
type textarea "Remove this " SekAway Sekaway commission-reinvestment loyalty model, emphasizes…"
type textarea "x"
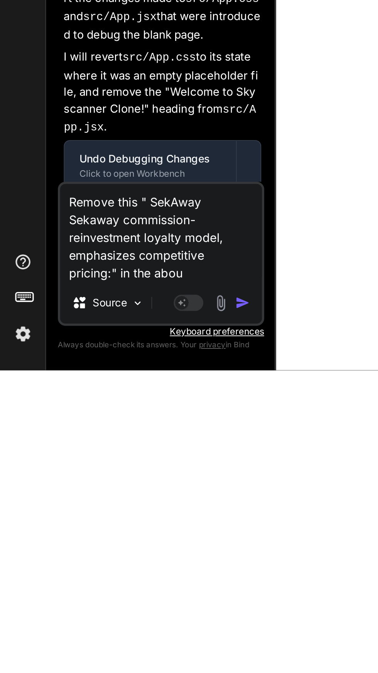
type textarea "Remove this " SekAway Sekaway commission-reinvestment loyalty model, emphasizes…"
type textarea "x"
type textarea "Remove this " SekAway Sekaway commission-reinvestment loyalty model, emphasizes…"
type textarea "x"
type textarea "Remove this " SekAway Sekaway commission-reinvestment loyalty model, emphasizes…"
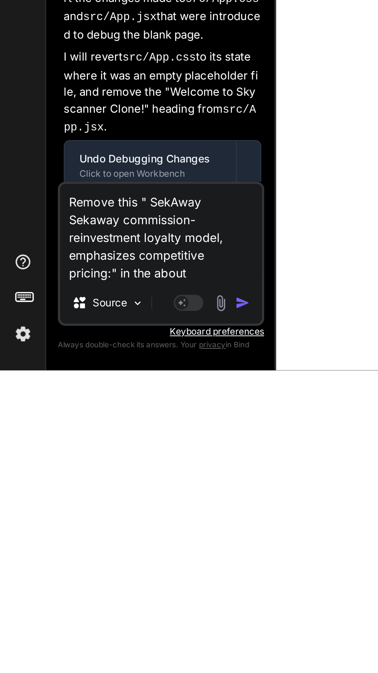
click at [128, 642] on img "button" at bounding box center [126, 638] width 8 height 8
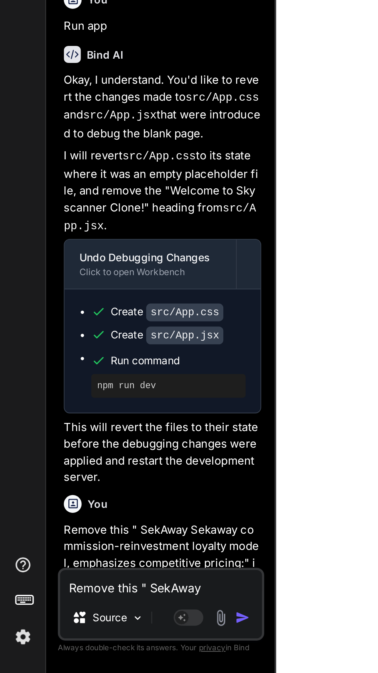
scroll to position [1128, 0]
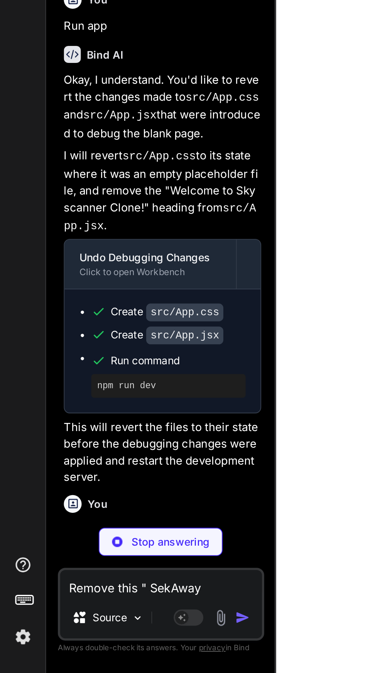
type textarea "x"
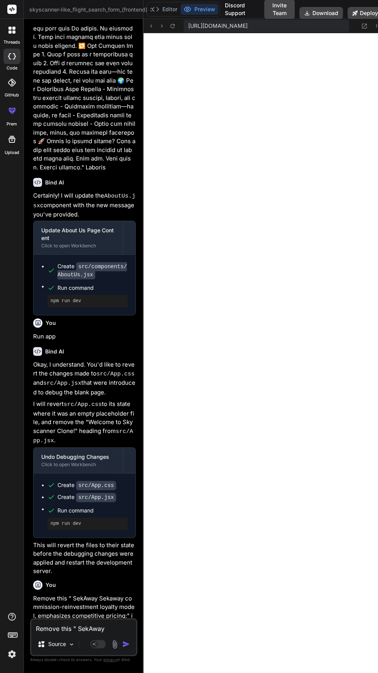
scroll to position [0, 0]
click at [366, 25] on icon at bounding box center [364, 26] width 7 height 7
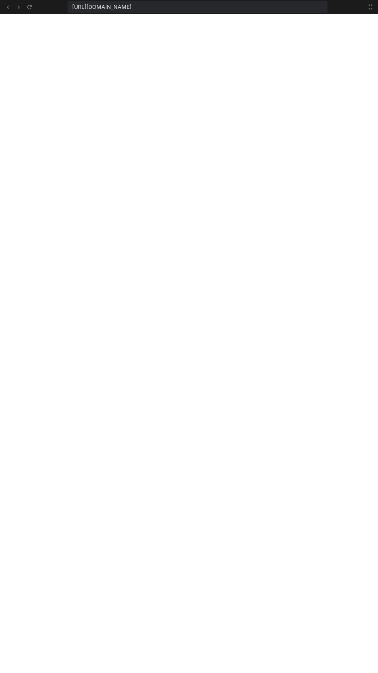
scroll to position [0, 0]
click at [373, 12] on div "[URL][DOMAIN_NAME]" at bounding box center [189, 7] width 378 height 14
click at [373, 11] on button at bounding box center [370, 6] width 9 height 9
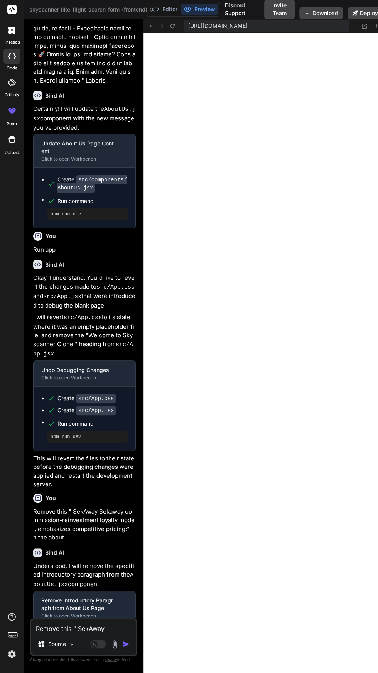
scroll to position [0, 0]
click at [94, 633] on textarea "Remove this " SekAway Sekaway commission-reinvestment loyalty model, emphasizes…" at bounding box center [83, 626] width 105 height 14
type textarea "x"
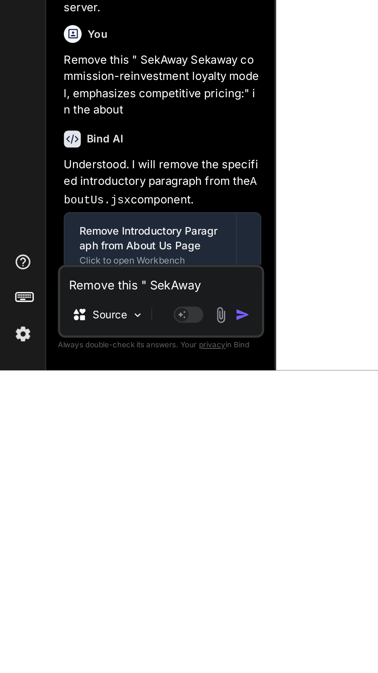
scroll to position [507, 0]
type textarea "C"
type textarea "x"
type textarea "Ca"
type textarea "x"
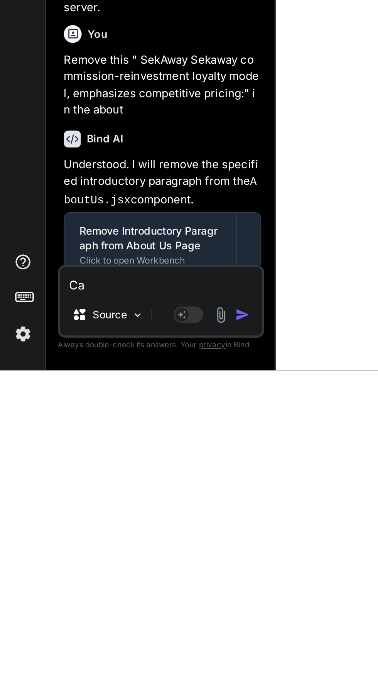
type textarea "Can"
type textarea "x"
type textarea "Can"
type textarea "x"
type textarea "Can y"
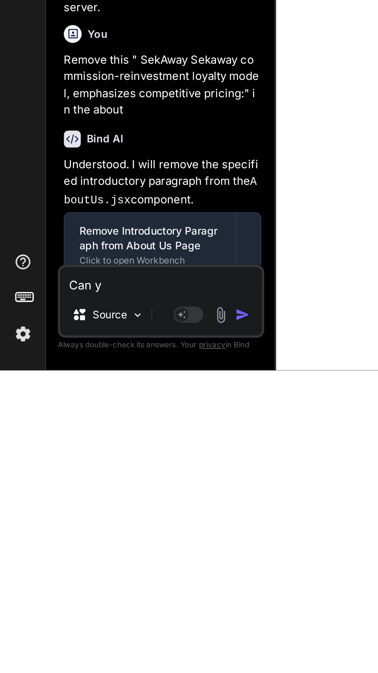
type textarea "x"
type textarea "Can yo"
type textarea "x"
type textarea "Can you"
type textarea "x"
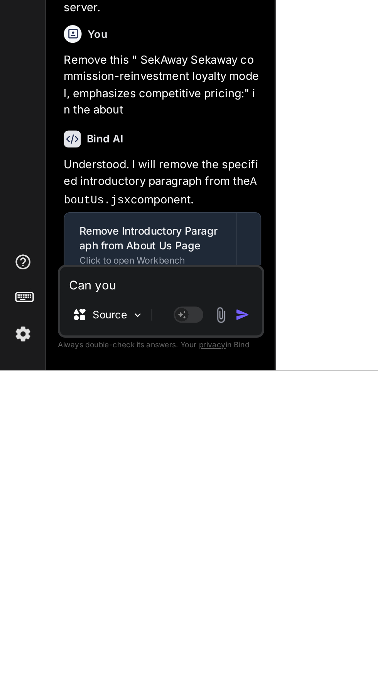
type textarea "Can you"
type textarea "x"
type textarea "Can you m"
type textarea "x"
type textarea "Can you ma"
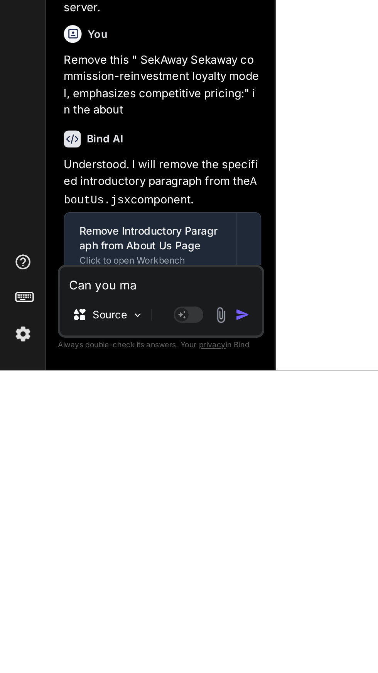
type textarea "x"
type textarea "Can you mak"
type textarea "x"
type textarea "Can you make"
type textarea "x"
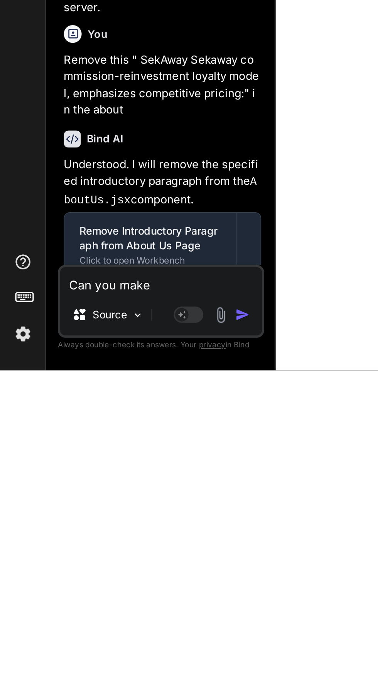
type textarea "Can you make"
type textarea "x"
type textarea "Can you make t"
type textarea "x"
type textarea "Can you make th"
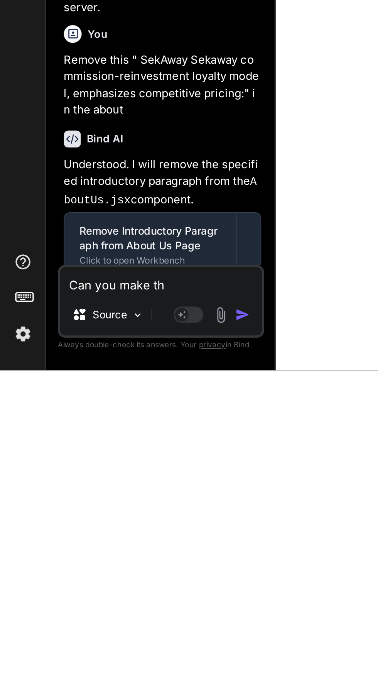
type textarea "x"
type textarea "Can you make the"
type textarea "x"
type textarea "Can you make the"
type textarea "x"
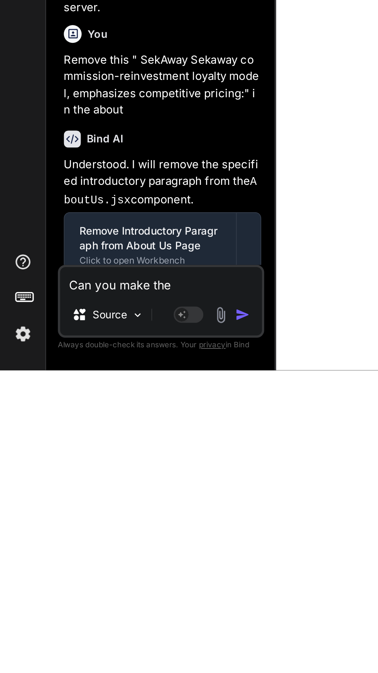
type textarea "Can you make the d"
type textarea "x"
type textarea "Can you make the de"
type textarea "x"
type textarea "Can you make the des"
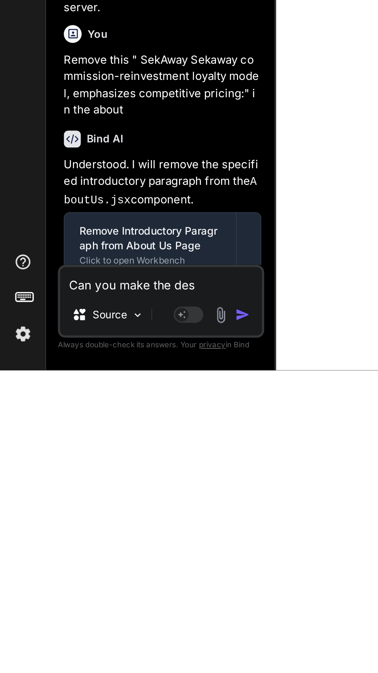
type textarea "x"
type textarea "Can you make the desi"
type textarea "x"
type textarea "Can you make the desig"
type textarea "x"
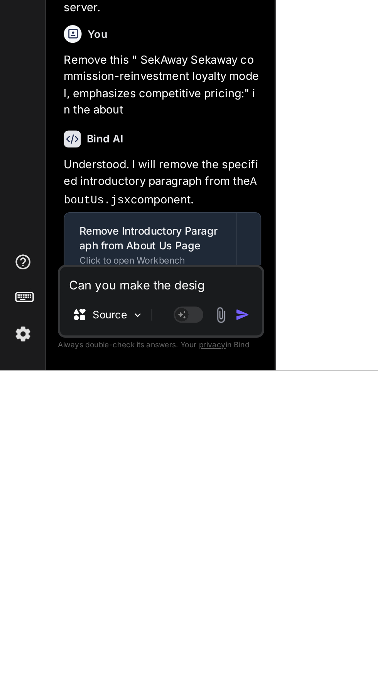
type textarea "Can you make the design"
type textarea "x"
type textarea "Can you make the design"
type textarea "x"
type textarea "Can you make the design a"
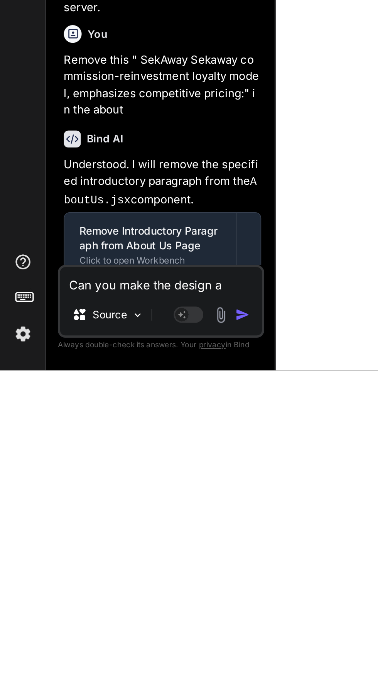
type textarea "x"
type textarea "Can you make the design an"
type textarea "x"
type textarea "Can you make the design ans"
type textarea "x"
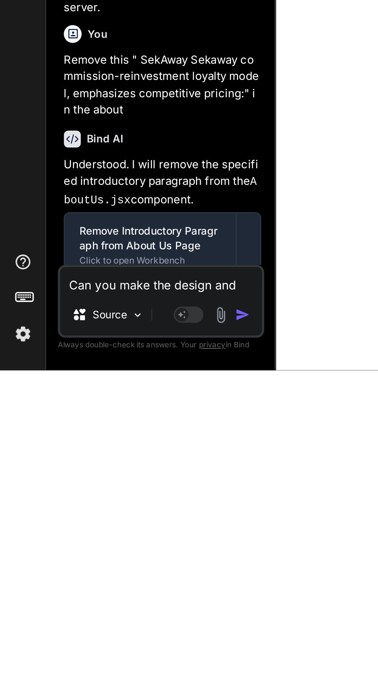
type textarea "Can you make the design and"
type textarea "x"
type textarea "Can you make the design and u"
type textarea "x"
type textarea "Can you make the design and uI"
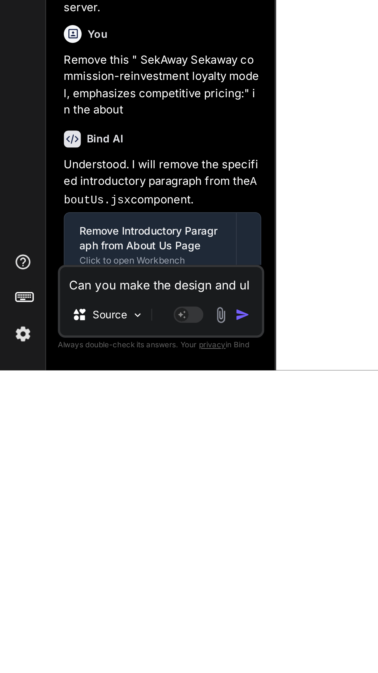
type textarea "x"
type textarea "Can you make the design and uI"
type textarea "x"
type textarea "Can you make the design and uI l"
type textarea "x"
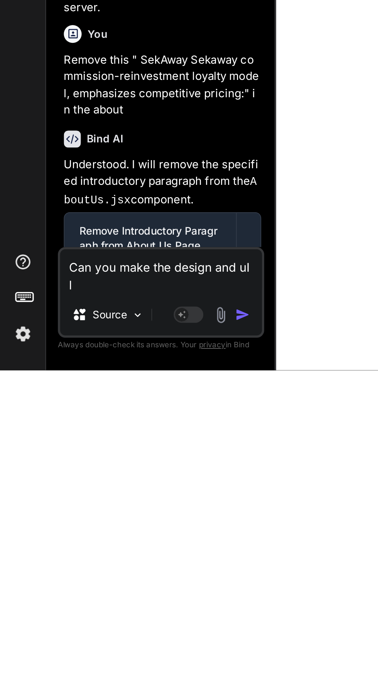
type textarea "Can you make the design and uI lo"
type textarea "x"
type textarea "Can you make the design and uI loo"
type textarea "x"
type textarea "Can you make the design and uI look"
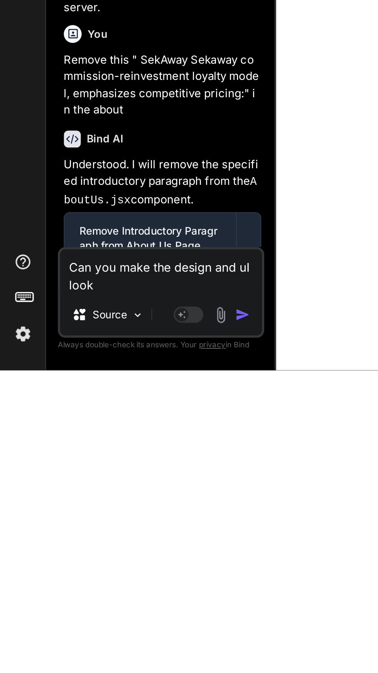
type textarea "x"
type textarea "Can you make the design and uI look"
type textarea "x"
type textarea "Can you make the design and uI look w"
type textarea "x"
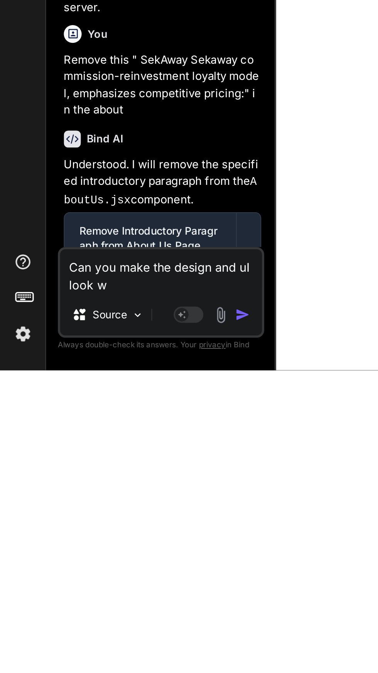
type textarea "Can you make the design and uI look wa"
type textarea "x"
type textarea "Can you make the design and uI look way"
type textarea "x"
type textarea "Can you make the design and uI look way"
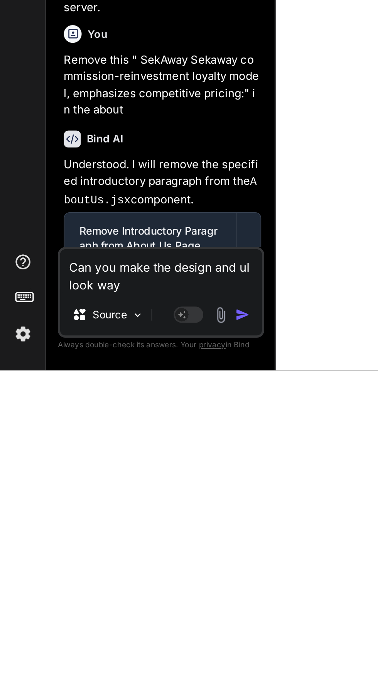
type textarea "x"
type textarea "Can you make the design and uI look way b"
click at [129, 648] on img "button" at bounding box center [126, 644] width 8 height 8
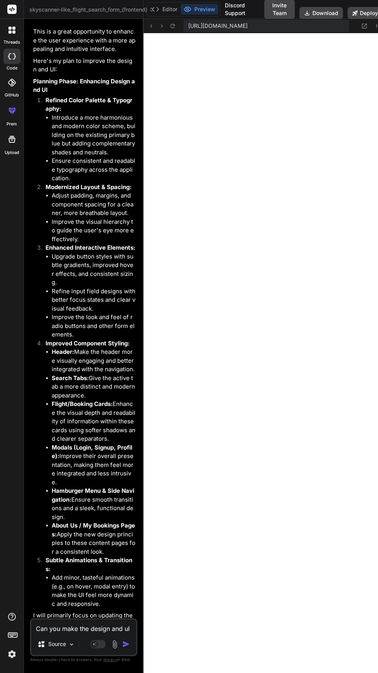
scroll to position [50, 0]
click at [105, 628] on textarea "Can you make the design and uI look way better this is too basic" at bounding box center [83, 626] width 105 height 14
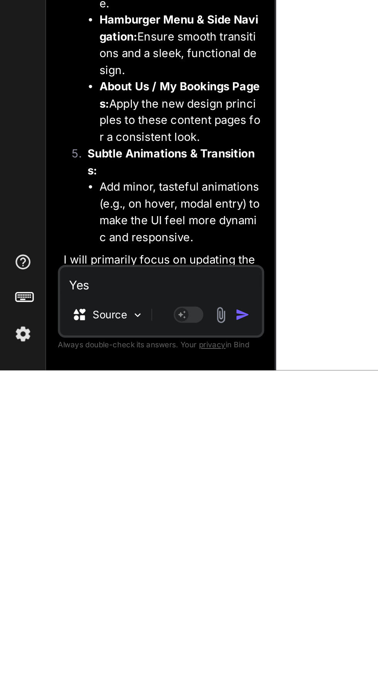
click at [128, 646] on img "button" at bounding box center [126, 644] width 8 height 8
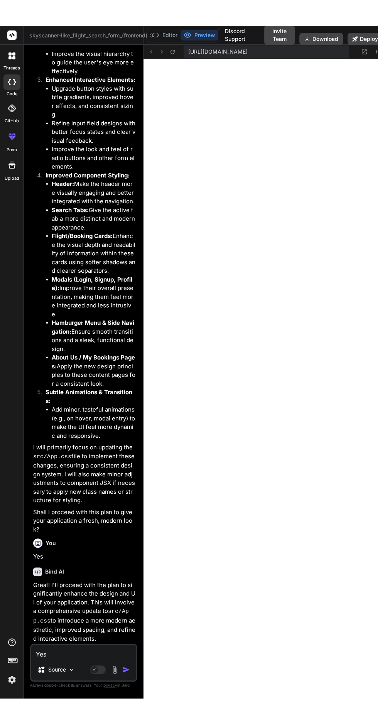
scroll to position [0, 0]
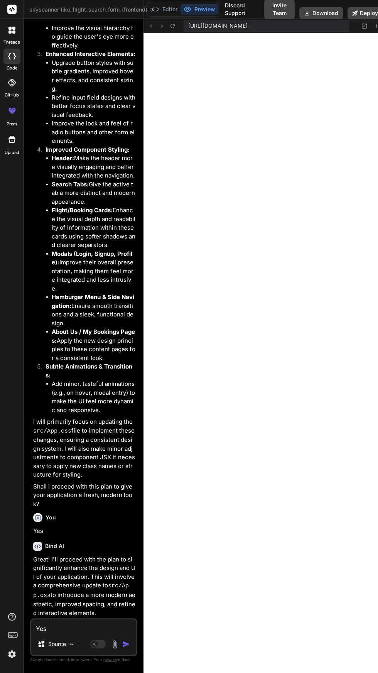
click at [115, 633] on textarea "Yes" at bounding box center [83, 626] width 105 height 14
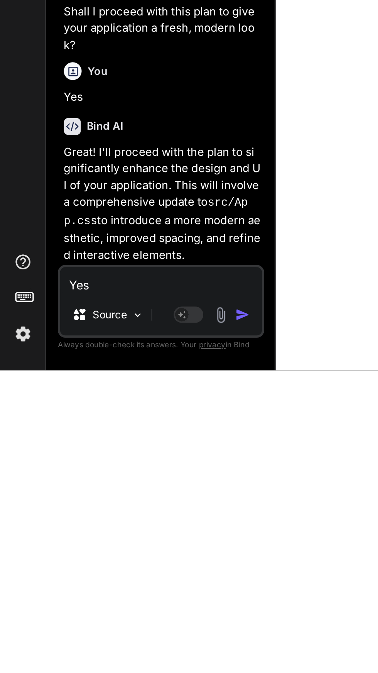
scroll to position [625, 0]
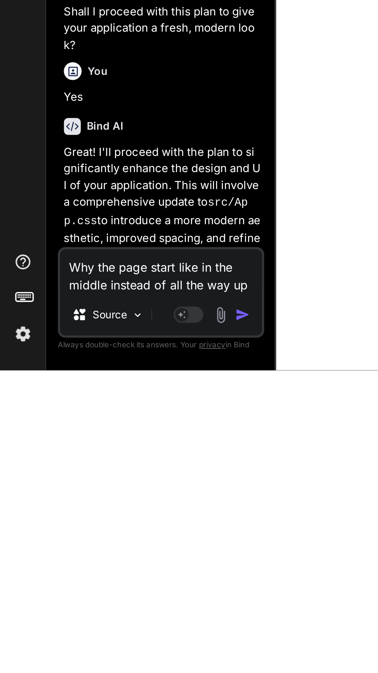
click at [129, 648] on img "button" at bounding box center [126, 644] width 8 height 8
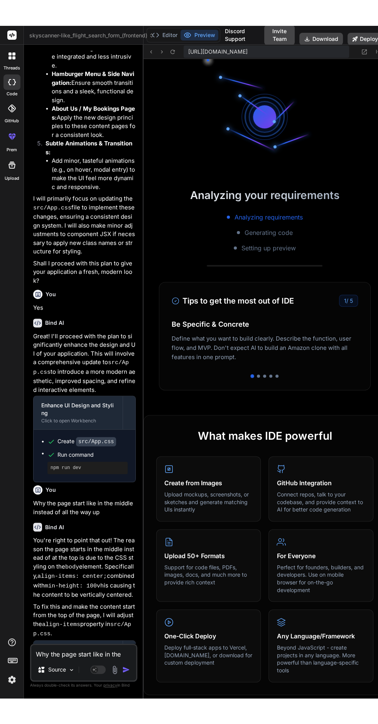
scroll to position [749, 0]
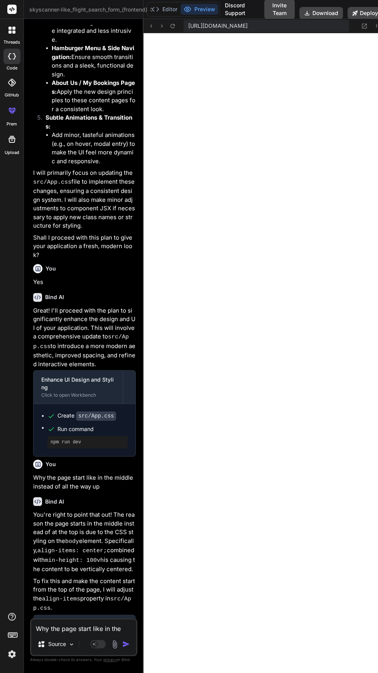
click at [93, 633] on textarea "Why the page start like in the middle instead of all the way up" at bounding box center [83, 626] width 105 height 14
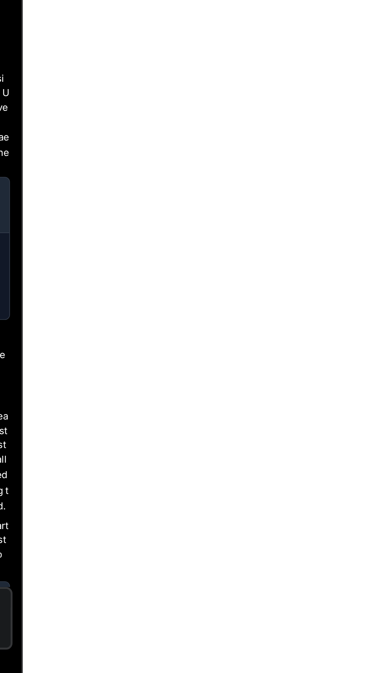
scroll to position [0, 0]
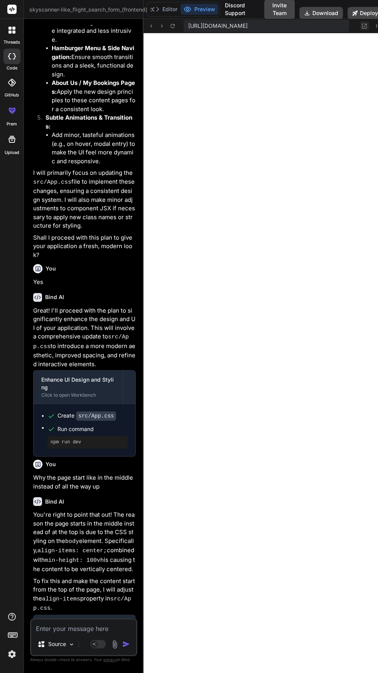
click at [366, 29] on button at bounding box center [364, 25] width 9 height 9
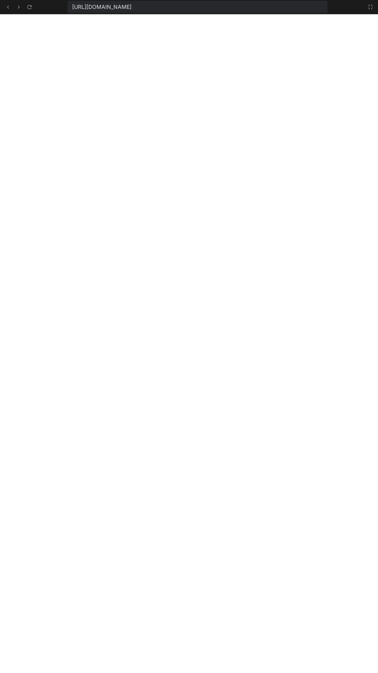
click at [132, 7] on span "[URL][DOMAIN_NAME]" at bounding box center [101, 7] width 59 height 8
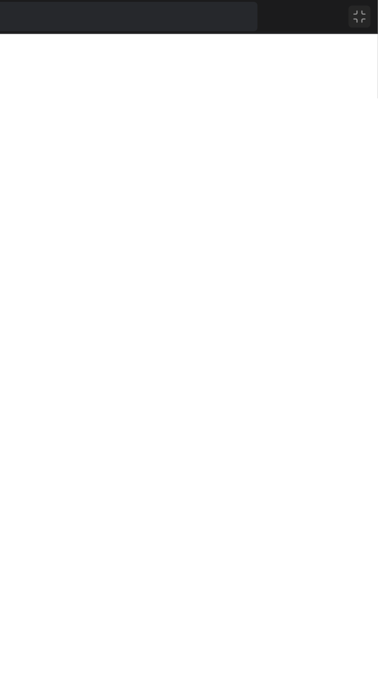
click at [373, 9] on icon at bounding box center [370, 7] width 6 height 6
